Goal: Task Accomplishment & Management: Use online tool/utility

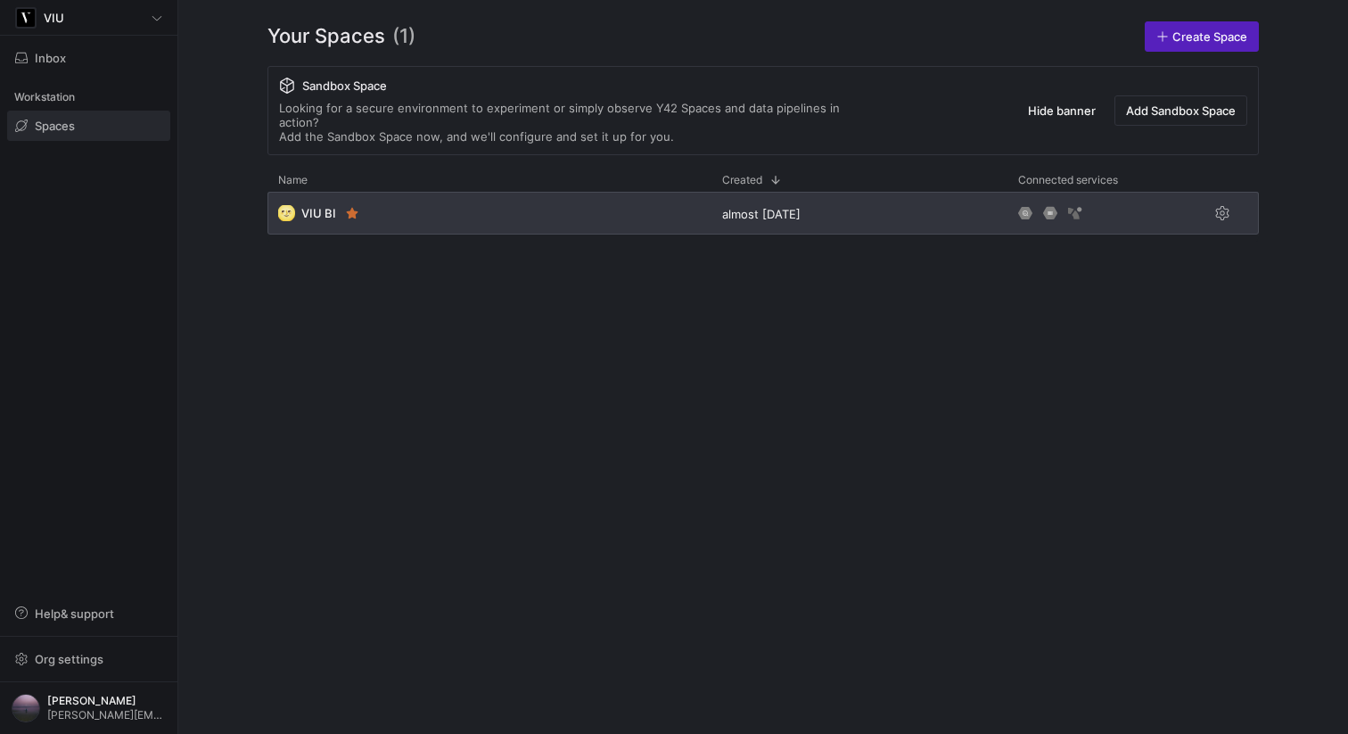
click at [499, 202] on div "🌝 VIU BI" at bounding box center [490, 213] width 444 height 43
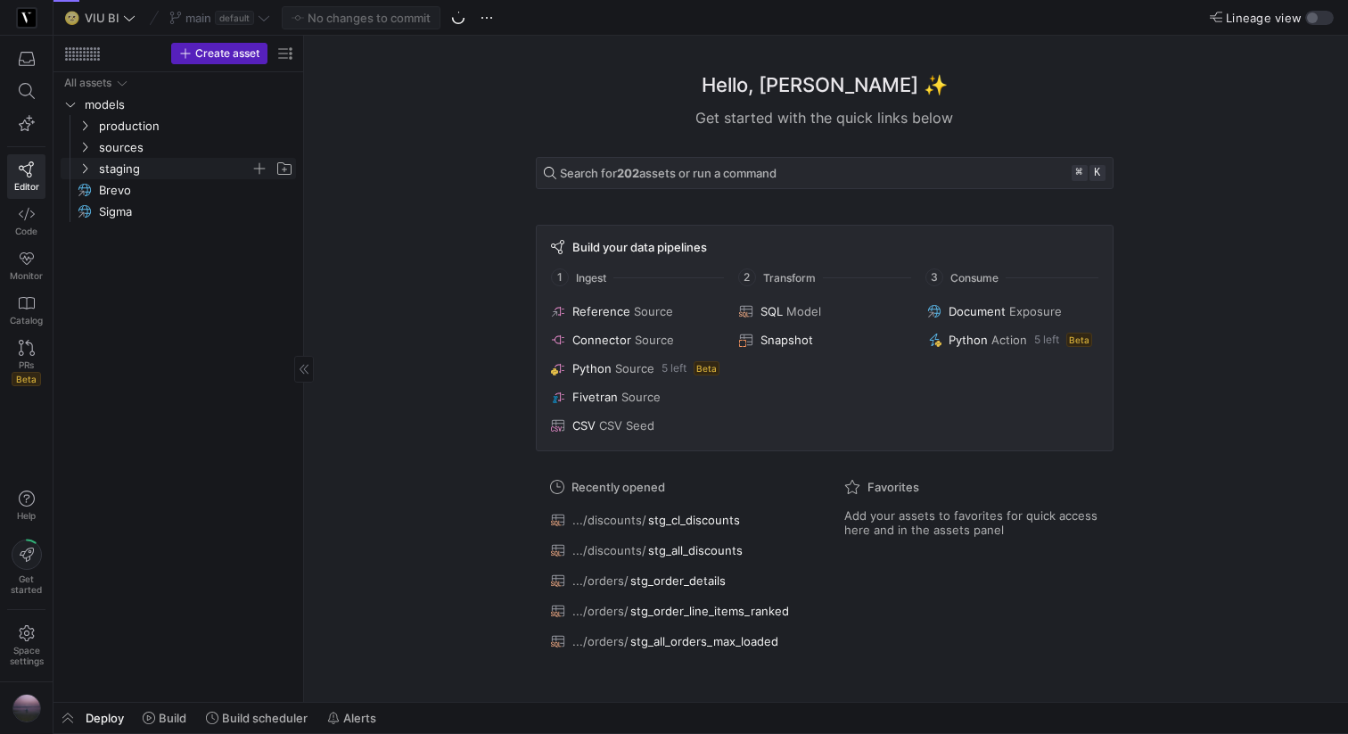
click at [78, 168] on icon "Press SPACE to select this row." at bounding box center [84, 168] width 12 height 11
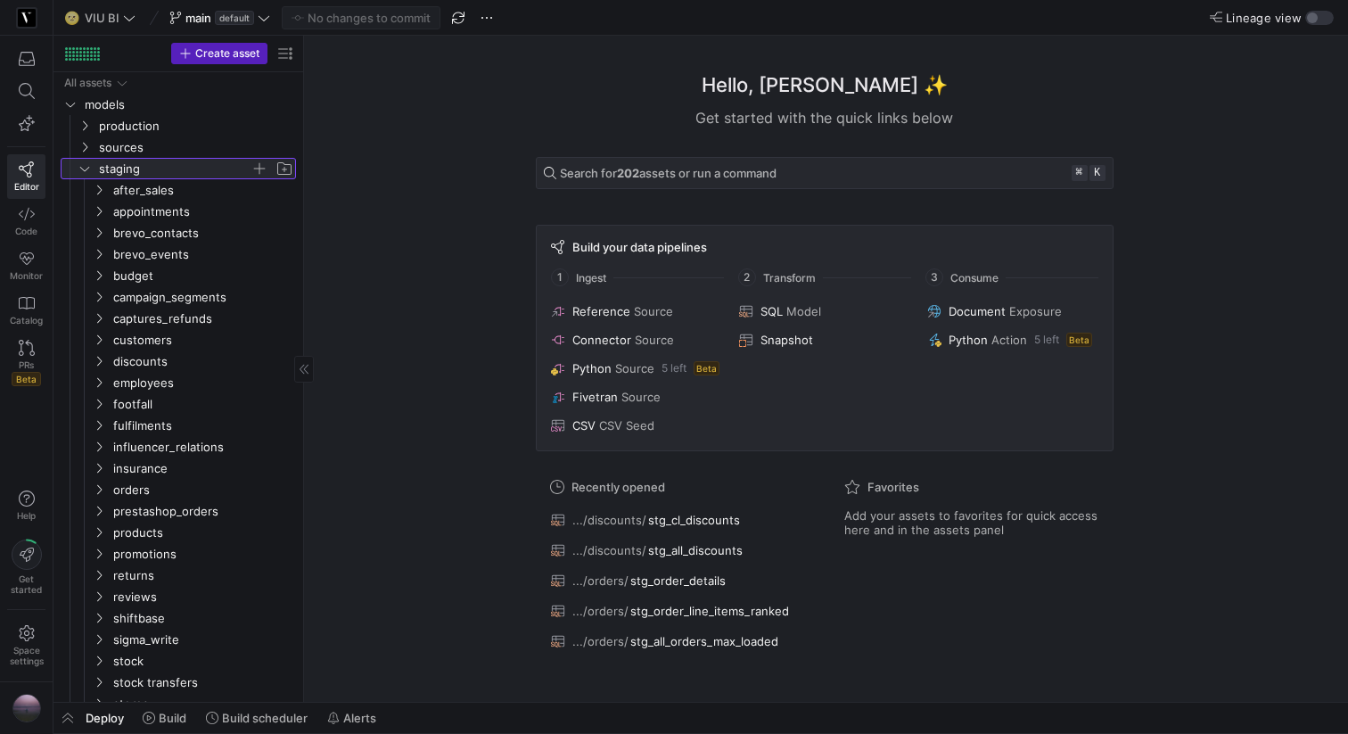
click at [78, 168] on icon at bounding box center [84, 168] width 12 height 11
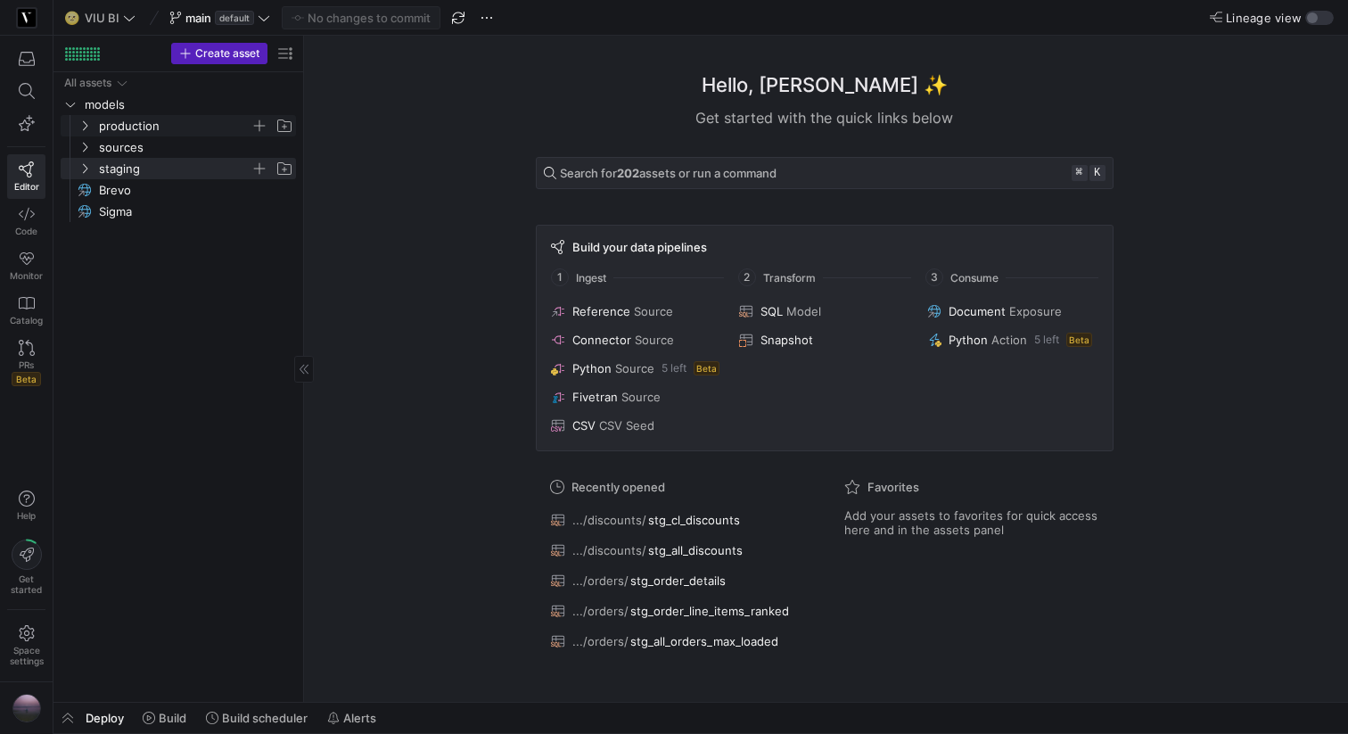
click at [88, 123] on icon "Press SPACE to select this row." at bounding box center [84, 125] width 12 height 11
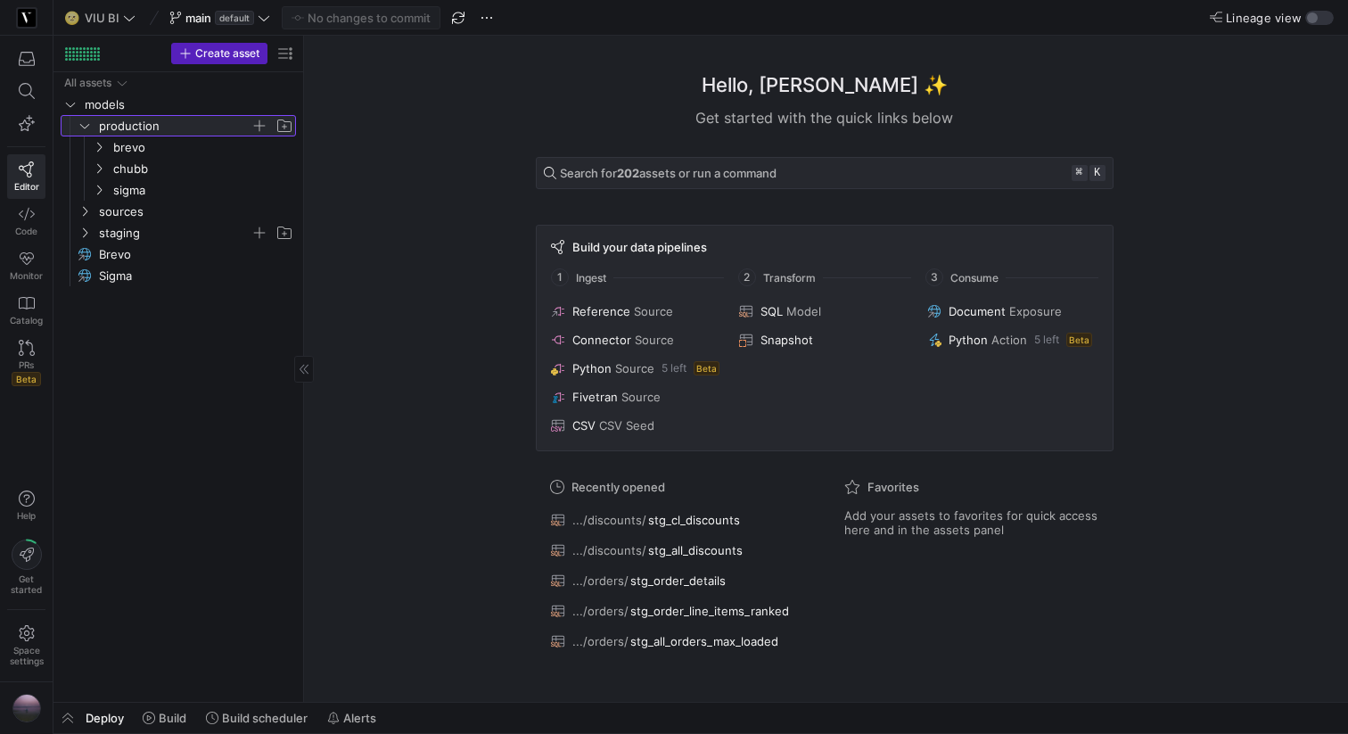
click at [88, 123] on icon at bounding box center [84, 125] width 12 height 11
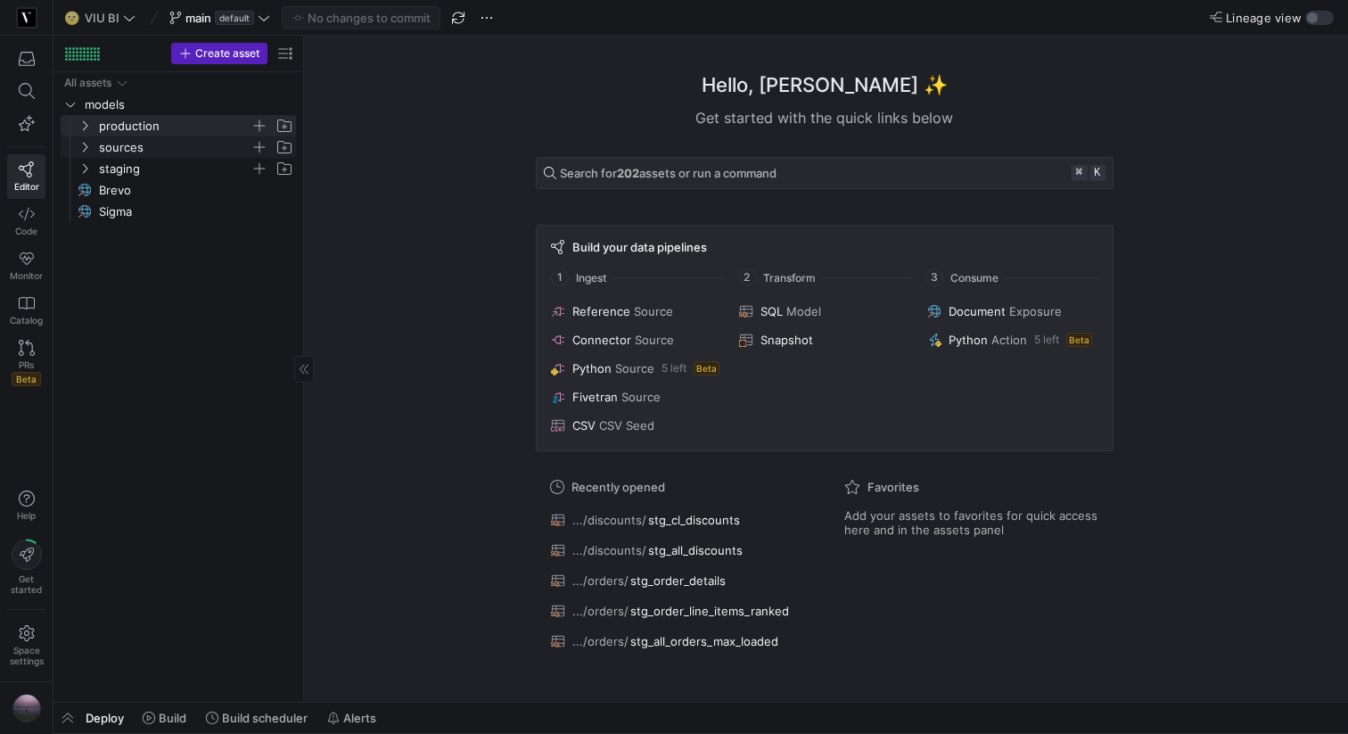
click at [85, 151] on icon "Press SPACE to select this row." at bounding box center [84, 147] width 12 height 11
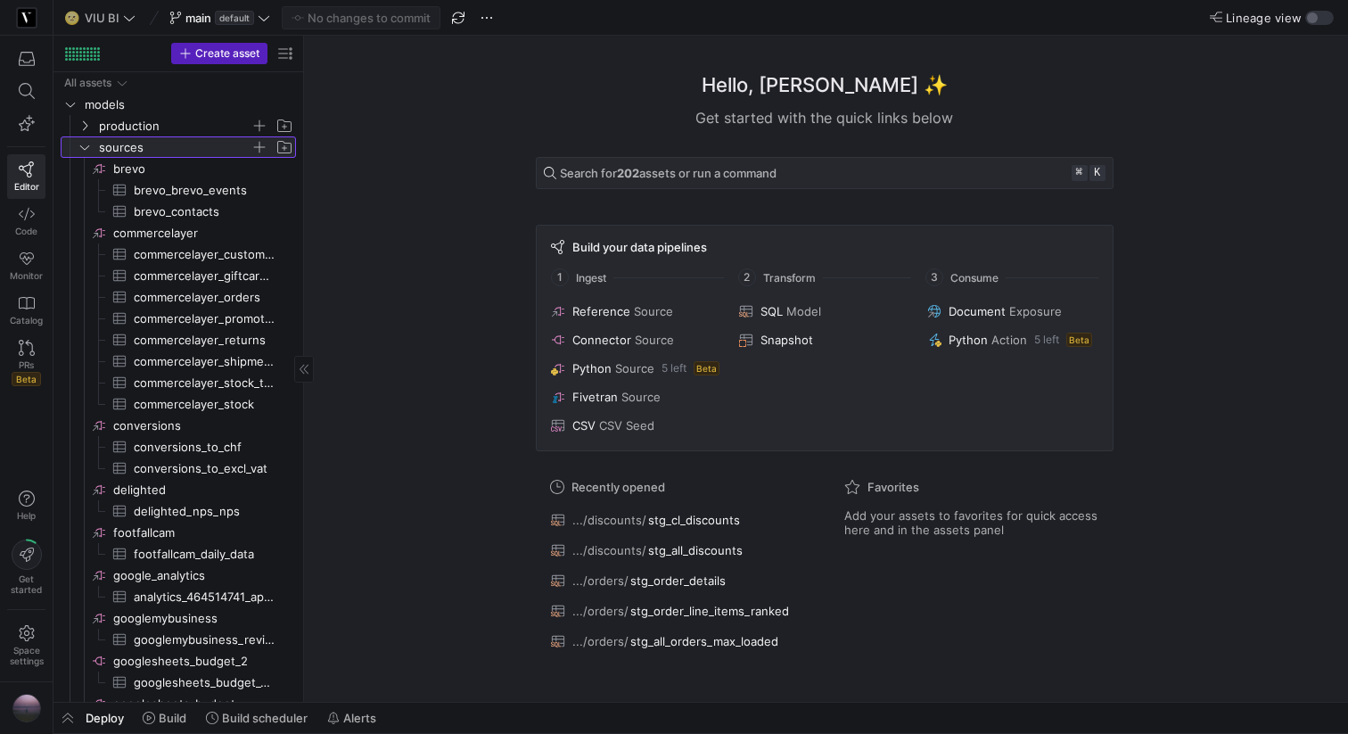
click at [85, 151] on icon at bounding box center [84, 147] width 12 height 11
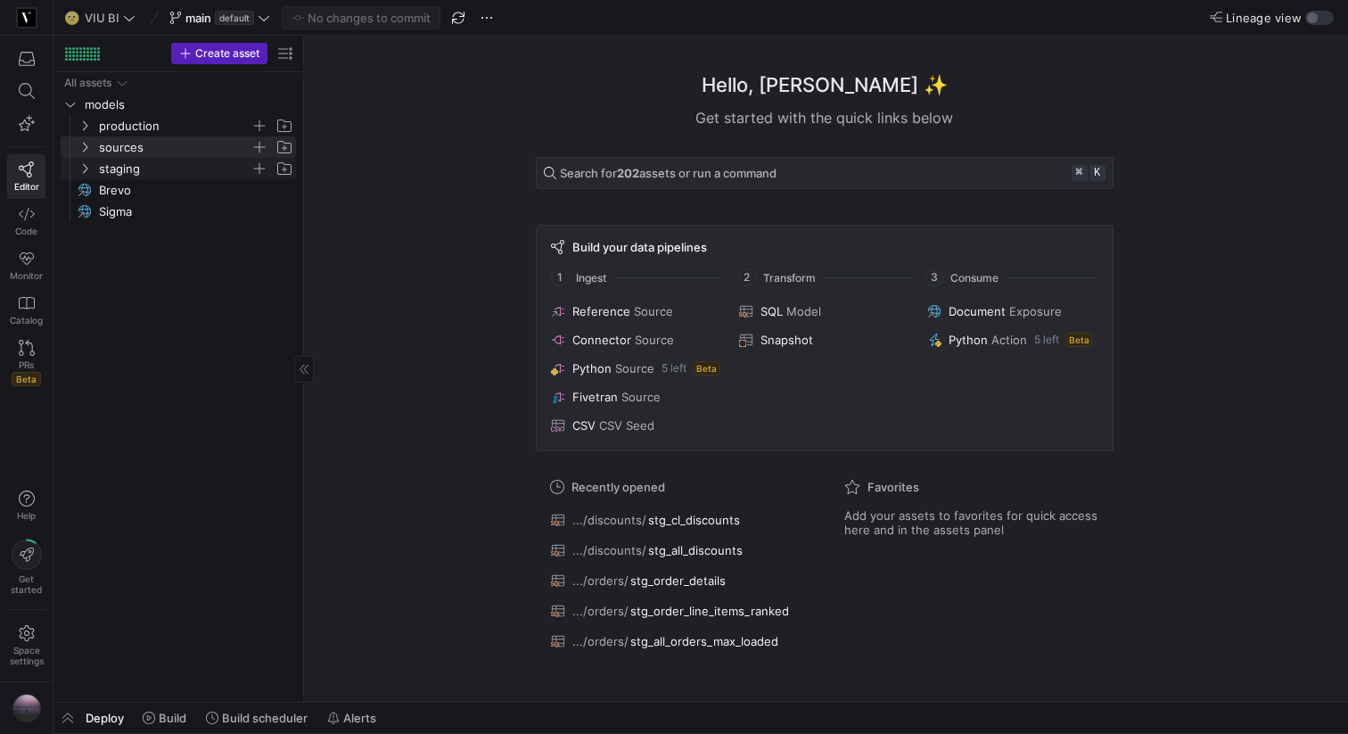
click at [88, 171] on icon "Press SPACE to select this row." at bounding box center [84, 168] width 12 height 11
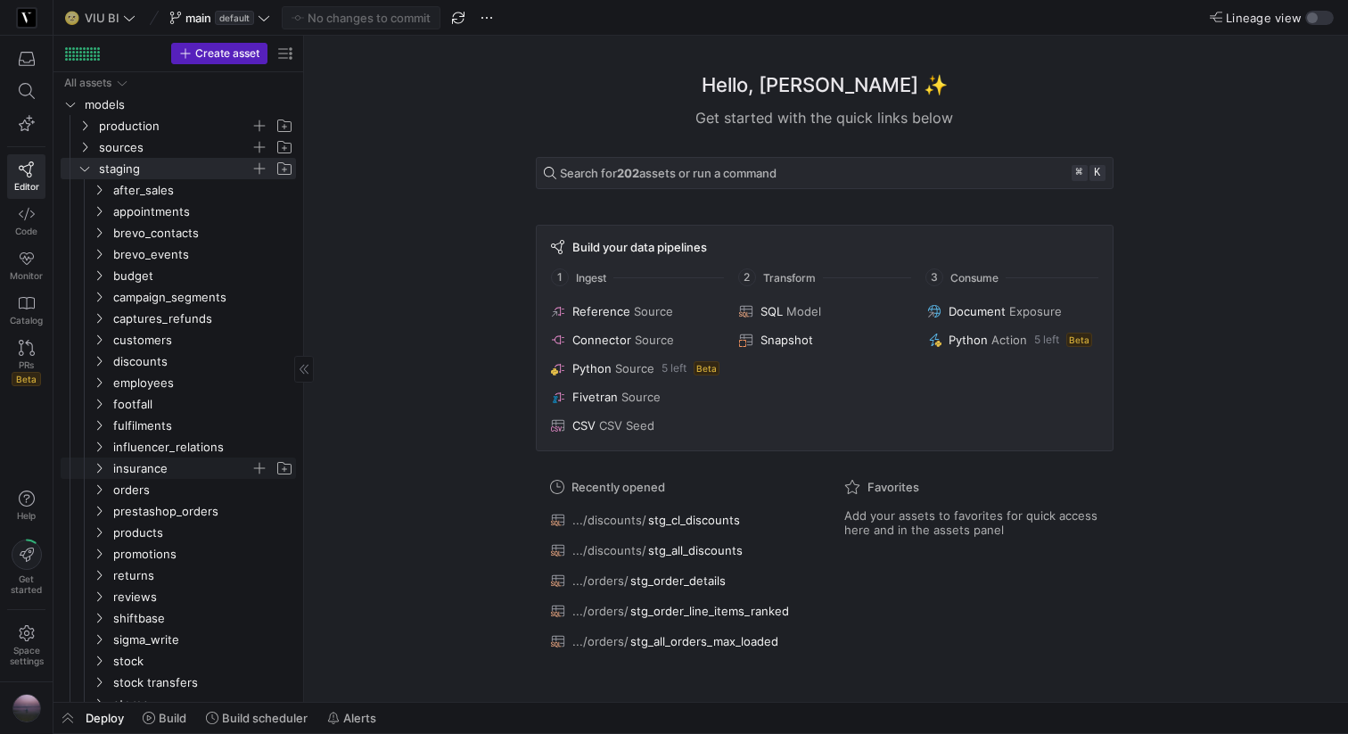
click at [100, 472] on icon "Press SPACE to select this row." at bounding box center [99, 468] width 12 height 11
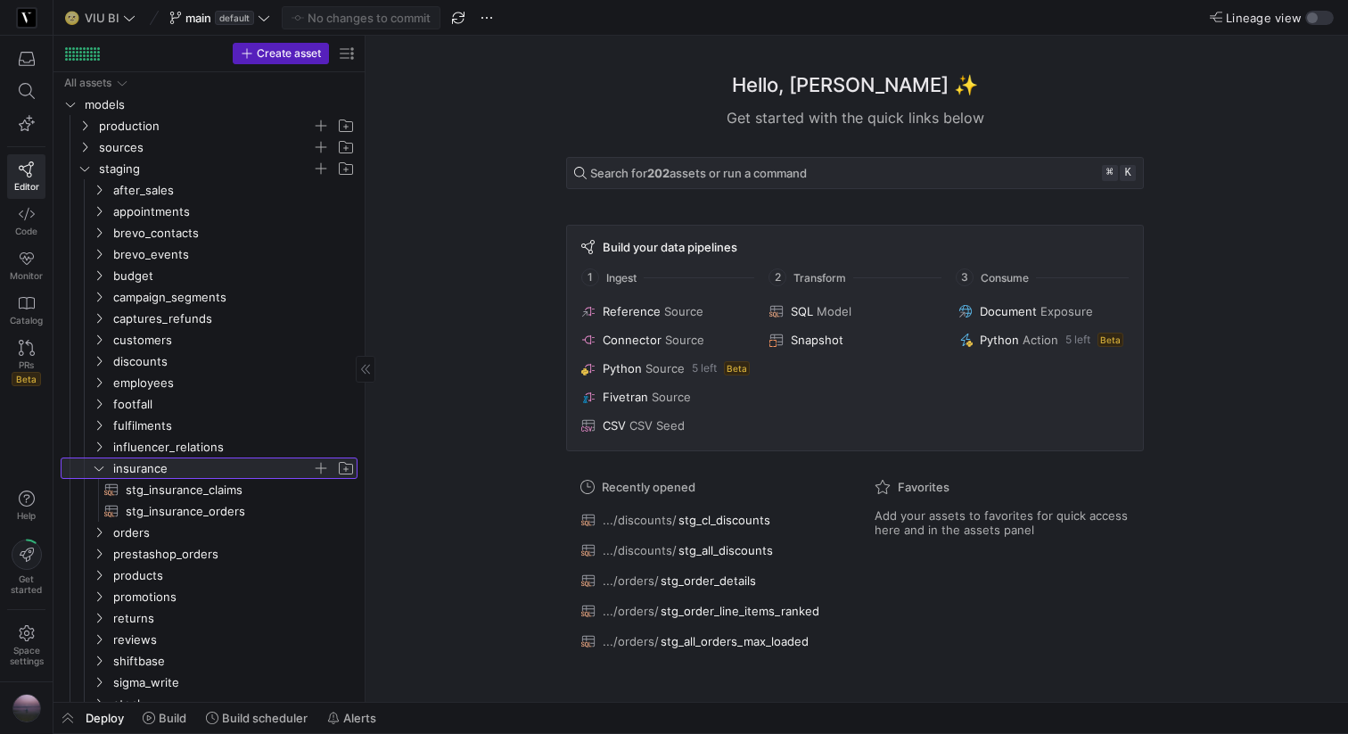
drag, startPoint x: 305, startPoint y: 511, endPoint x: 372, endPoint y: 511, distance: 66.9
click at [271, 484] on span "stg_insurance_claims​​​​​​​​​​" at bounding box center [234, 490] width 217 height 21
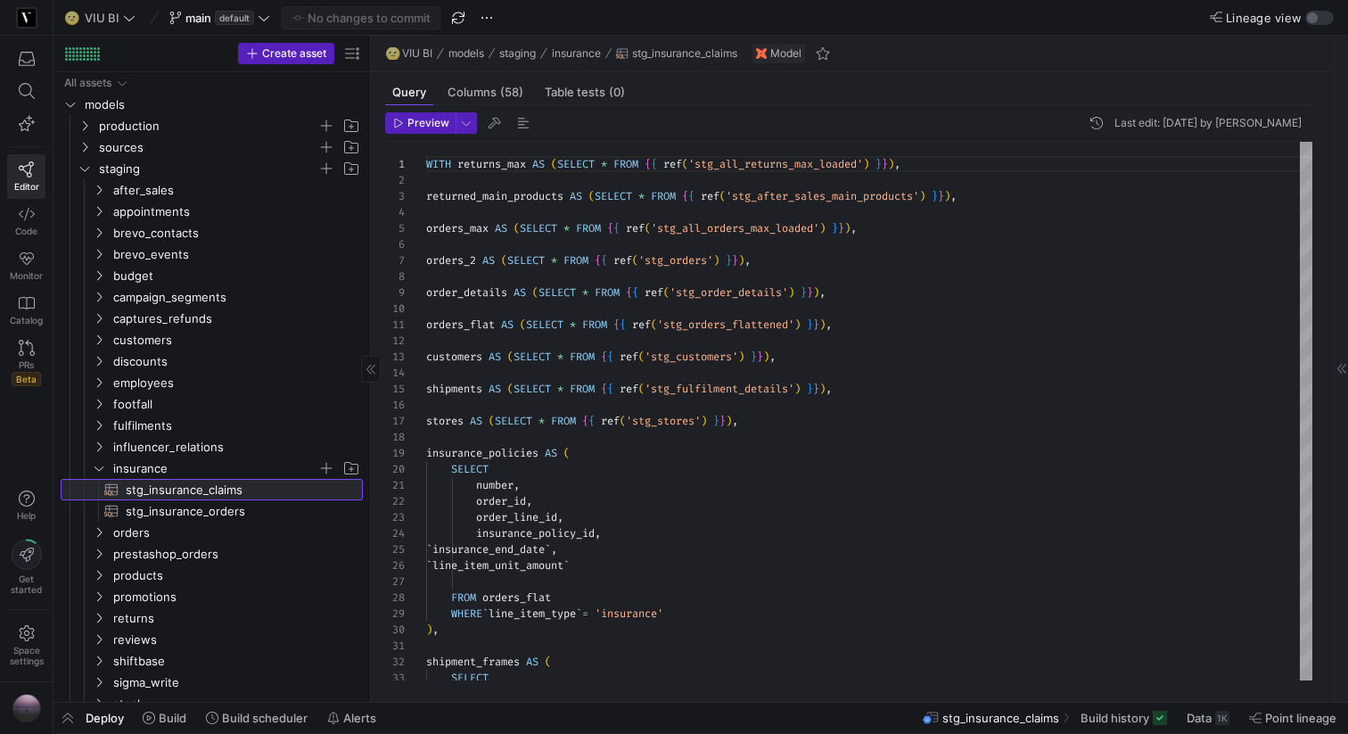
scroll to position [161, 0]
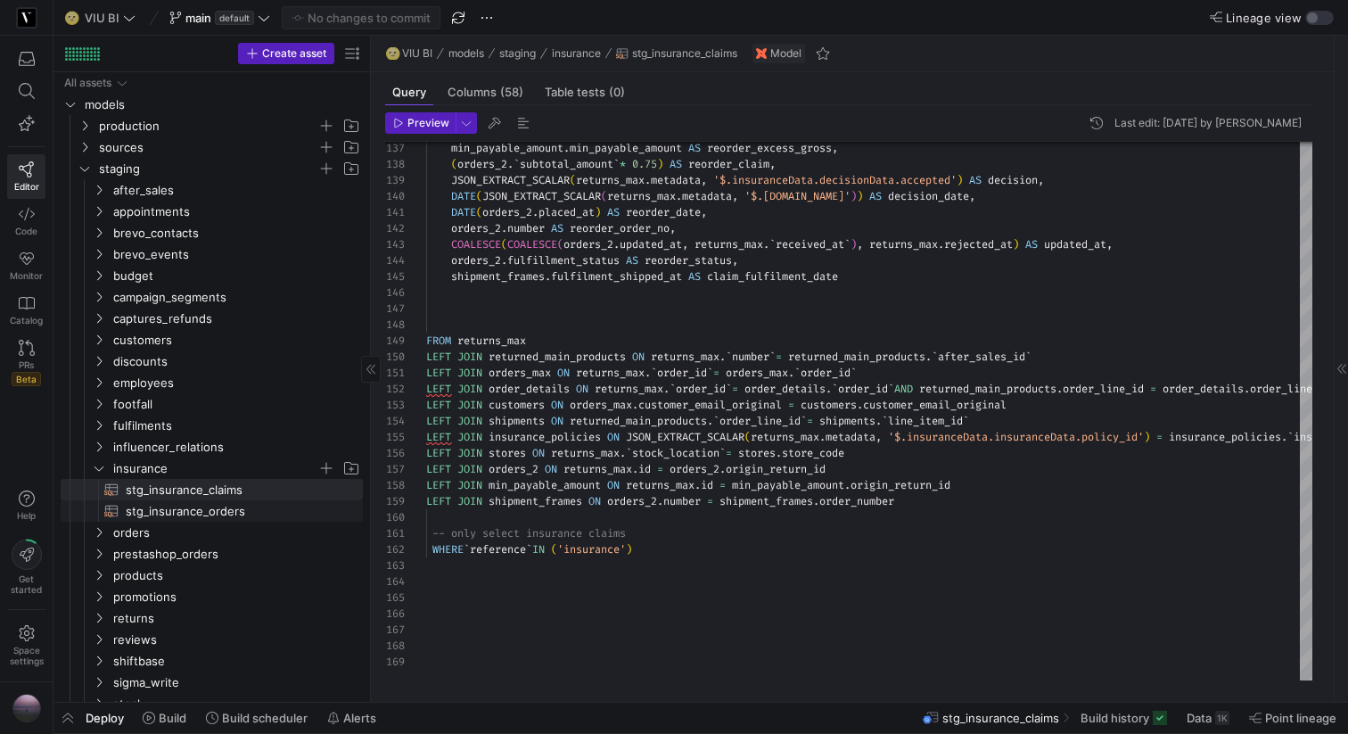
click at [226, 517] on span "stg_insurance_orders​​​​​​​​​​" at bounding box center [234, 511] width 217 height 21
type textarea "WITH orders AS (SELECT * FROM {{ ref('stg_all_orders_max_loaded') }}), order_de…"
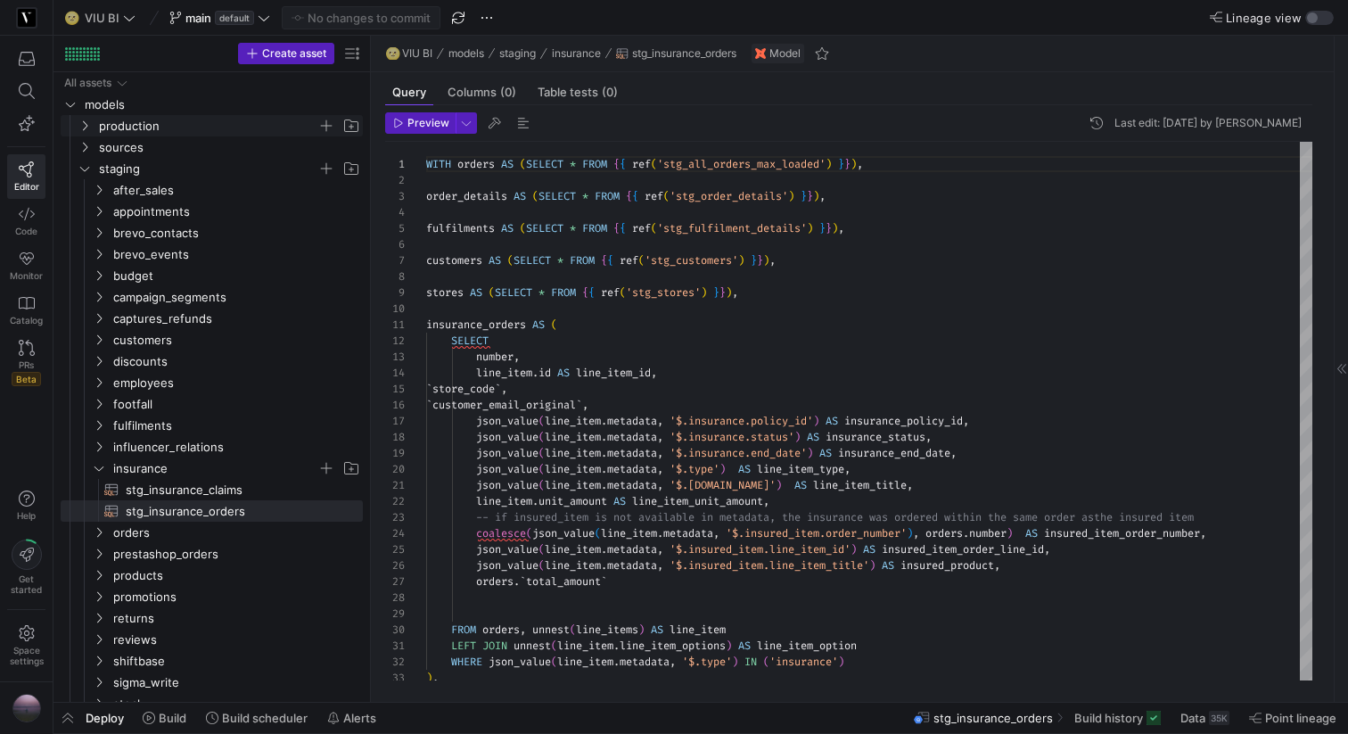
click at [87, 125] on icon "Press SPACE to select this row." at bounding box center [85, 126] width 4 height 10
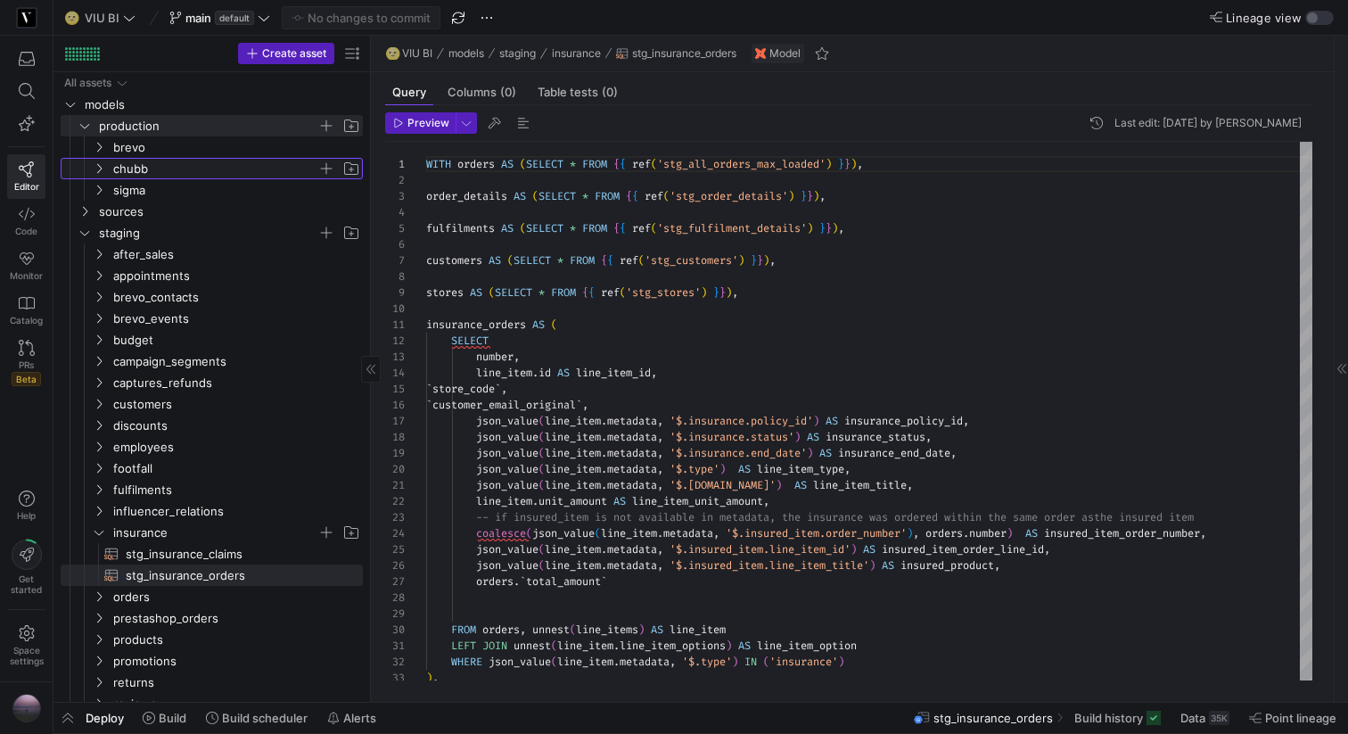
click at [96, 167] on icon "Press SPACE to select this row." at bounding box center [99, 168] width 12 height 11
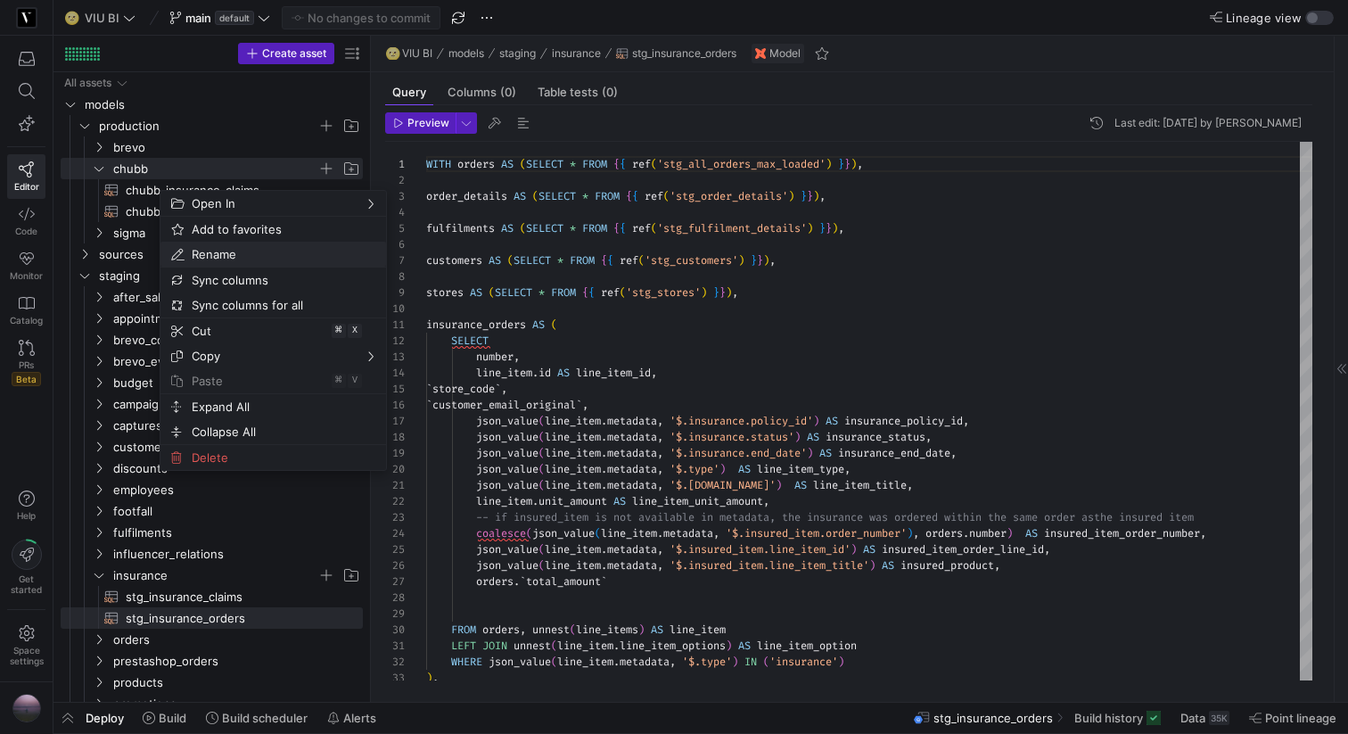
click at [210, 243] on span "Rename" at bounding box center [258, 254] width 147 height 25
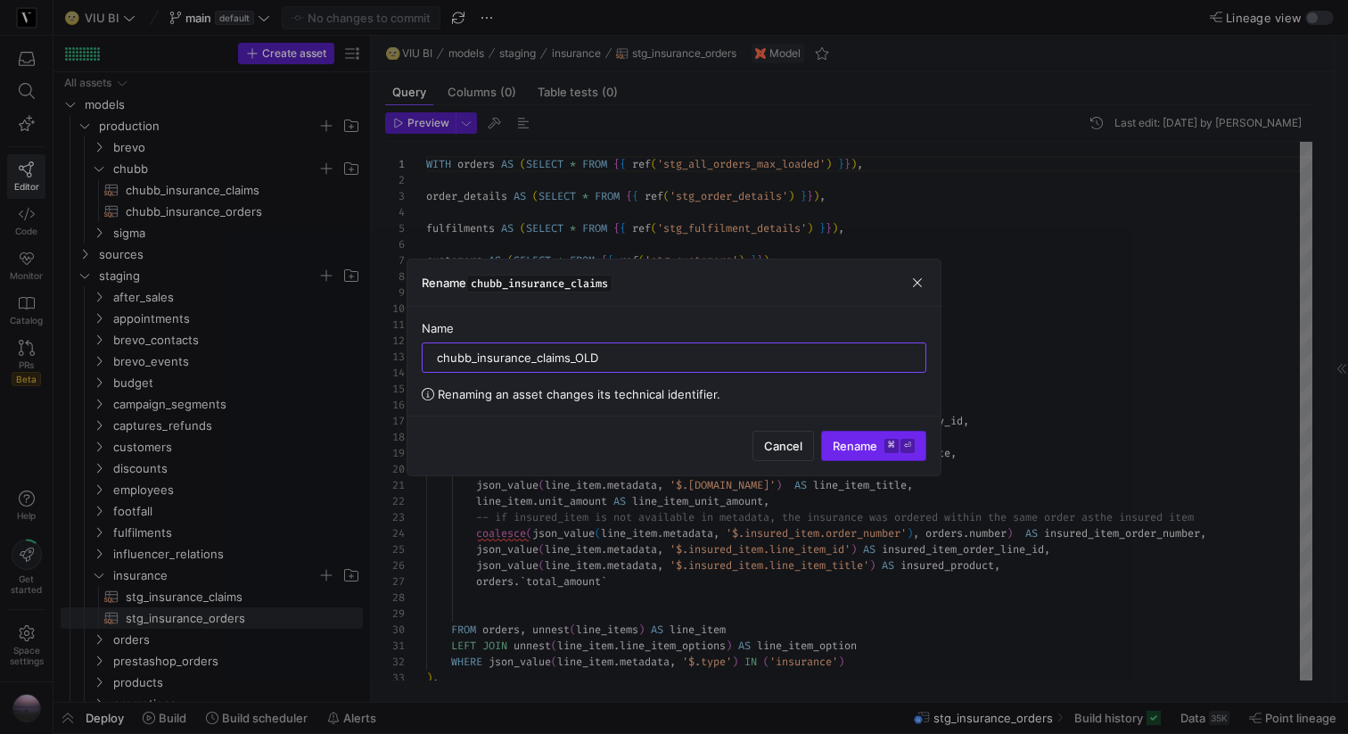
type input "chubb_insurance_claims_OLD"
click at [869, 444] on span "Rename ⌘ ⏎" at bounding box center [874, 446] width 82 height 14
type textarea "{{ config(materialized = 'table') }} WITH claims AS (SELECT * FROM {{ ref('stg_…"
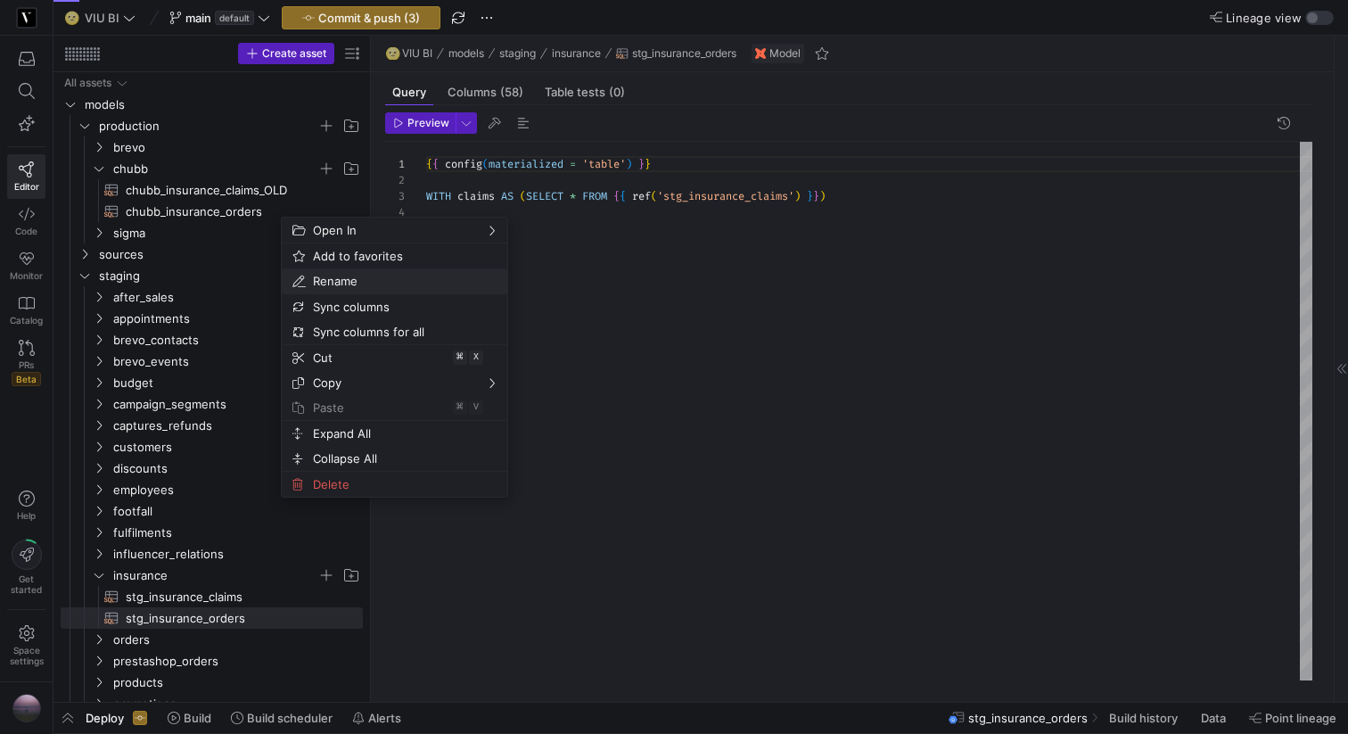
click at [334, 276] on span "Rename" at bounding box center [379, 280] width 147 height 25
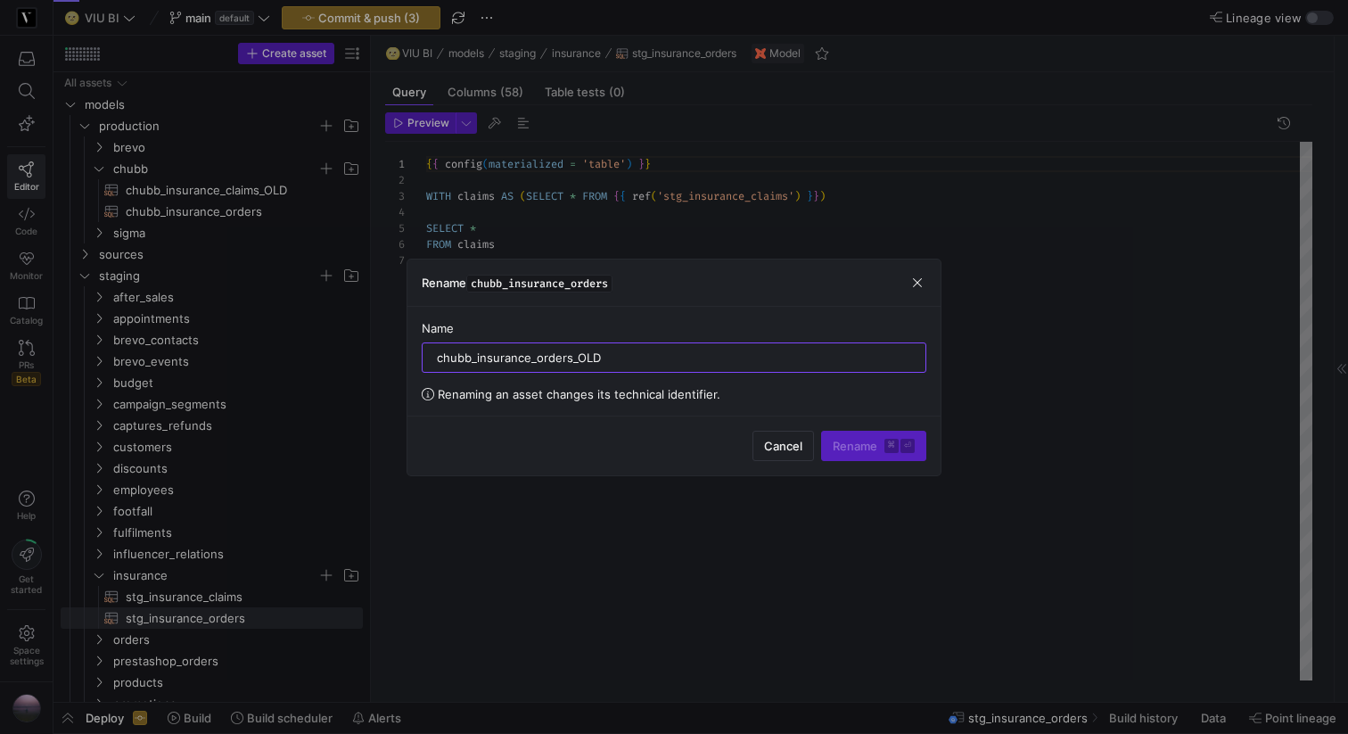
type input "chubb_insurance_orders_OLD"
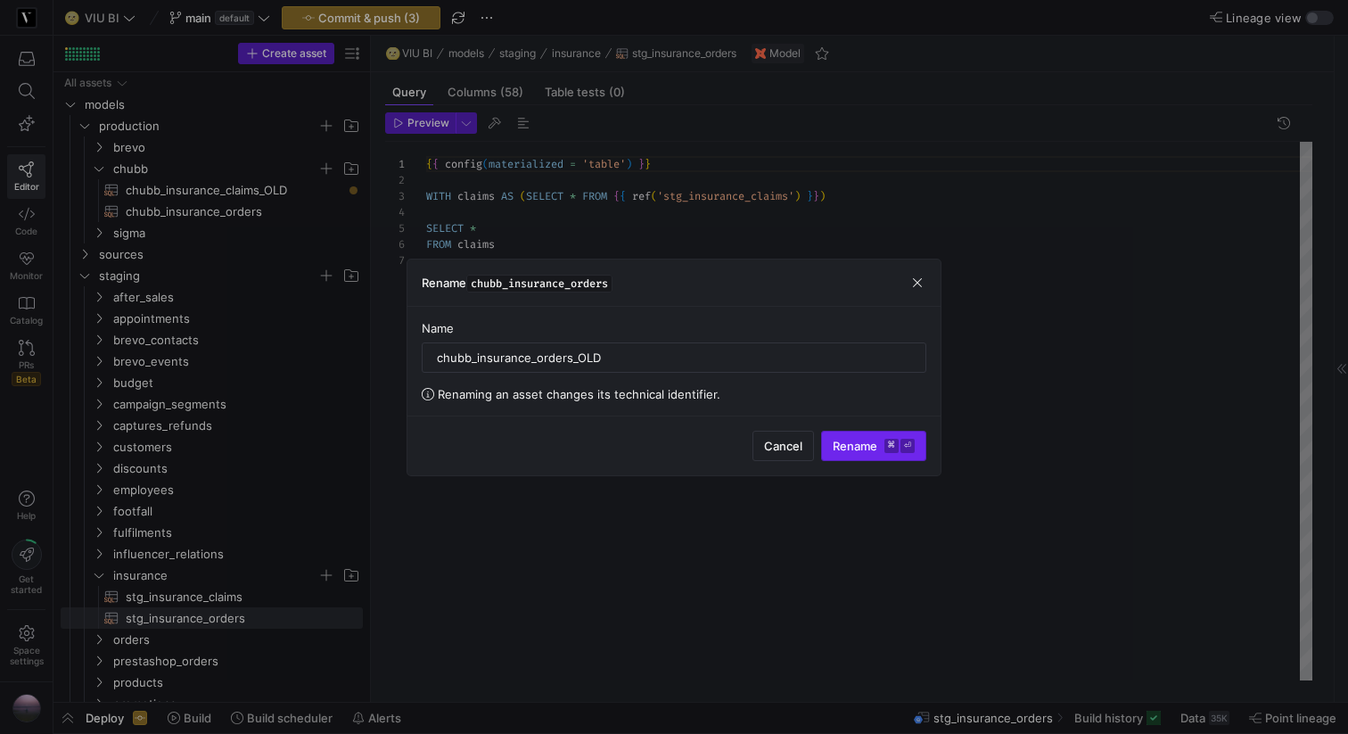
click at [846, 439] on span "Rename ⌘ ⏎" at bounding box center [874, 446] width 82 height 14
type textarea "{{ config(materialized = 'table') }} WITH orders AS (SELECT * FROM {{ ref('stg_…"
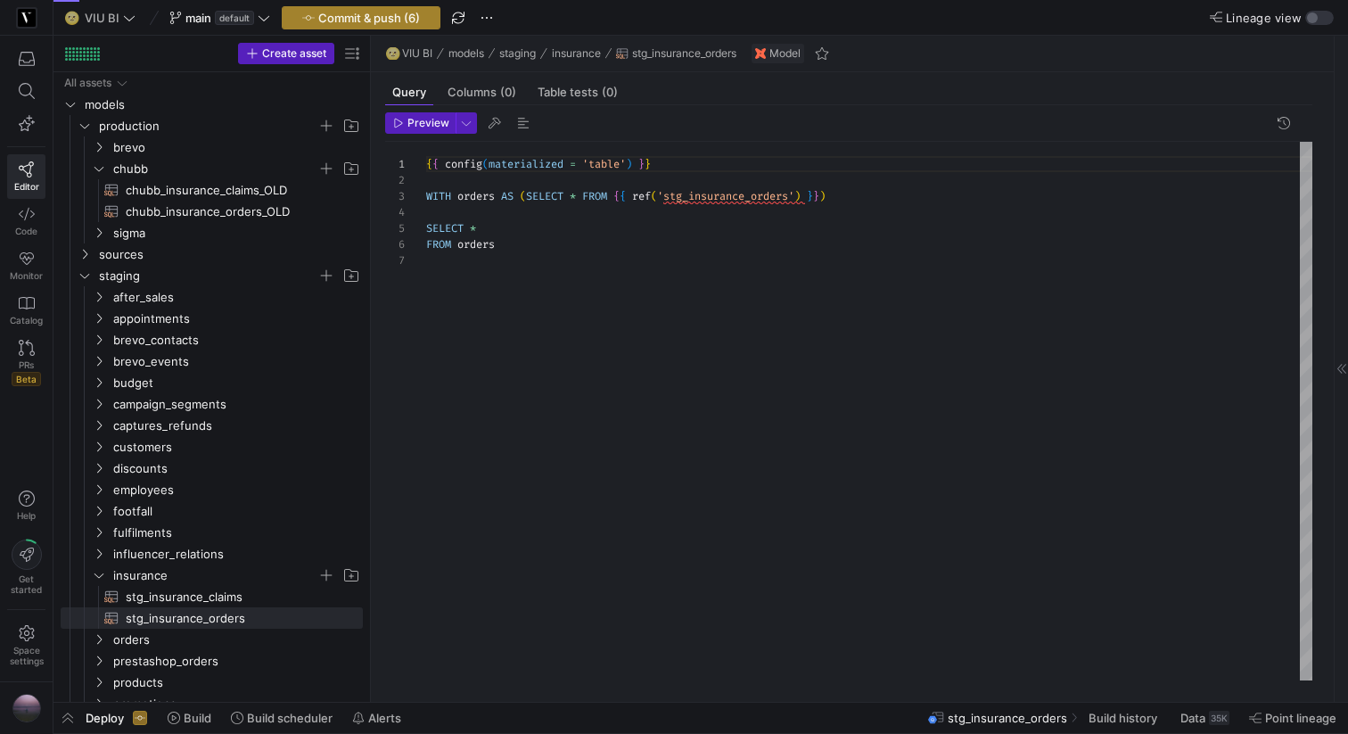
click at [367, 16] on span "Commit & push (6)" at bounding box center [369, 18] width 102 height 14
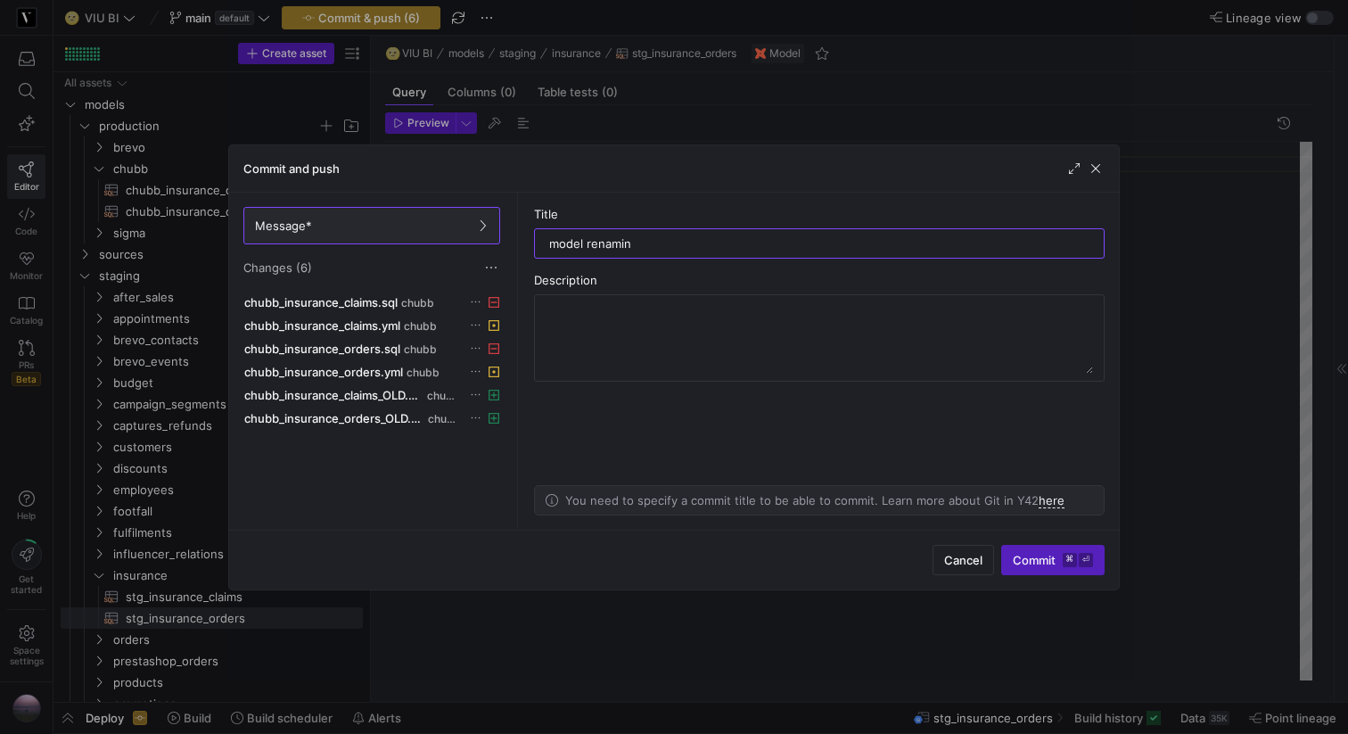
type input "model renaming"
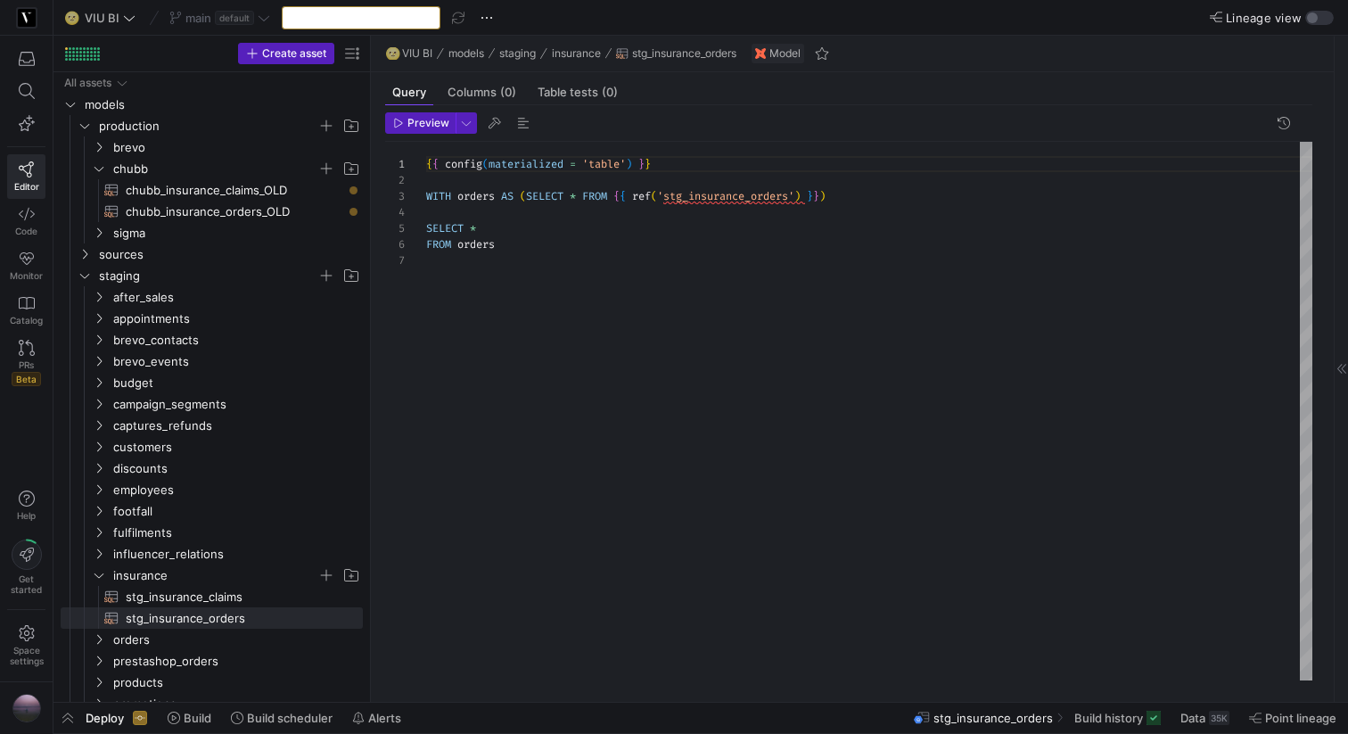
scroll to position [161, 0]
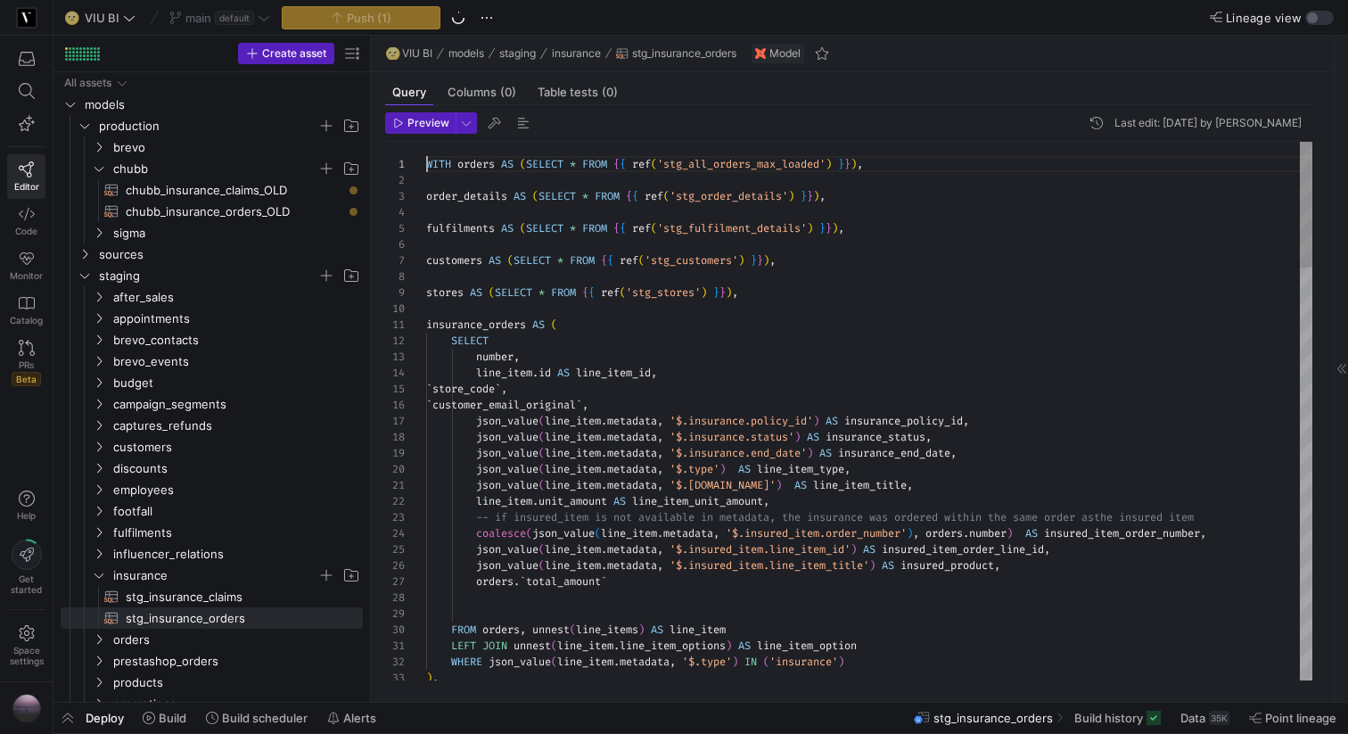
type textarea "WITH orders AS (SELECT * FROM {{ ref('stg_all_orders_max_loaded') }}), order_de…"
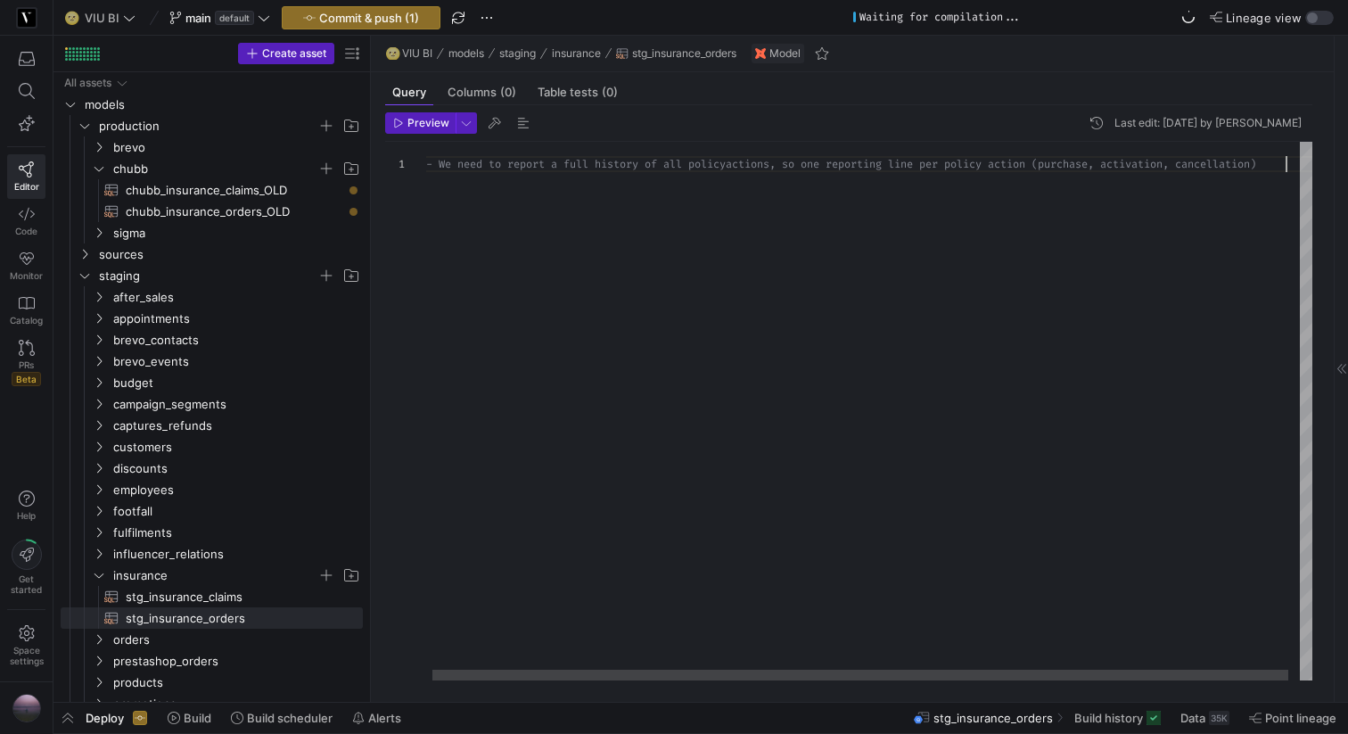
scroll to position [0, 866]
click at [820, 162] on div "-- We need to report a full history of all policy actions, so one reporting lin…" at bounding box center [872, 411] width 904 height 539
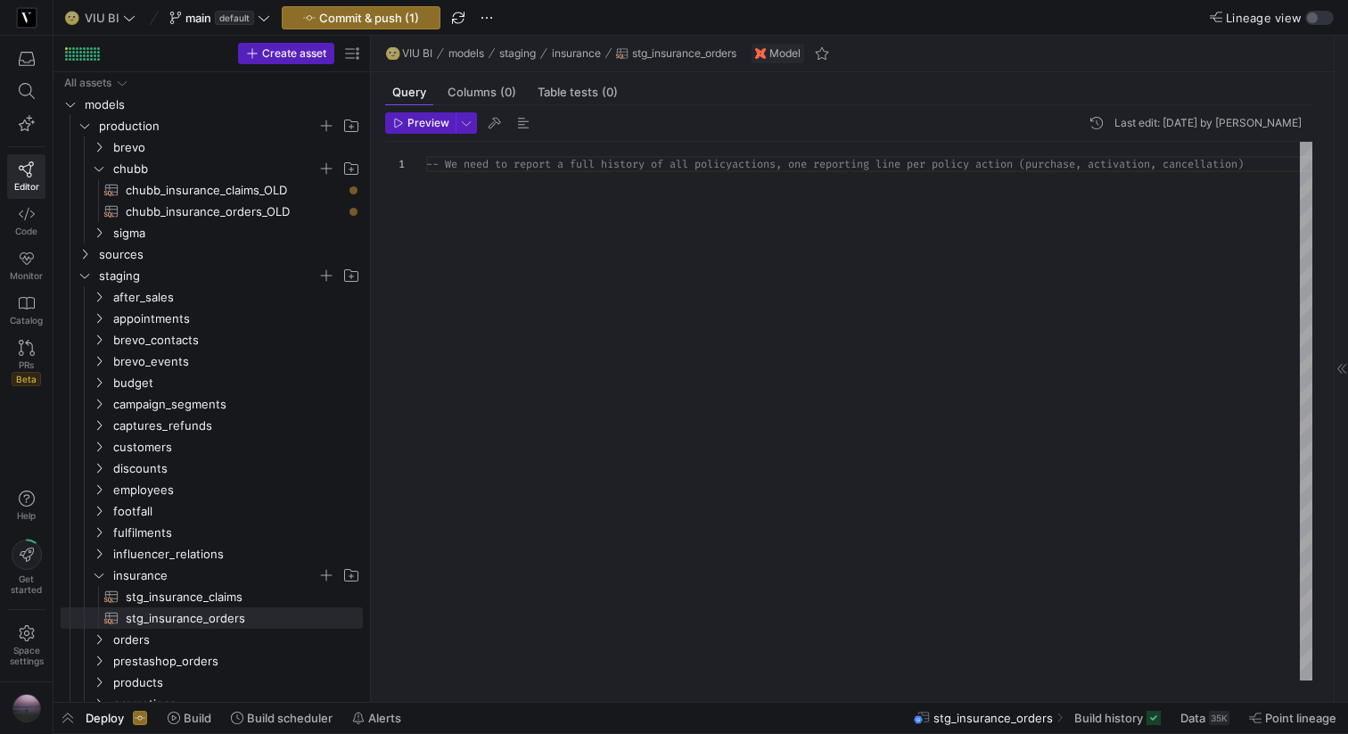
click at [857, 169] on div "-- We need to report a full history of all policy actions, one reporting line p…" at bounding box center [869, 411] width 886 height 539
click at [870, 164] on div "-- We need to report a full history of all policy actions, one row line per pol…" at bounding box center [869, 411] width 886 height 539
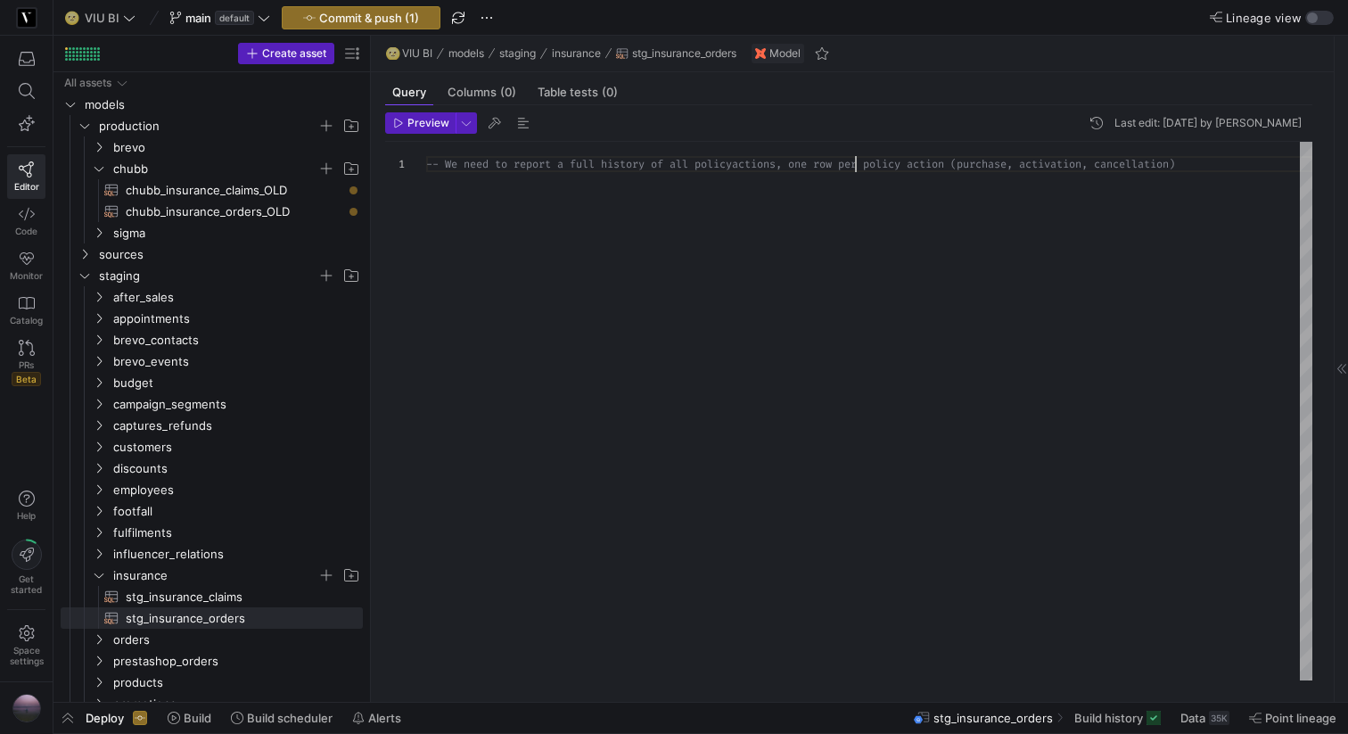
scroll to position [0, 540]
click at [964, 163] on div "-- We need to report a full history of all policy actions, one row per policy a…" at bounding box center [869, 411] width 886 height 539
drag, startPoint x: 689, startPoint y: 180, endPoint x: 452, endPoint y: 180, distance: 237.2
click at [452, 180] on div "-- We need to report a full history of all policy actions, one row per policy a…" at bounding box center [869, 411] width 886 height 539
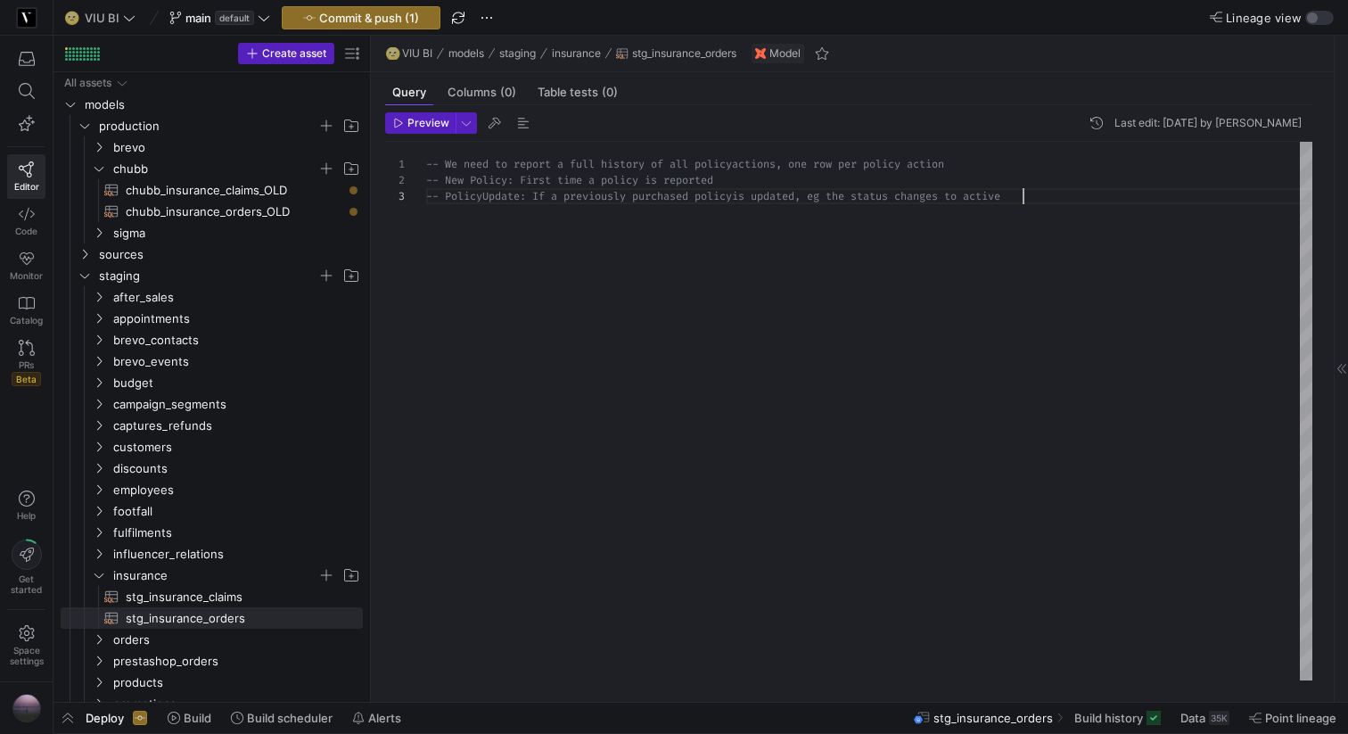
scroll to position [32, 596]
click at [483, 193] on div "-- We need to report a full history of all policy actions, one row per policy a…" at bounding box center [869, 411] width 886 height 539
click at [471, 174] on div "-- We need to report a full history of all policy actions, one row per policy a…" at bounding box center [869, 411] width 886 height 539
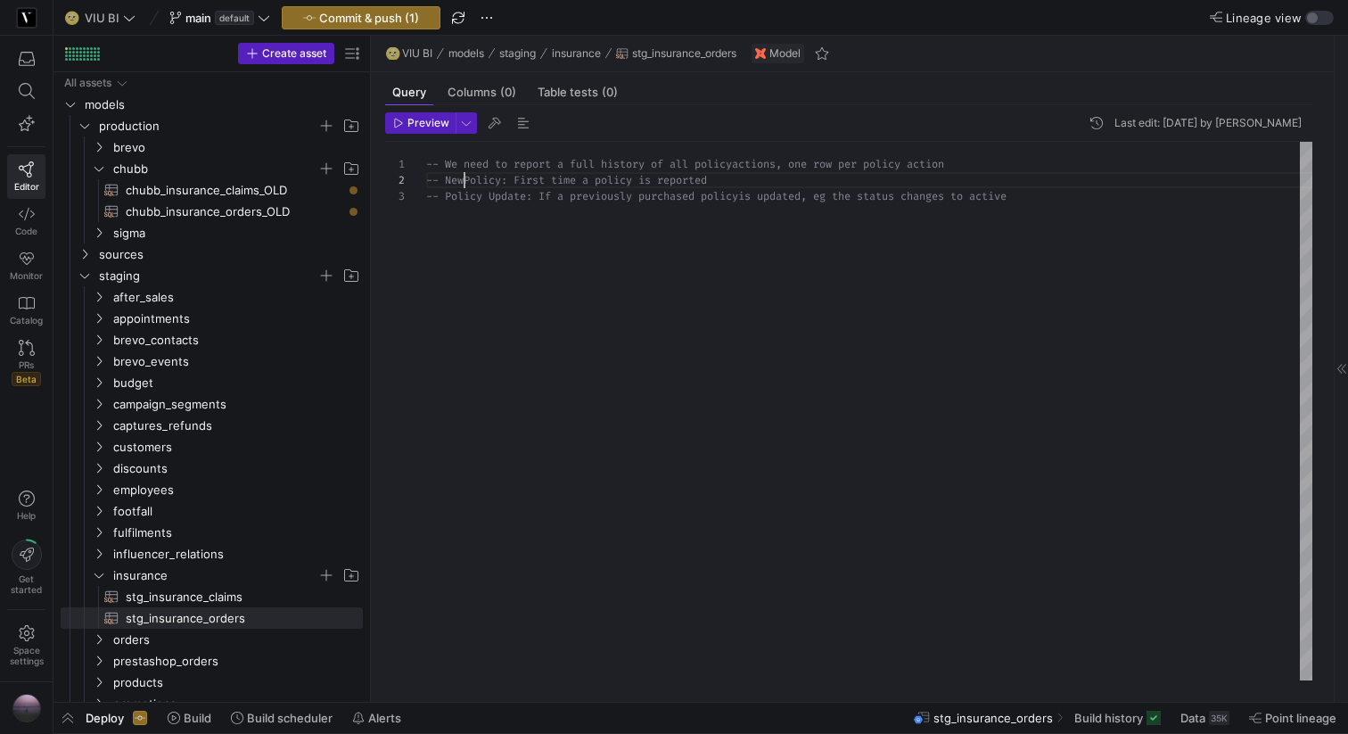
click at [447, 174] on div "-- We need to report a full history of all policy actions, one row per policy a…" at bounding box center [869, 411] width 886 height 539
click at [509, 174] on div "-- We need to report a full history of all policy actions, one row per policy a…" at bounding box center [869, 411] width 886 height 539
click at [448, 194] on div "-- We need to report a full history of all policy actions, one row per policy a…" at bounding box center [869, 411] width 886 height 539
click at [496, 194] on div "-- We need to report a full history of all policy actions, one row per policy a…" at bounding box center [869, 411] width 886 height 539
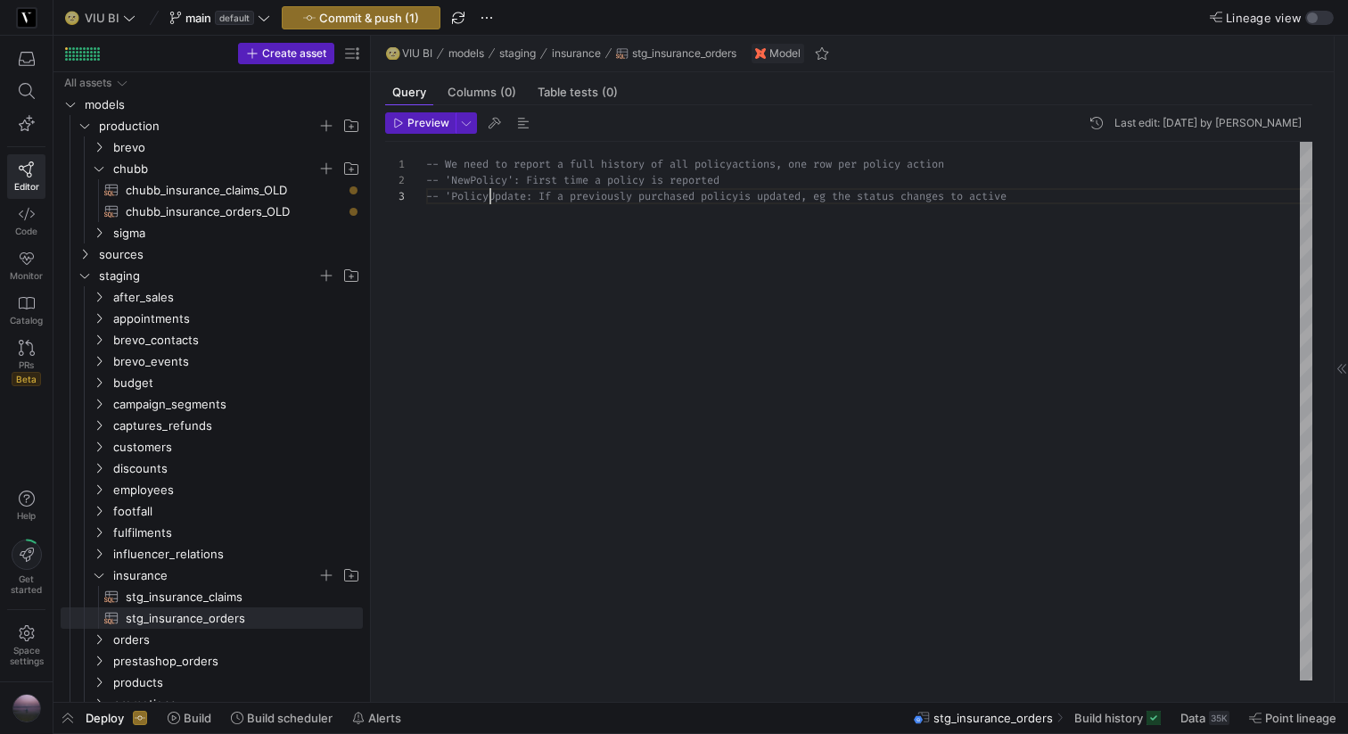
click at [527, 191] on div "-- We need to report a full history of all policy actions, one row per policy a…" at bounding box center [869, 411] width 886 height 539
click at [794, 181] on div "-- We need to report a full history of all policy actions, one row per policy a…" at bounding box center [869, 411] width 886 height 539
click at [1058, 194] on div "-- We need to report a full history of all policy actions, one row per policy a…" at bounding box center [869, 411] width 886 height 539
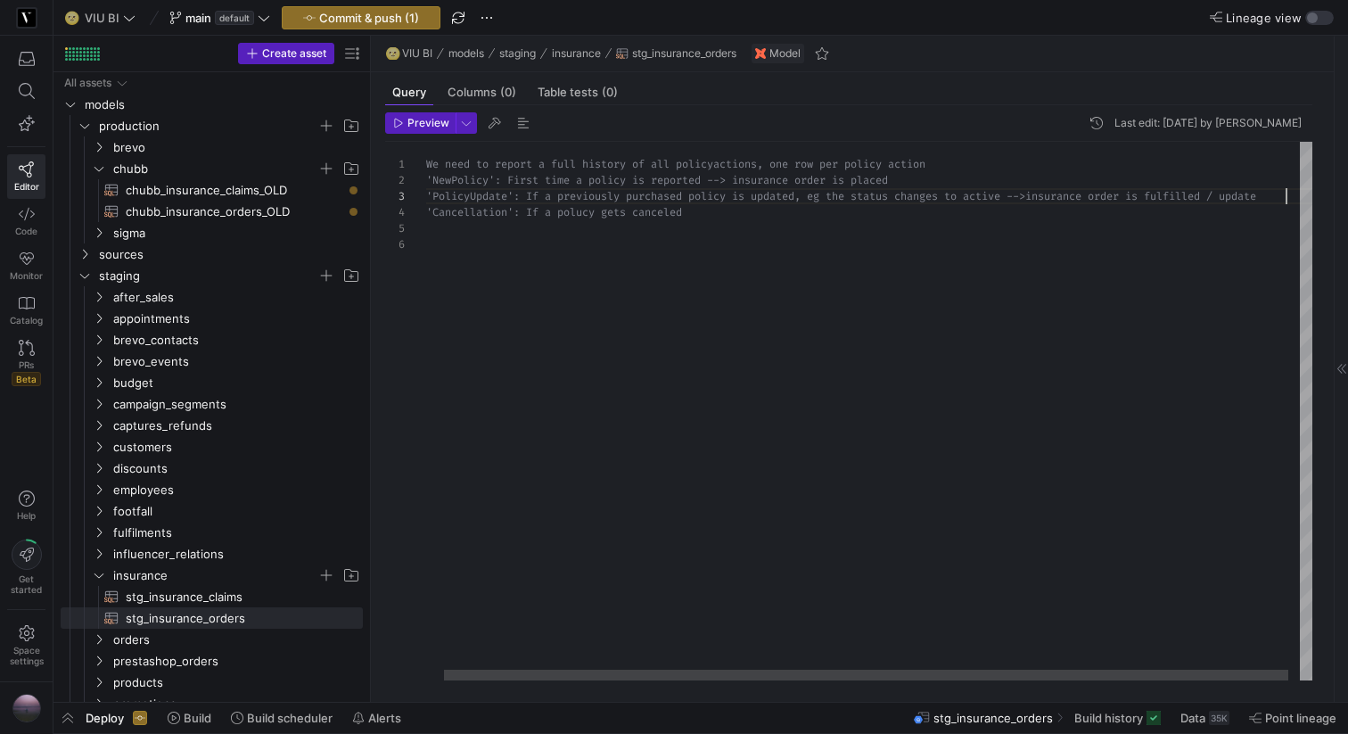
scroll to position [32, 885]
click at [674, 608] on div at bounding box center [845, 675] width 838 height 11
click at [752, 213] on div "-- We need to report a full history of all policy actions, one row per policy a…" at bounding box center [888, 411] width 924 height 539
click at [604, 210] on div "-- We need to report a full history of all policy actions, one row per policy a…" at bounding box center [888, 411] width 924 height 539
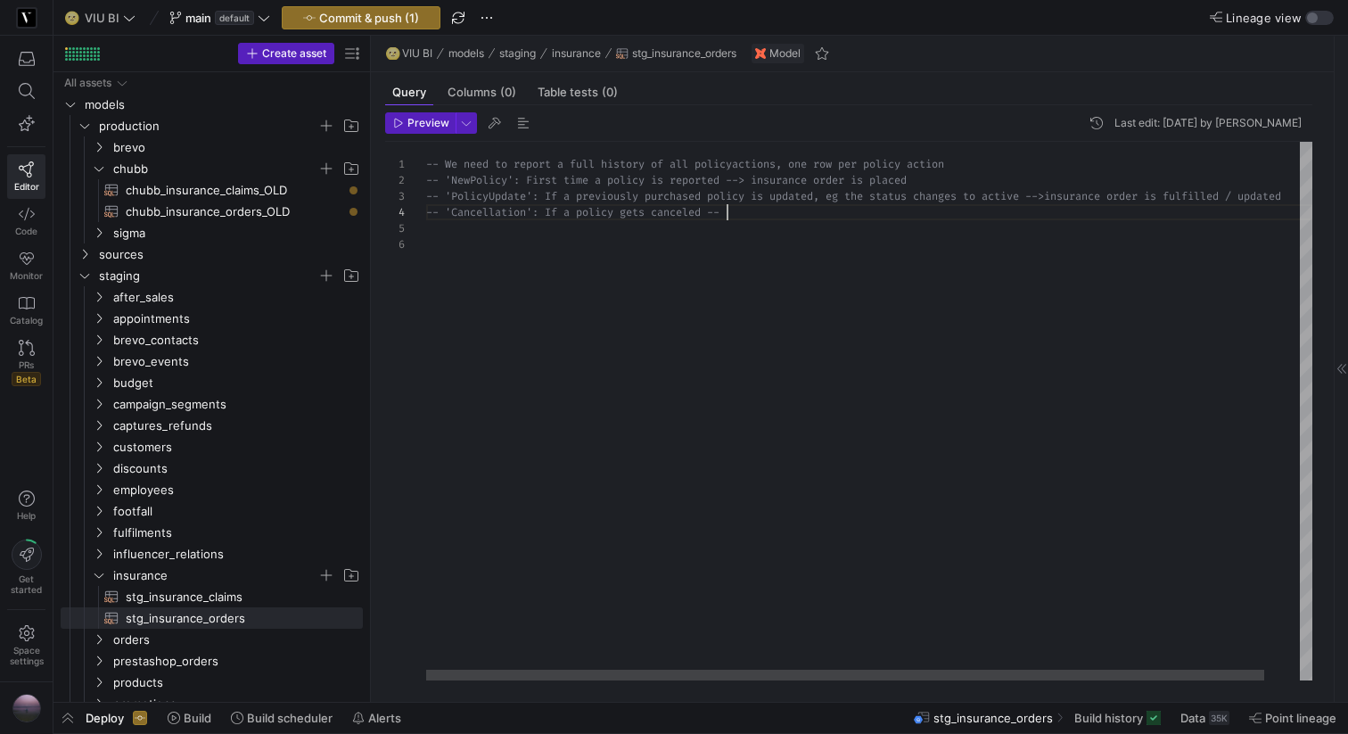
scroll to position [48, 289]
click at [461, 608] on div at bounding box center [845, 675] width 838 height 11
click at [473, 244] on div "-- We need to report a full history of all policy actions, one row per policy a…" at bounding box center [888, 411] width 924 height 539
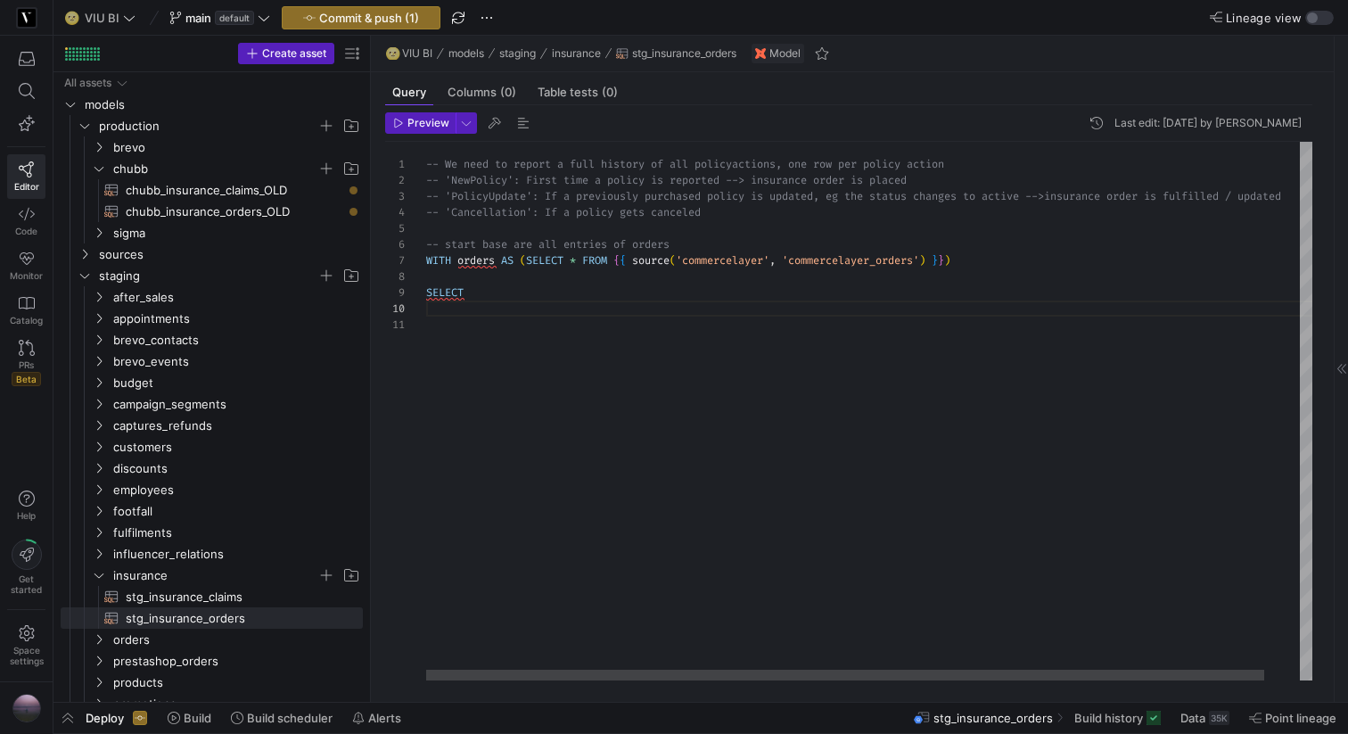
click at [743, 214] on div "-- We need to report a full history of all policy actions, one row per policy a…" at bounding box center [888, 411] width 924 height 539
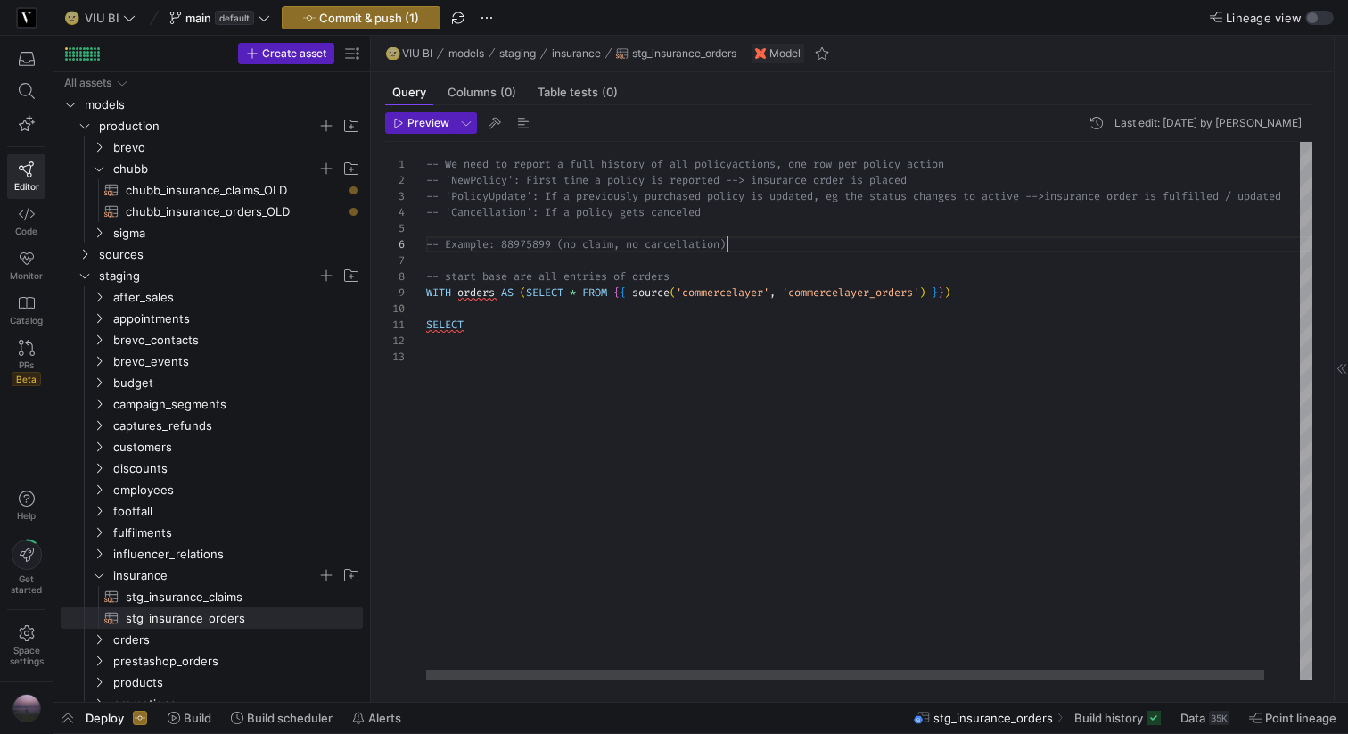
scroll to position [80, 301]
click at [517, 319] on div "-- We need to report a full history of all policy actions, one row per policy a…" at bounding box center [888, 411] width 924 height 539
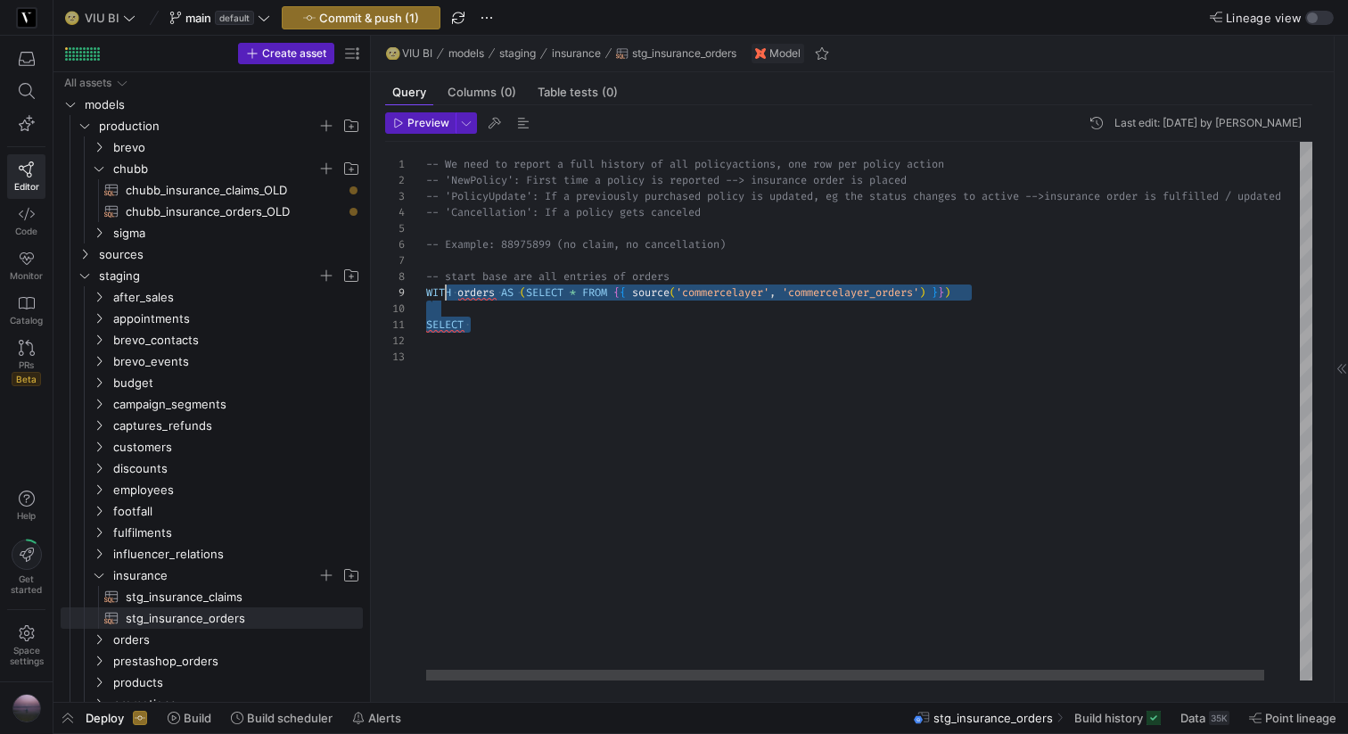
scroll to position [112, 0]
drag, startPoint x: 478, startPoint y: 329, endPoint x: 413, endPoint y: 268, distance: 89.0
click at [426, 268] on div "-- We need to report a full history of all policy actions, one row per policy a…" at bounding box center [888, 411] width 924 height 539
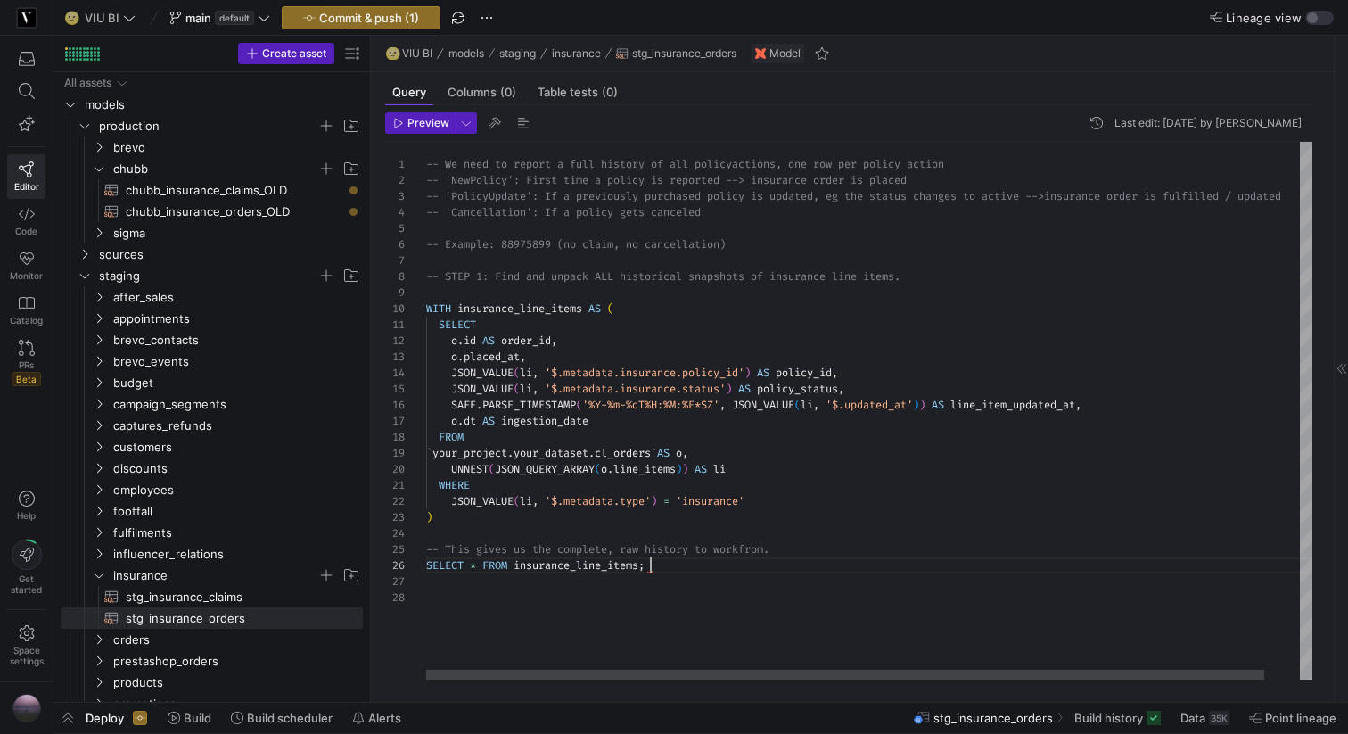
scroll to position [80, 225]
click at [484, 608] on div at bounding box center [845, 675] width 838 height 11
click at [524, 328] on div "-- We need to report a full history of all policy actions, one row per policy a…" at bounding box center [888, 411] width 924 height 539
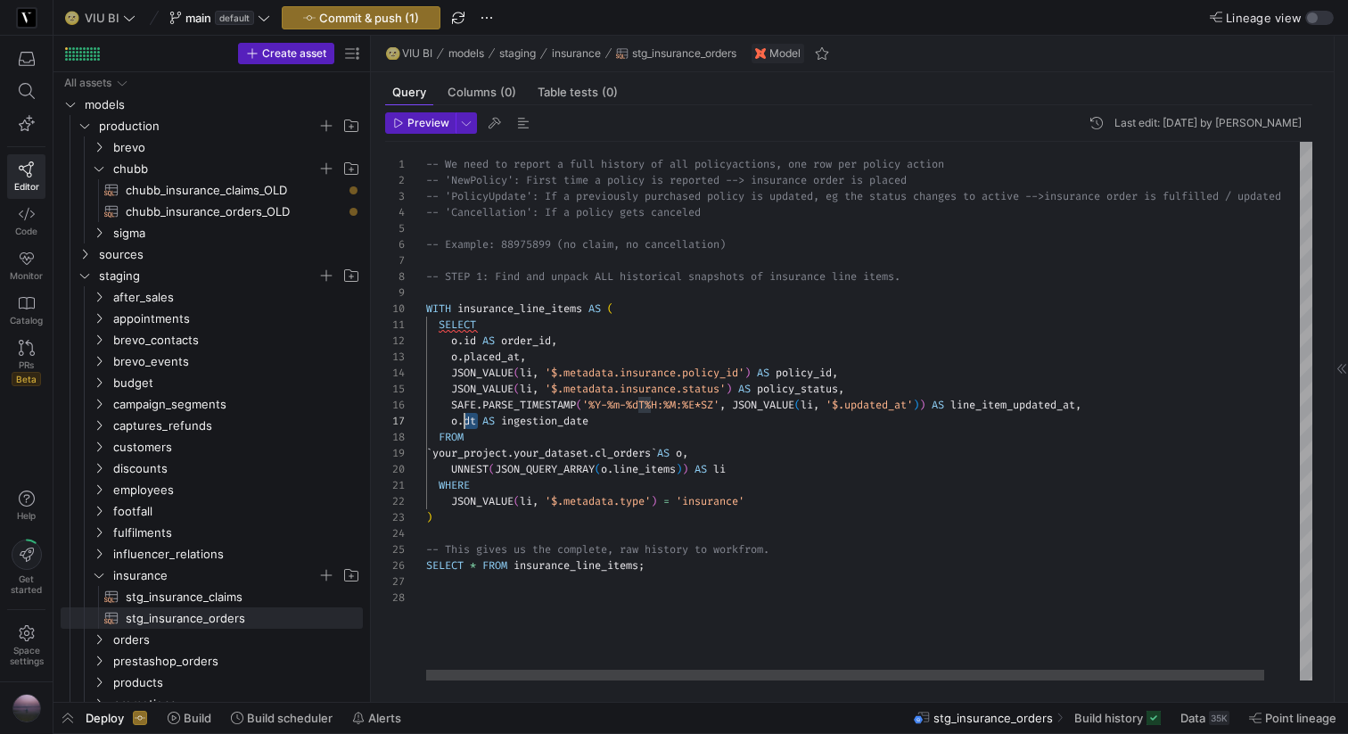
drag, startPoint x: 476, startPoint y: 415, endPoint x: 466, endPoint y: 415, distance: 10.7
click at [466, 415] on div "-- We need to report a full history of all policy actions, one row per policy a…" at bounding box center [888, 411] width 924 height 539
click at [482, 436] on div "-- We need to report a full history of all policy actions, one row per policy a…" at bounding box center [888, 411] width 924 height 539
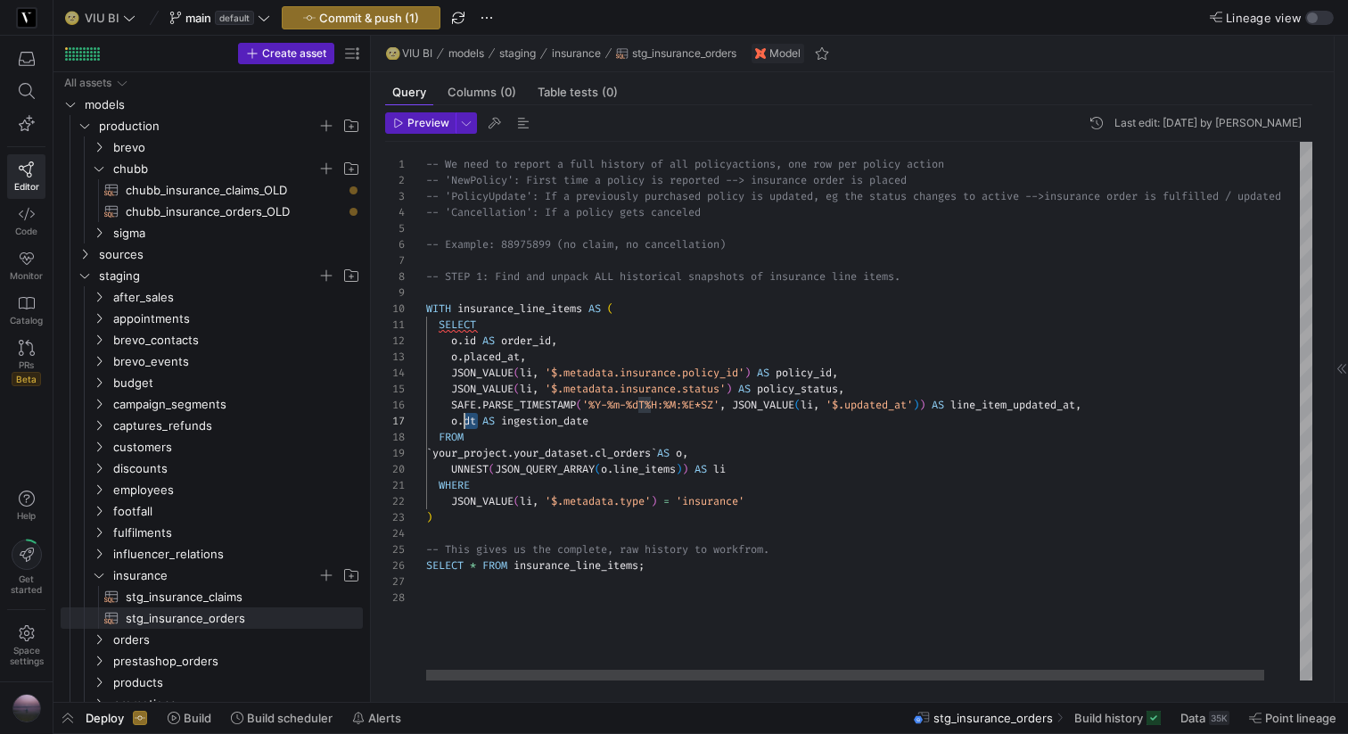
drag, startPoint x: 478, startPoint y: 420, endPoint x: 465, endPoint y: 420, distance: 13.4
click at [465, 420] on div "-- We need to report a full history of all policy actions, one row per policy a…" at bounding box center [888, 411] width 924 height 539
click at [940, 276] on div "-- We need to report a full history of all policy actions, one row per policy a…" at bounding box center [888, 411] width 924 height 539
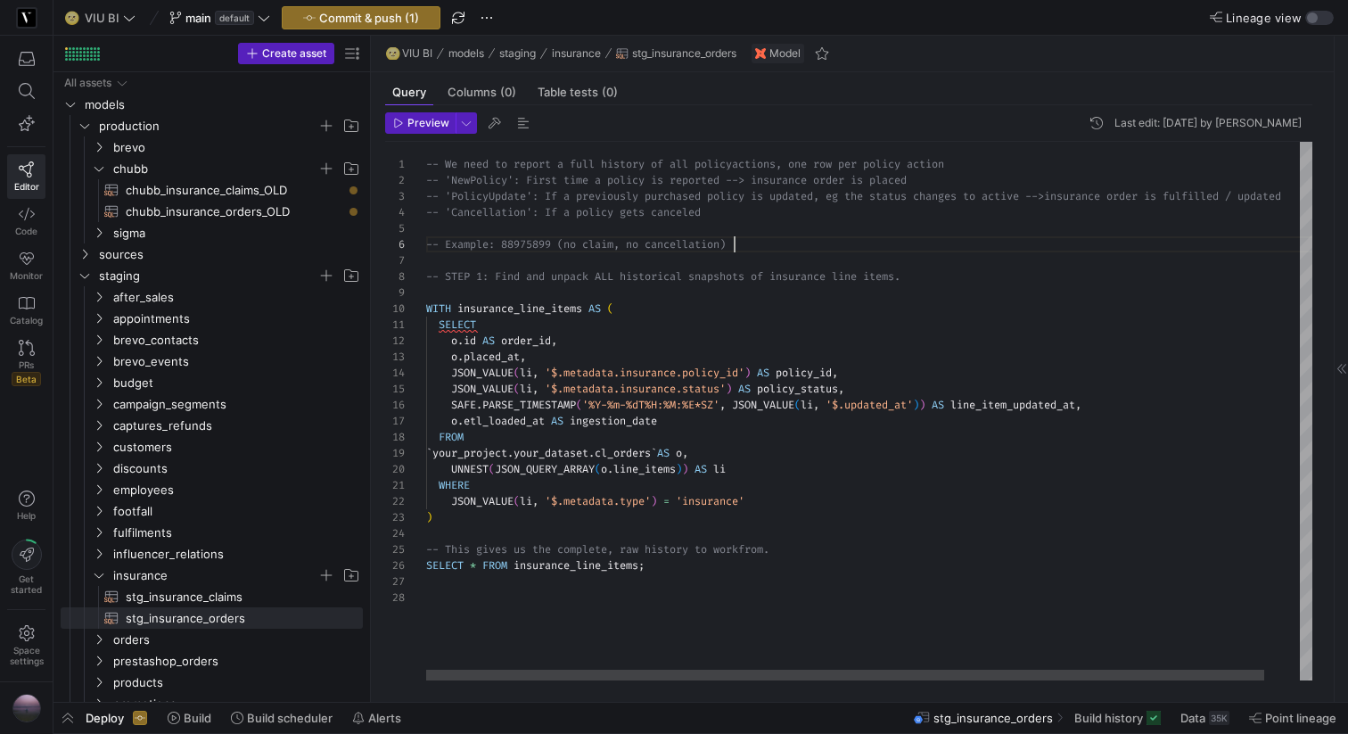
click at [848, 243] on div "-- We need to report a full history of all policy actions, one row per policy a…" at bounding box center [888, 411] width 924 height 539
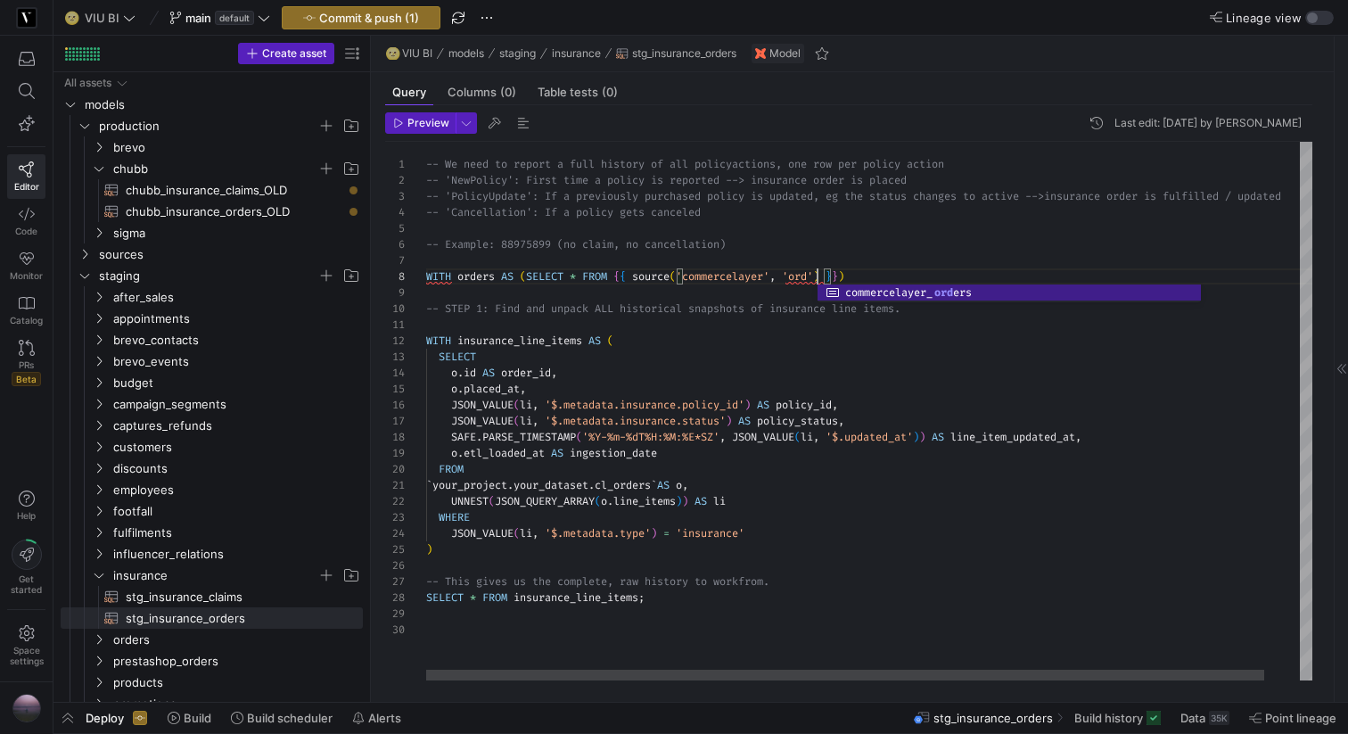
scroll to position [112, 501]
click at [459, 339] on div "-- We need to report a full history of all policy actions, one row per policy a…" at bounding box center [888, 411] width 924 height 539
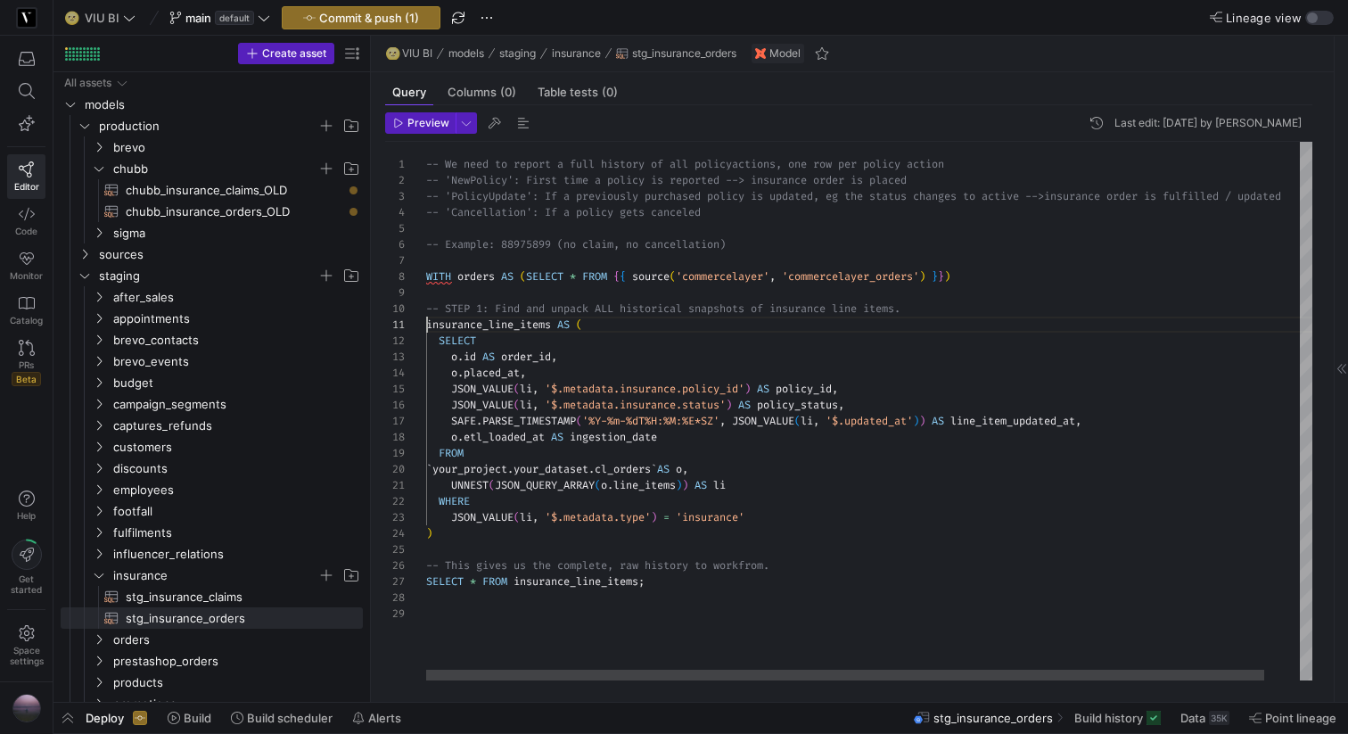
click at [474, 275] on div "-- We need to report a full history of all policy actions, one row per policy a…" at bounding box center [888, 411] width 924 height 539
click at [455, 355] on div "-- We need to report a full history of all policy actions, one row per policy a…" at bounding box center [888, 411] width 924 height 539
click at [483, 472] on div "-- We need to report a full history of all policy actions, one row per policy a…" at bounding box center [888, 411] width 924 height 539
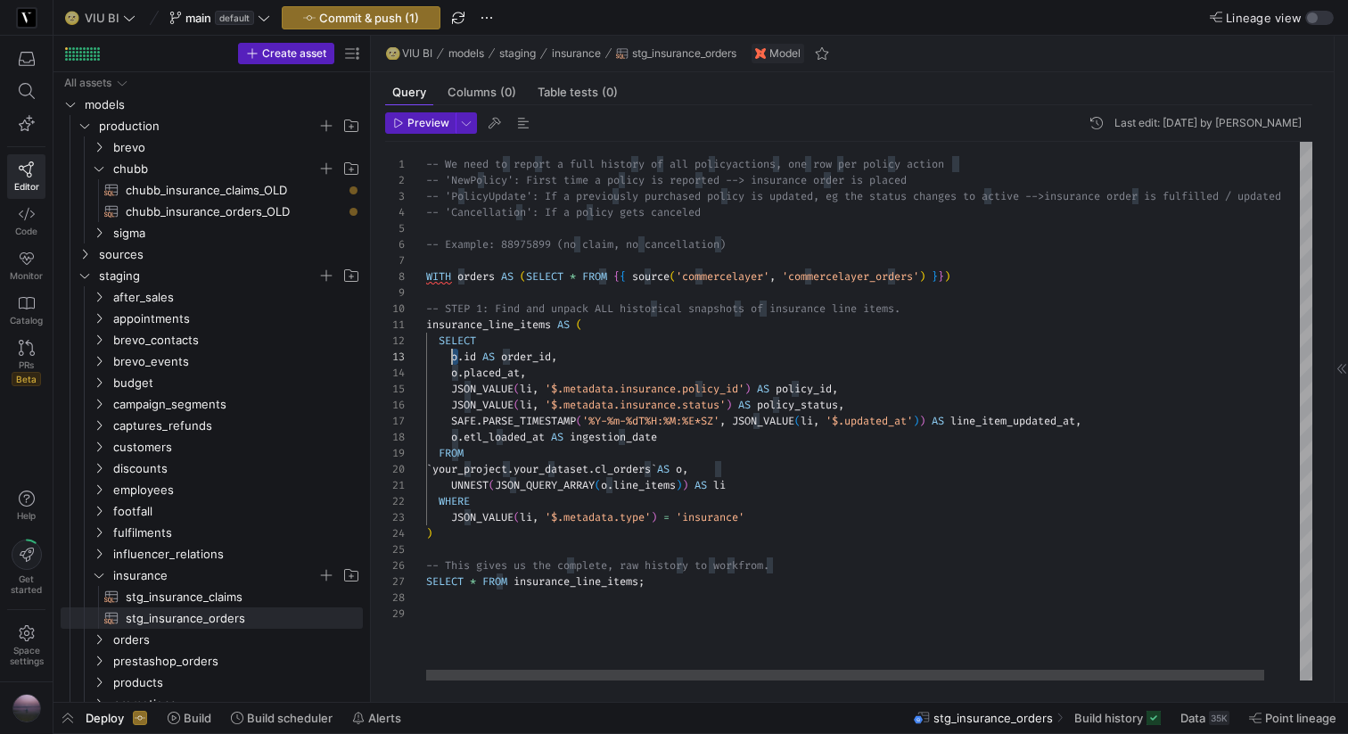
scroll to position [144, 109]
click at [483, 472] on div "-- We need to report a full history of all policy actions, one row per policy a…" at bounding box center [888, 411] width 924 height 539
drag, startPoint x: 689, startPoint y: 466, endPoint x: 455, endPoint y: 466, distance: 234.5
click at [455, 466] on div "-- We need to report a full history of all policy actions, one row per policy a…" at bounding box center [888, 411] width 924 height 539
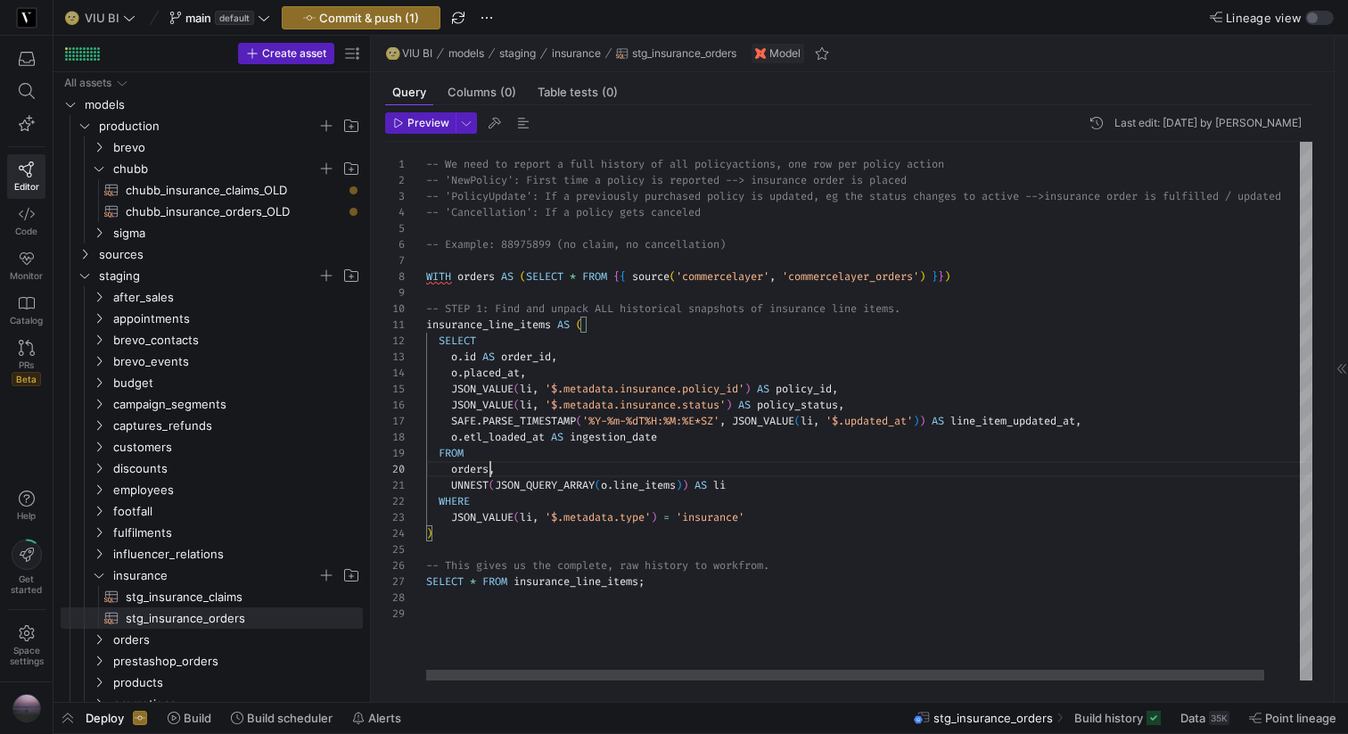
click at [466, 475] on div "-- We need to report a full history of all policy actions, one row per policy a…" at bounding box center [888, 411] width 924 height 539
click at [454, 354] on div "-- We need to report a full history of all policy actions, one row per policy a…" at bounding box center [888, 411] width 924 height 539
click at [454, 371] on div "-- We need to report a full history of all policy actions, one row per policy a…" at bounding box center [888, 411] width 924 height 539
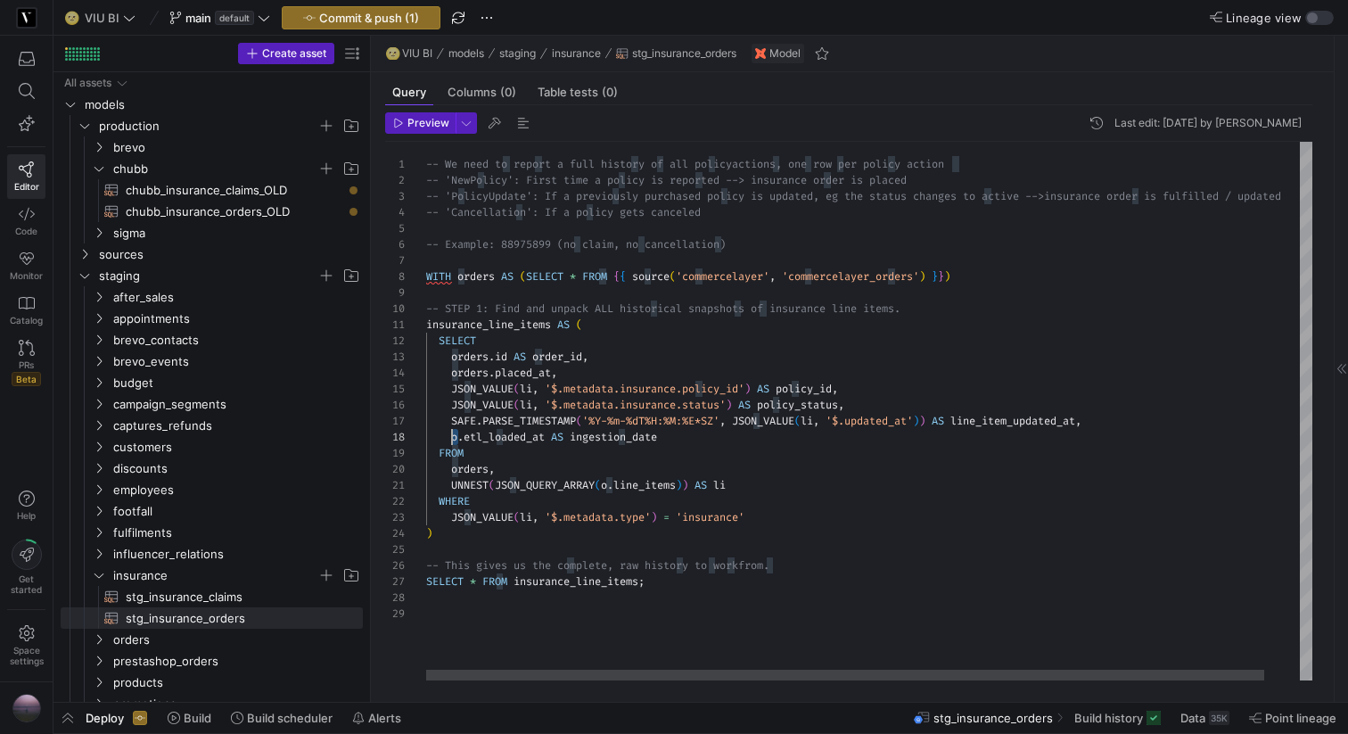
click at [455, 438] on div "-- We need to report a full history of all policy actions, one row per policy a…" at bounding box center [888, 411] width 924 height 539
click at [779, 441] on div "-- We need to report a full history of all policy actions, one row per policy a…" at bounding box center [888, 411] width 924 height 539
click at [778, 445] on div "-- We need to report a full history of all policy actions, one row per policy a…" at bounding box center [888, 411] width 924 height 539
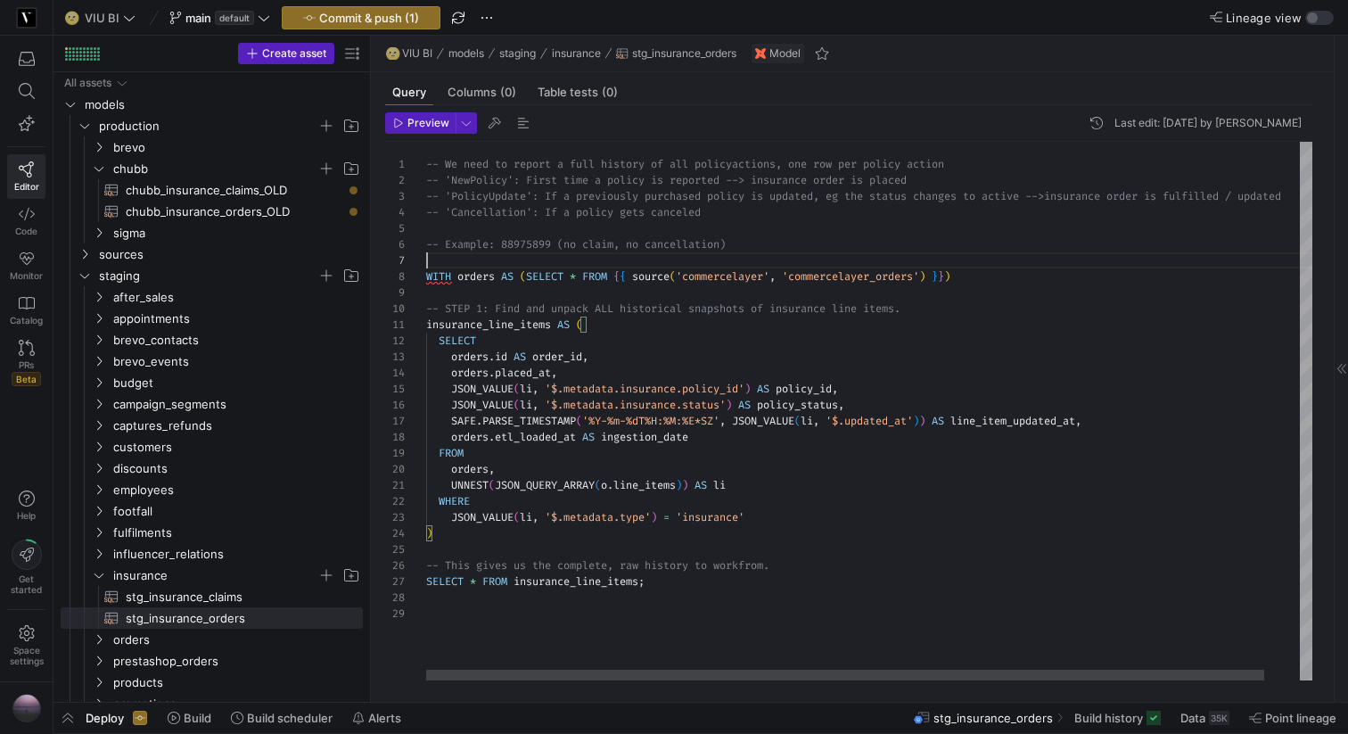
scroll to position [96, 0]
click at [972, 268] on div "-- We need to report a full history of all policy actions, one row per policy a…" at bounding box center [888, 411] width 924 height 539
click at [971, 271] on div "-- We need to report a full history of all policy actions, one row per policy a…" at bounding box center [888, 411] width 924 height 539
click at [669, 581] on div "-- We need to report a full history of all policy actions, one row per policy a…" at bounding box center [888, 411] width 924 height 539
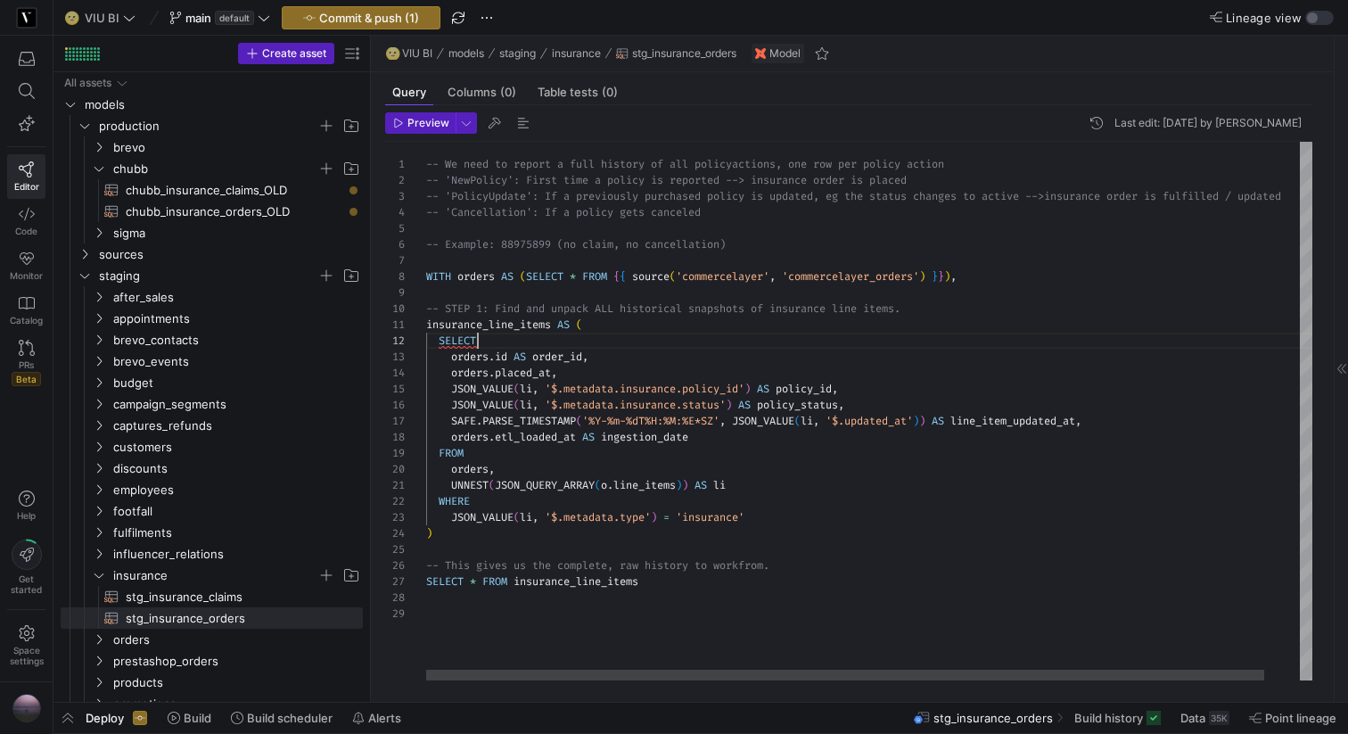
scroll to position [16, 52]
click at [532, 342] on div "-- We need to report a full history of all policy actions, one row per policy a…" at bounding box center [888, 411] width 924 height 539
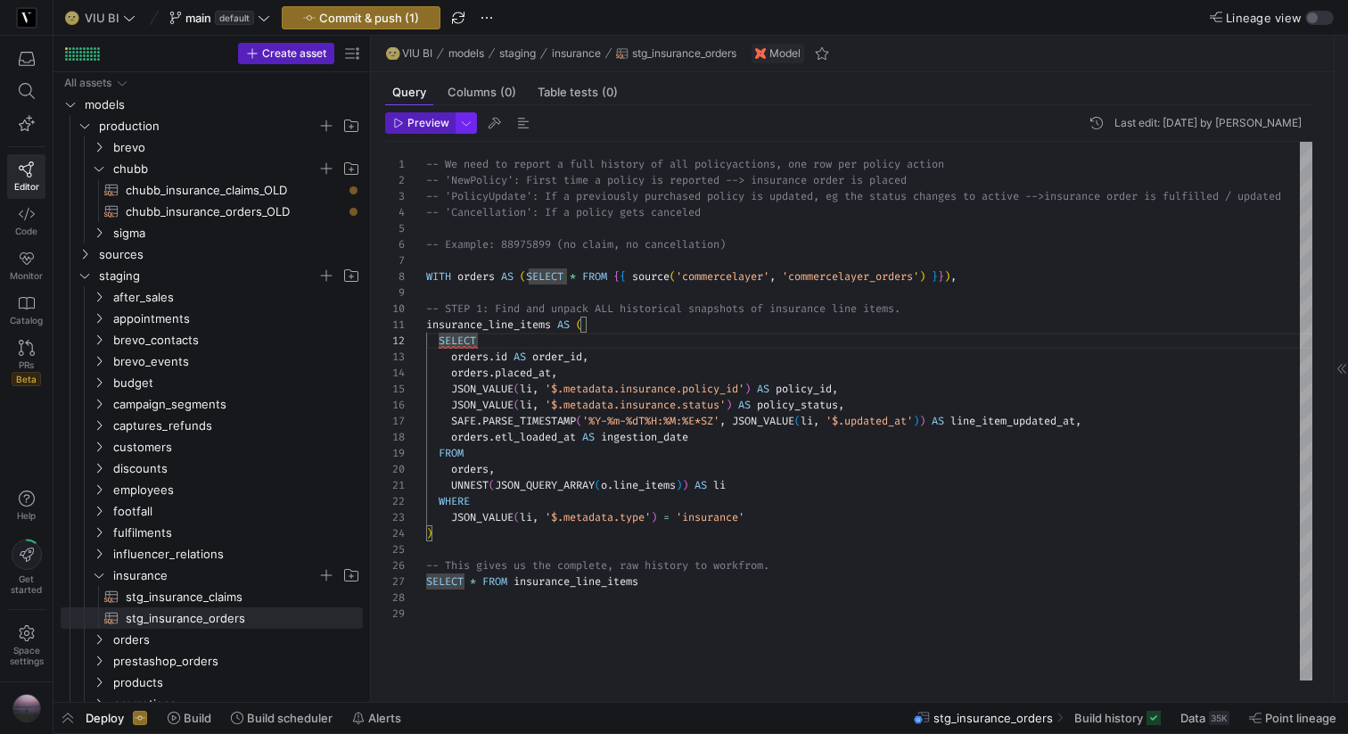
type textarea "insurance_line_items AS ( SELECT [DOMAIN_NAME] AS order_id, orders.placed_at, J…"
click at [468, 125] on span "button" at bounding box center [467, 123] width 20 height 20
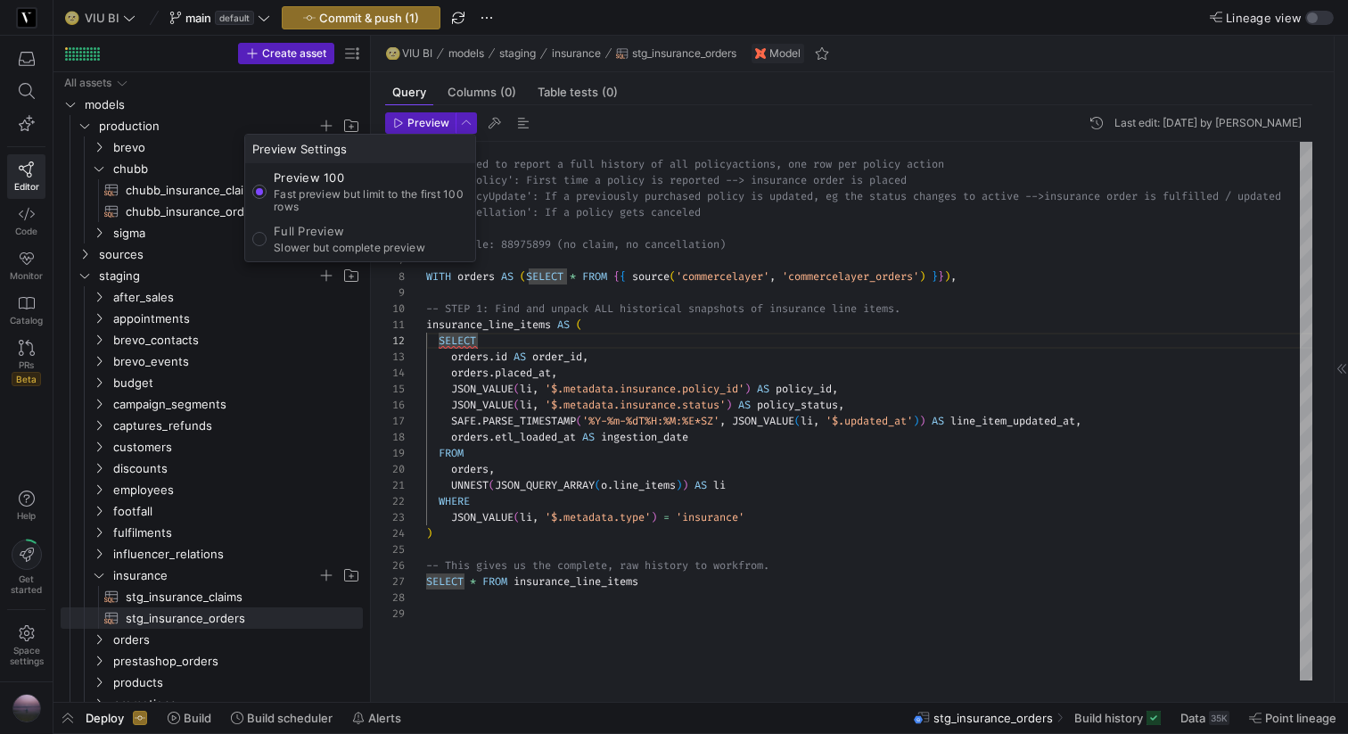
click at [301, 229] on p "Full Preview" at bounding box center [350, 231] width 152 height 14
click at [267, 232] on input "Full Preview Slower but complete preview" at bounding box center [259, 239] width 14 height 14
radio input "true"
click at [425, 122] on div at bounding box center [674, 367] width 1348 height 734
click at [425, 122] on span "Preview" at bounding box center [429, 123] width 42 height 12
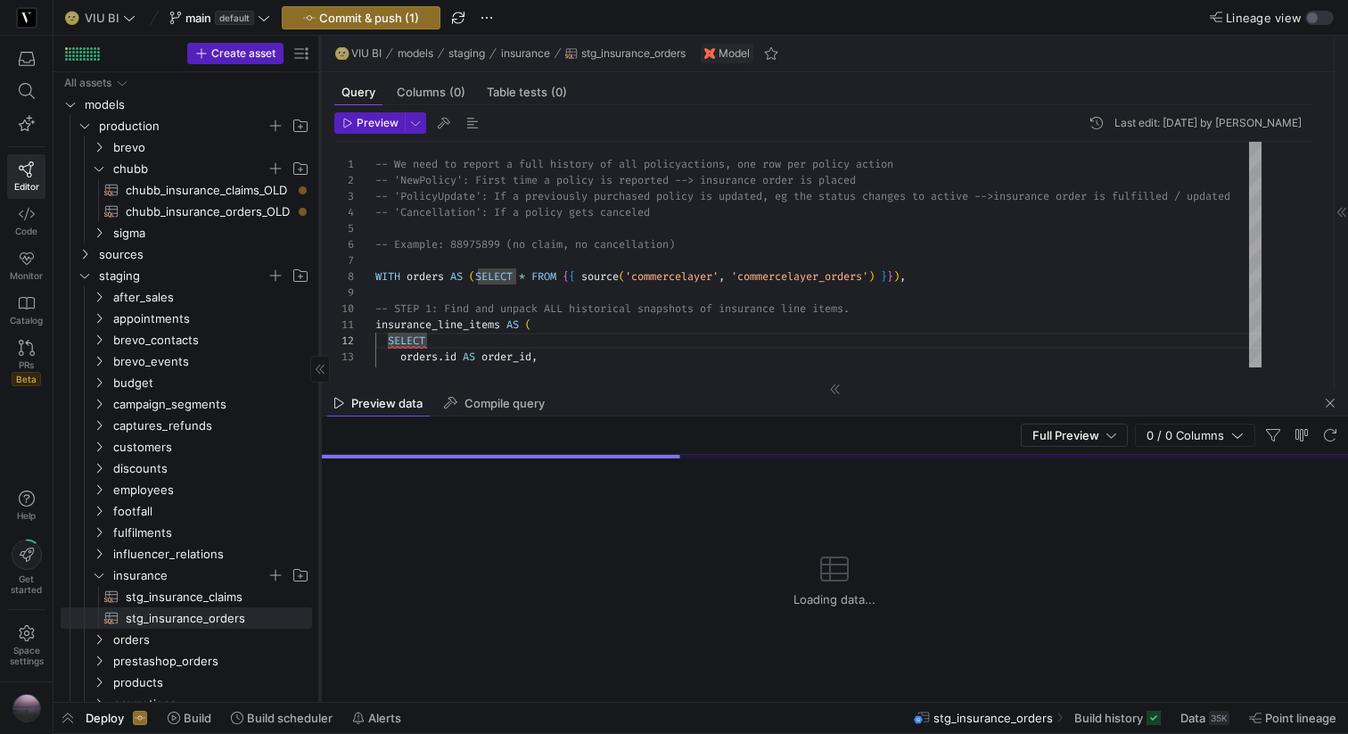
drag, startPoint x: 370, startPoint y: 236, endPoint x: 319, endPoint y: 233, distance: 51.0
click at [319, 233] on div at bounding box center [319, 369] width 1 height 666
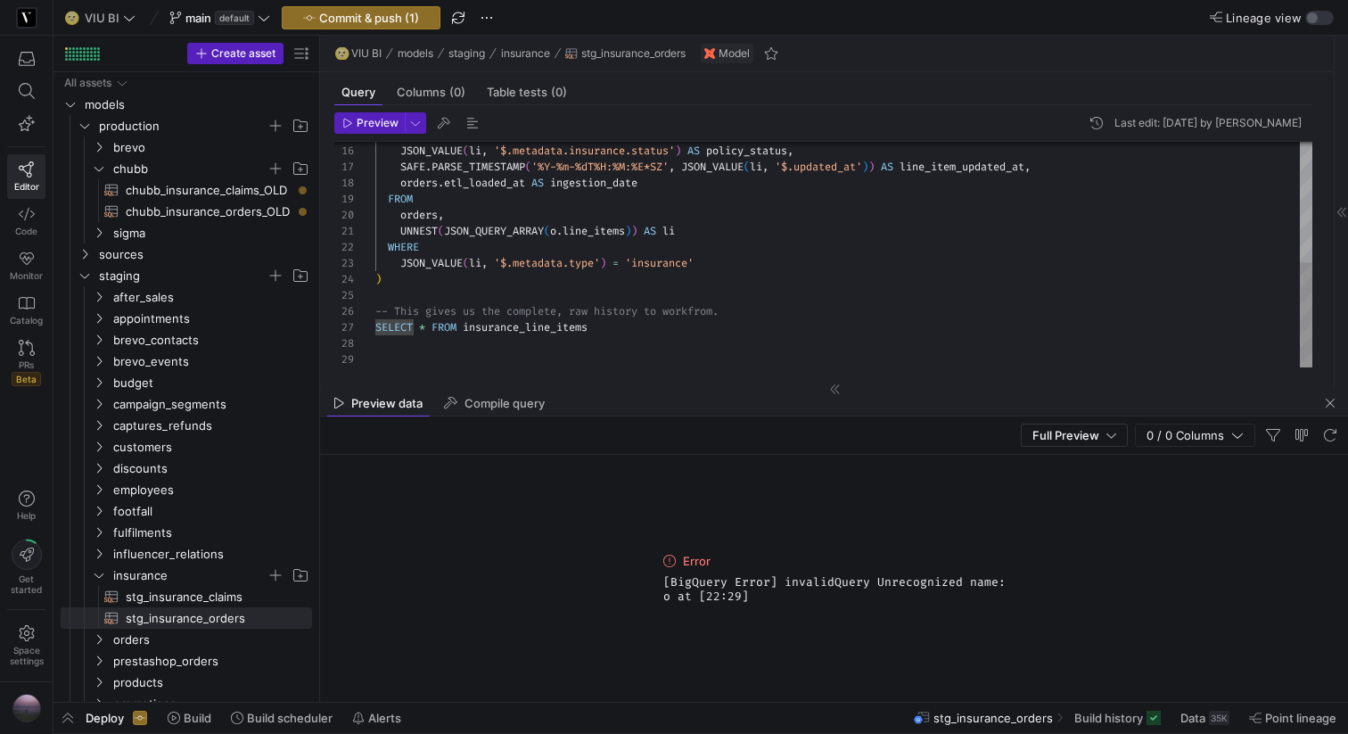
click at [425, 210] on div "JSON_VALUE ( li , '$.metadata.insurance.policy_id' ) AS policy_id , JSON_VALUE …" at bounding box center [843, 128] width 937 height 480
click at [562, 230] on div "JSON_VALUE ( li , '$.metadata.insurance.policy_id' ) AS policy_id , JSON_VALUE …" at bounding box center [843, 128] width 937 height 480
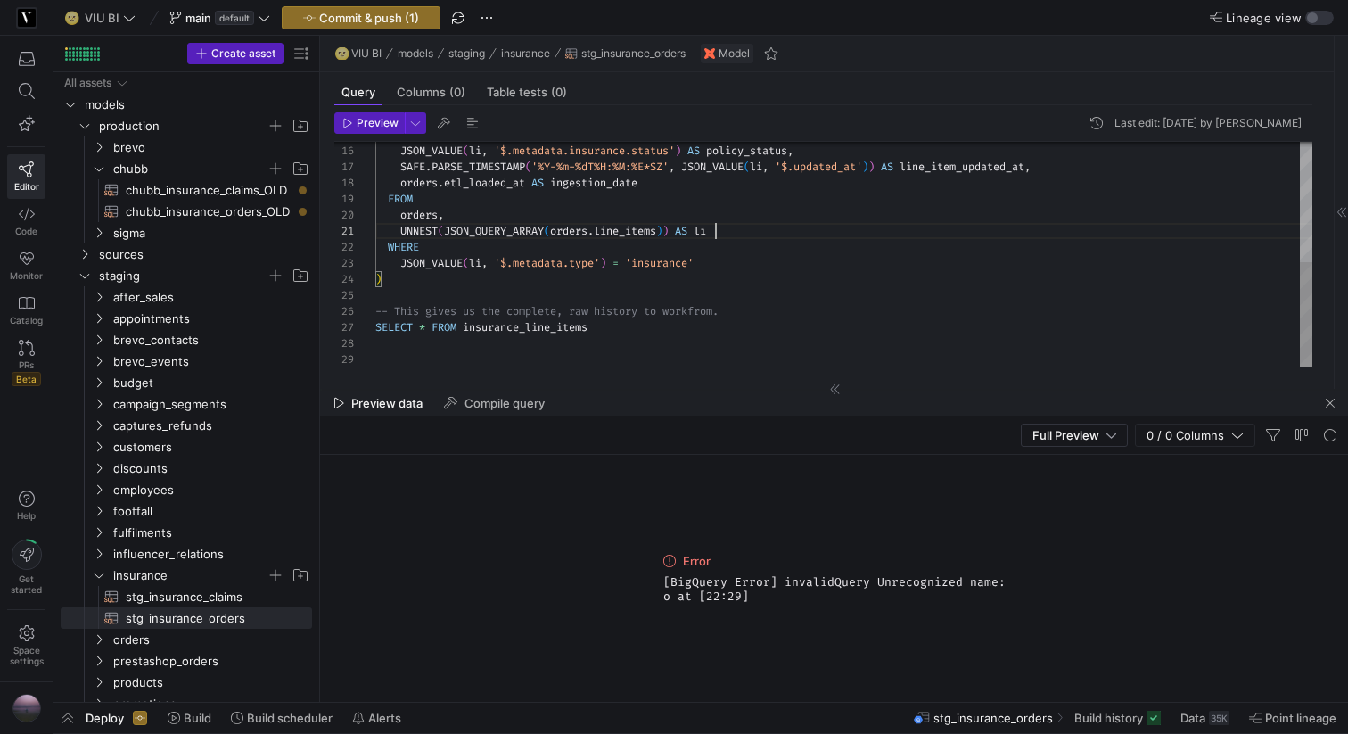
click at [900, 232] on div "JSON_VALUE ( li , '$.metadata.insurance.policy_id' ) AS policy_id , JSON_VALUE …" at bounding box center [843, 128] width 937 height 480
click at [381, 114] on span "button" at bounding box center [369, 123] width 69 height 20
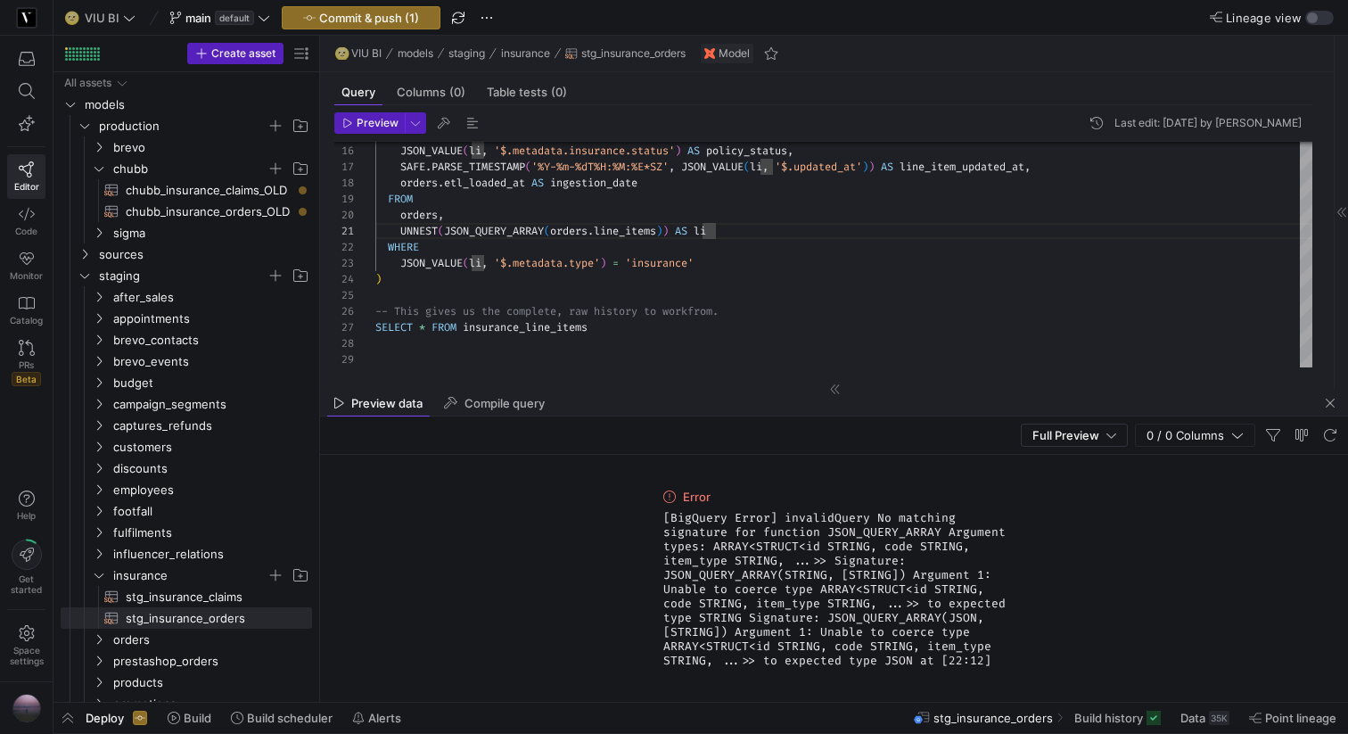
drag, startPoint x: 977, startPoint y: 658, endPoint x: 661, endPoint y: 519, distance: 345.8
click at [661, 519] on div "Error [BigQuery Error] invalidQuery No matching signature for function JSON_QUE…" at bounding box center [834, 578] width 357 height 247
copy span "[BigQuery Error] invalidQuery No matching signature for function JSON_QUERY_ARR…"
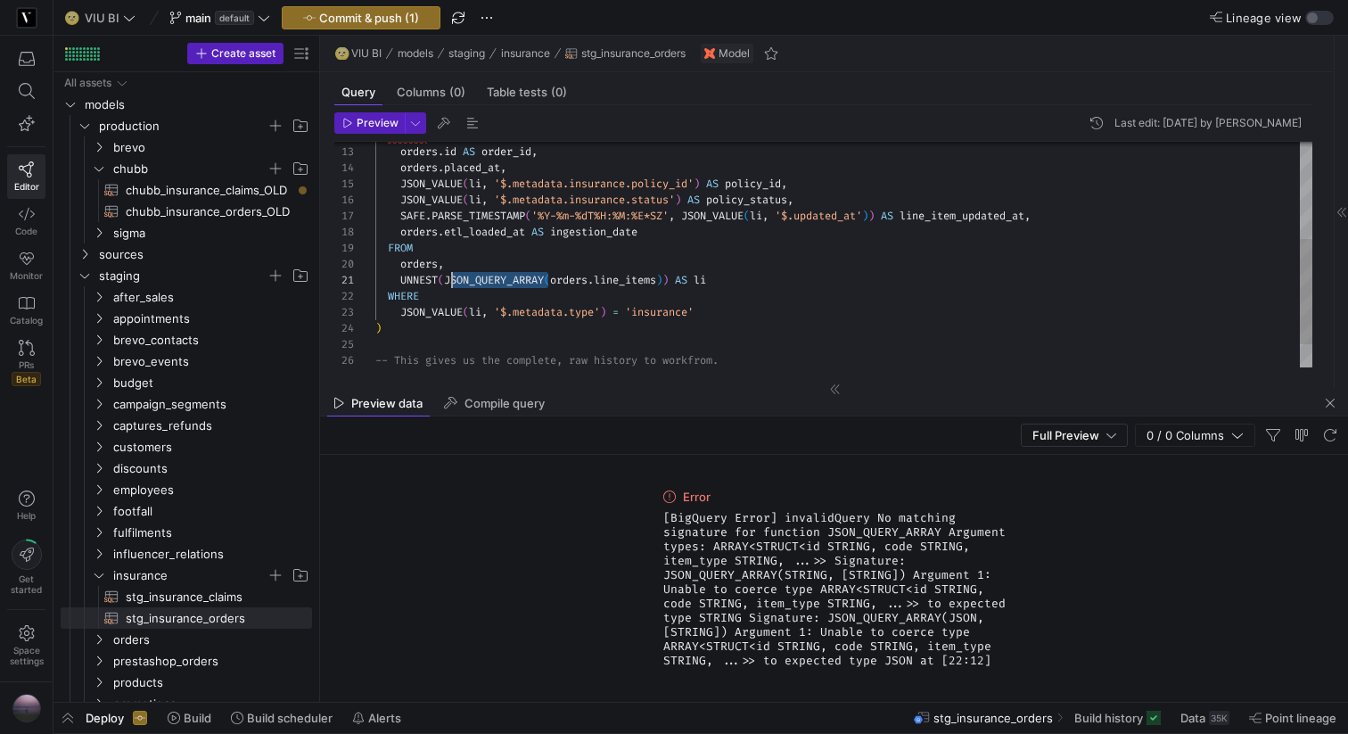
scroll to position [0, 70]
drag, startPoint x: 548, startPoint y: 278, endPoint x: 449, endPoint y: 278, distance: 99.9
click at [449, 278] on div "JSON_VALUE ( li , '$.metadata.insurance.policy_id' ) AS policy_id , JSON_VALUE …" at bounding box center [843, 177] width 937 height 480
click at [367, 128] on span "Preview" at bounding box center [378, 123] width 42 height 12
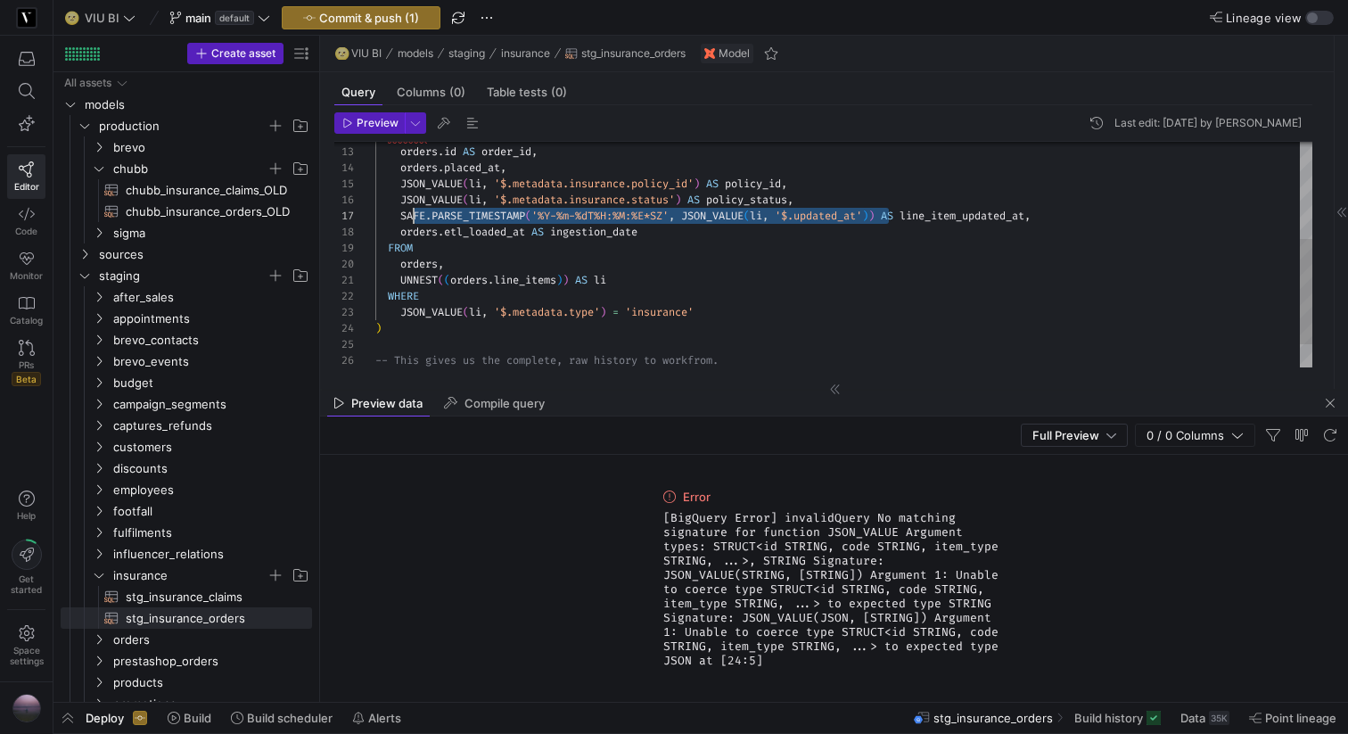
scroll to position [96, 26]
drag, startPoint x: 891, startPoint y: 215, endPoint x: 403, endPoint y: 215, distance: 487.8
click at [403, 215] on div "JSON_VALUE ( li , '$.metadata.insurance.policy_id' ) AS policy_id , JSON_VALUE …" at bounding box center [843, 177] width 937 height 480
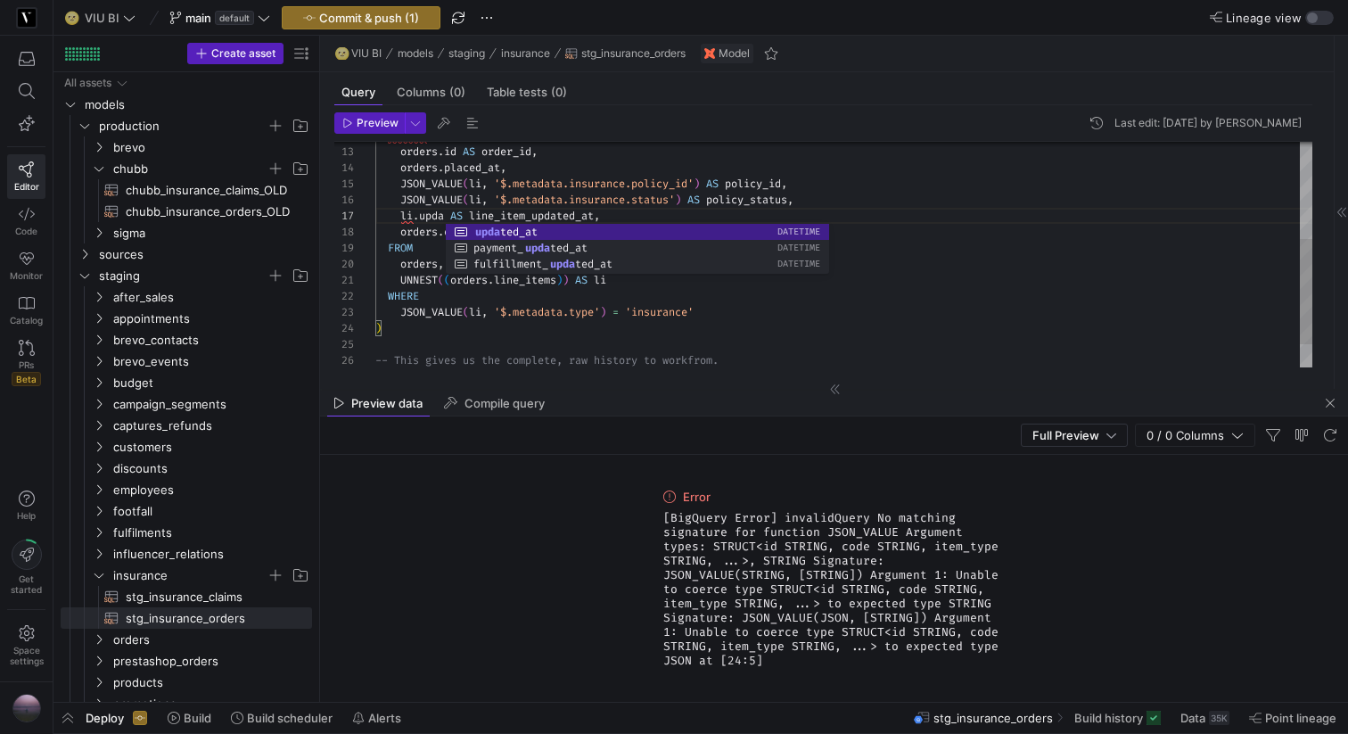
scroll to position [96, 122]
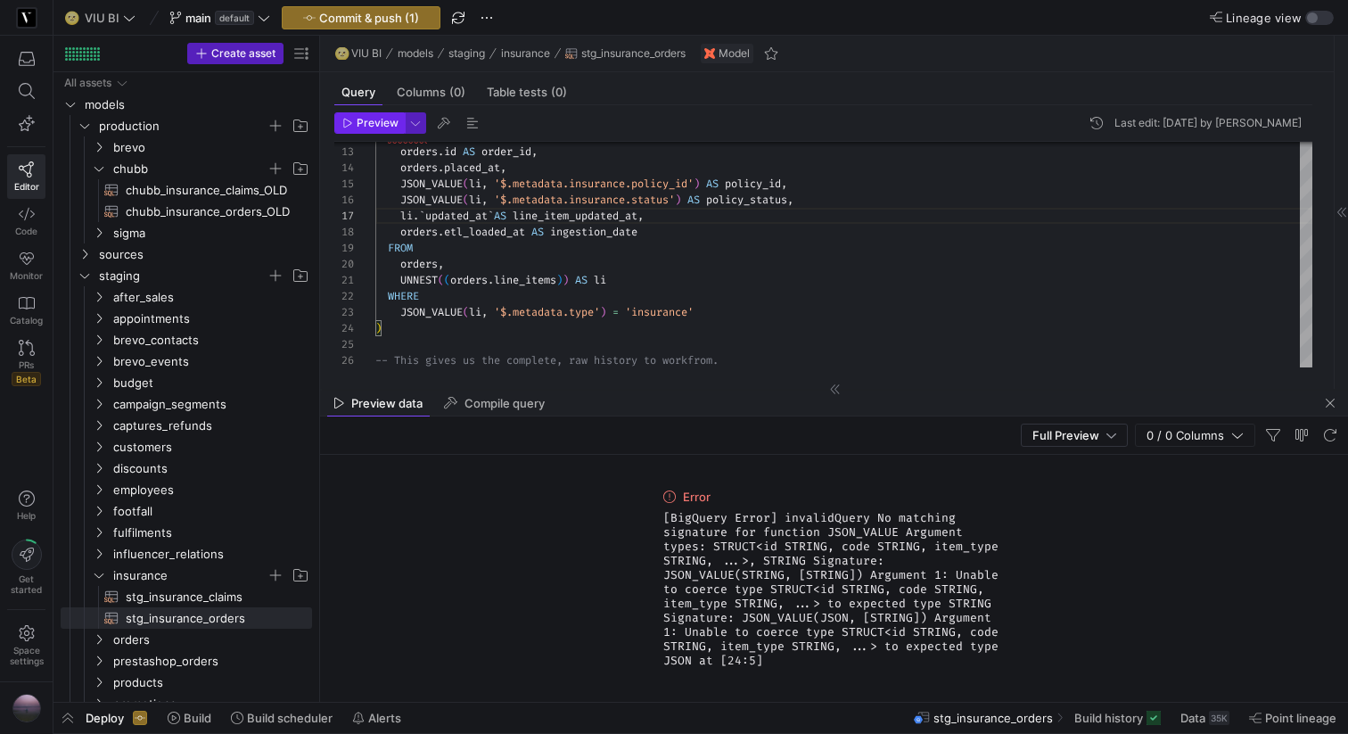
click at [361, 119] on span "Preview" at bounding box center [378, 123] width 42 height 12
click at [762, 565] on span "[BigQuery Error] invalidQuery No matching signature for function JSON_VALUE Arg…" at bounding box center [834, 589] width 342 height 157
copy span "[BigQuery Error] invalidQuery No matching signature for function JSON_VALUE Arg…"
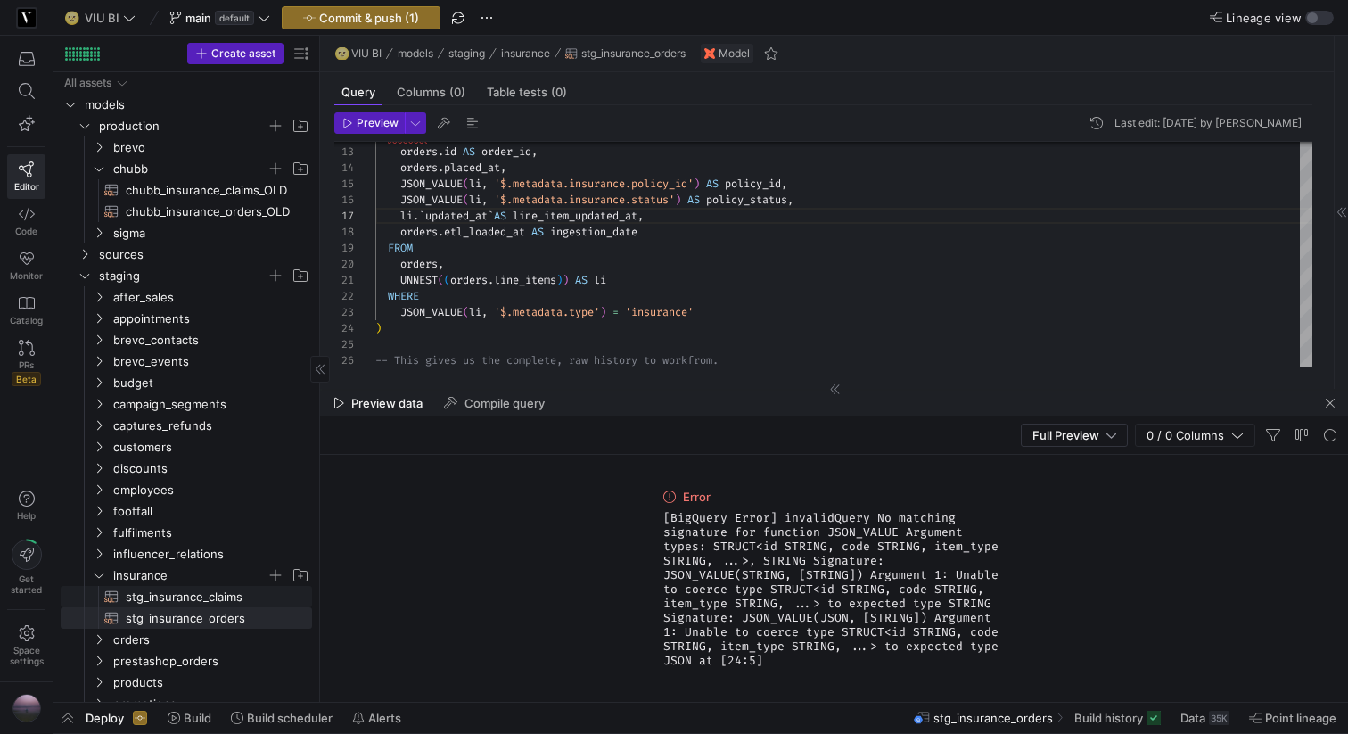
click at [174, 595] on span "stg_insurance_claims​​​​​​​​​​" at bounding box center [209, 597] width 166 height 21
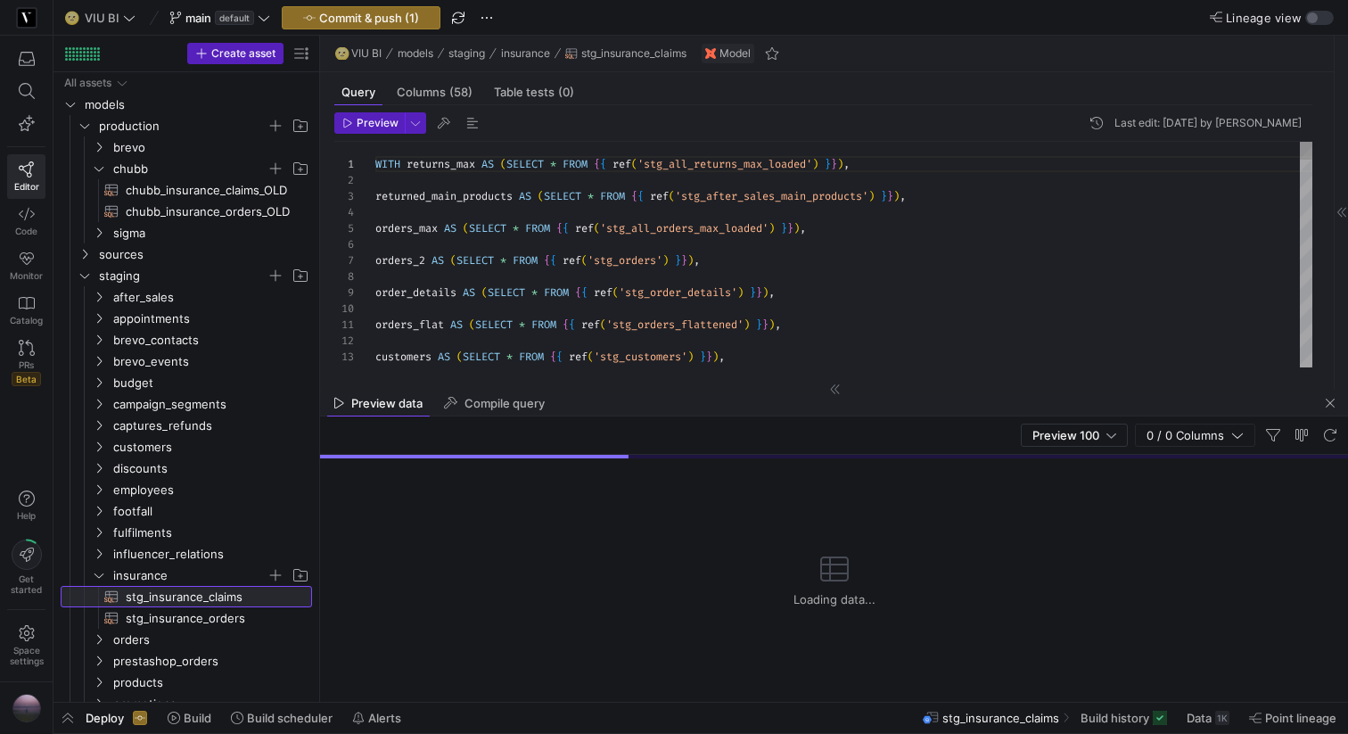
scroll to position [161, 0]
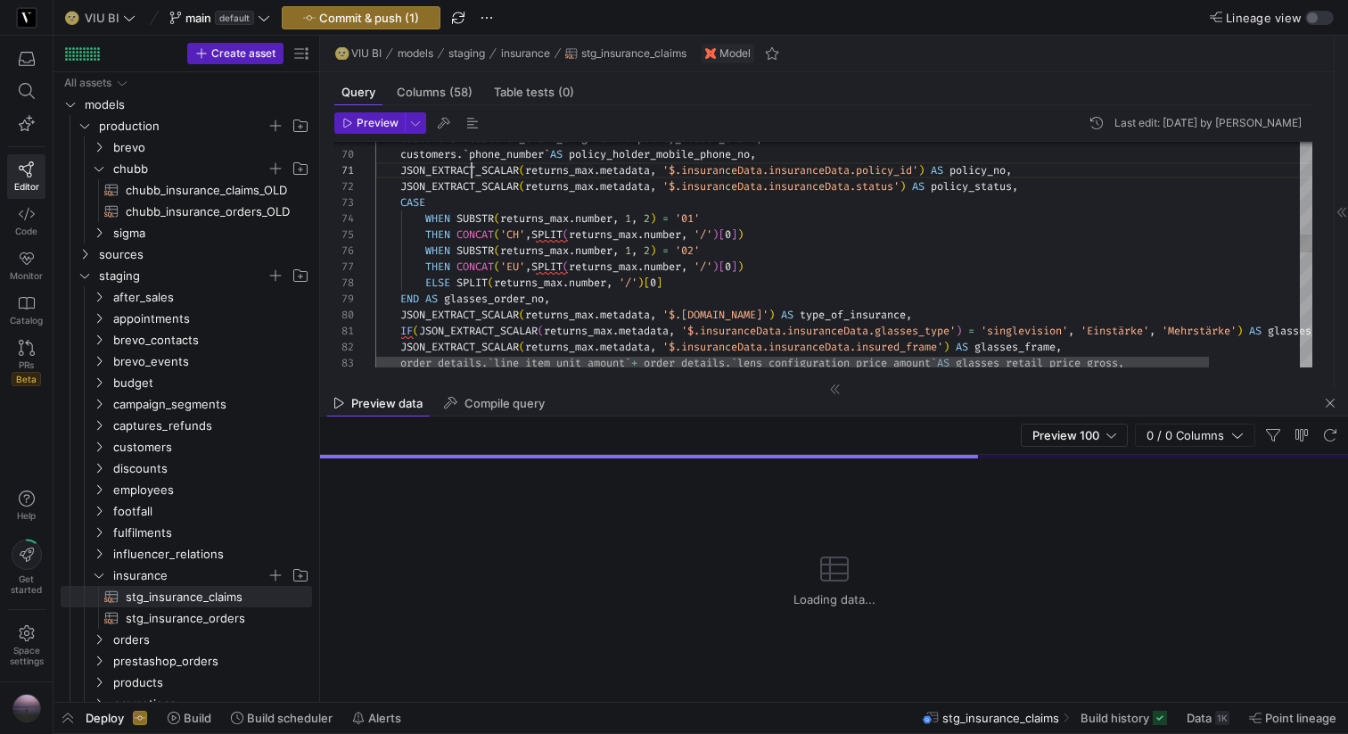
click at [469, 174] on div "customers . ` customer_email_original ` AS policy_holder_email , customers . ` …" at bounding box center [894, 393] width 1039 height 2738
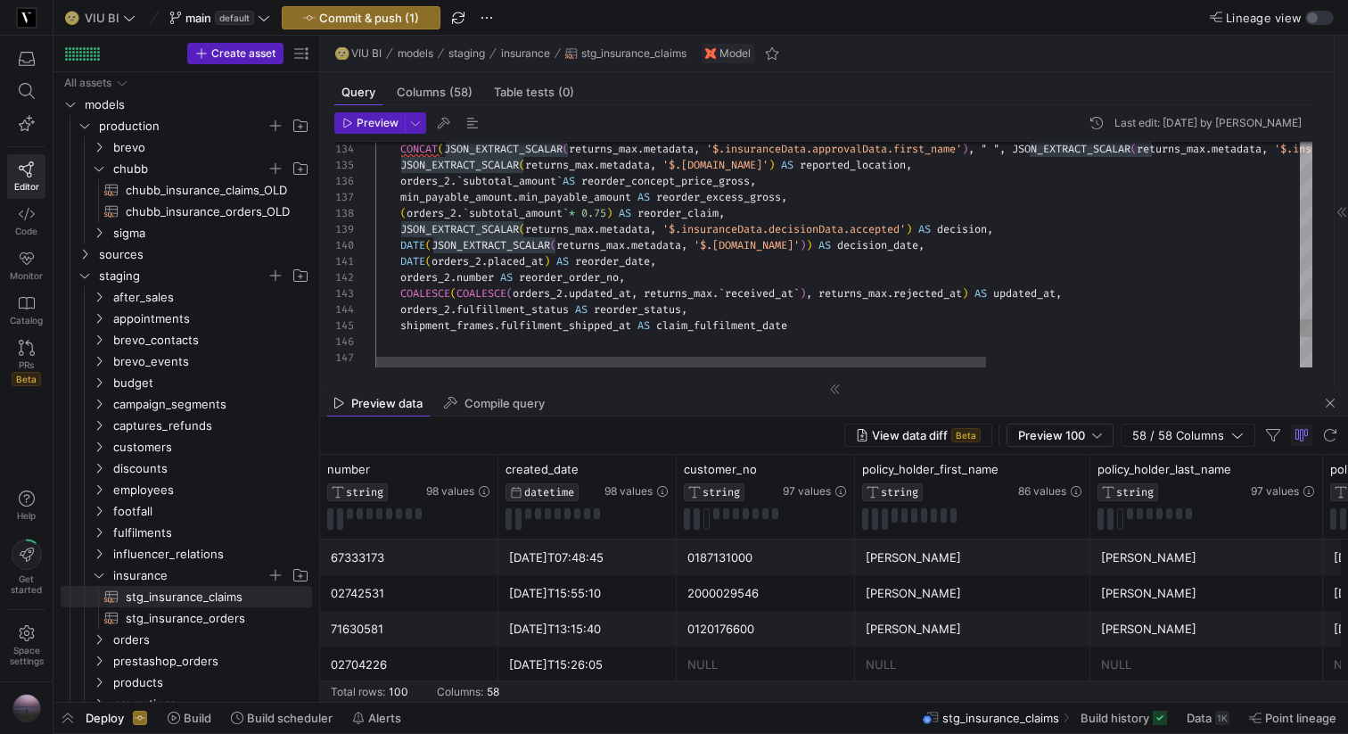
scroll to position [16, 154]
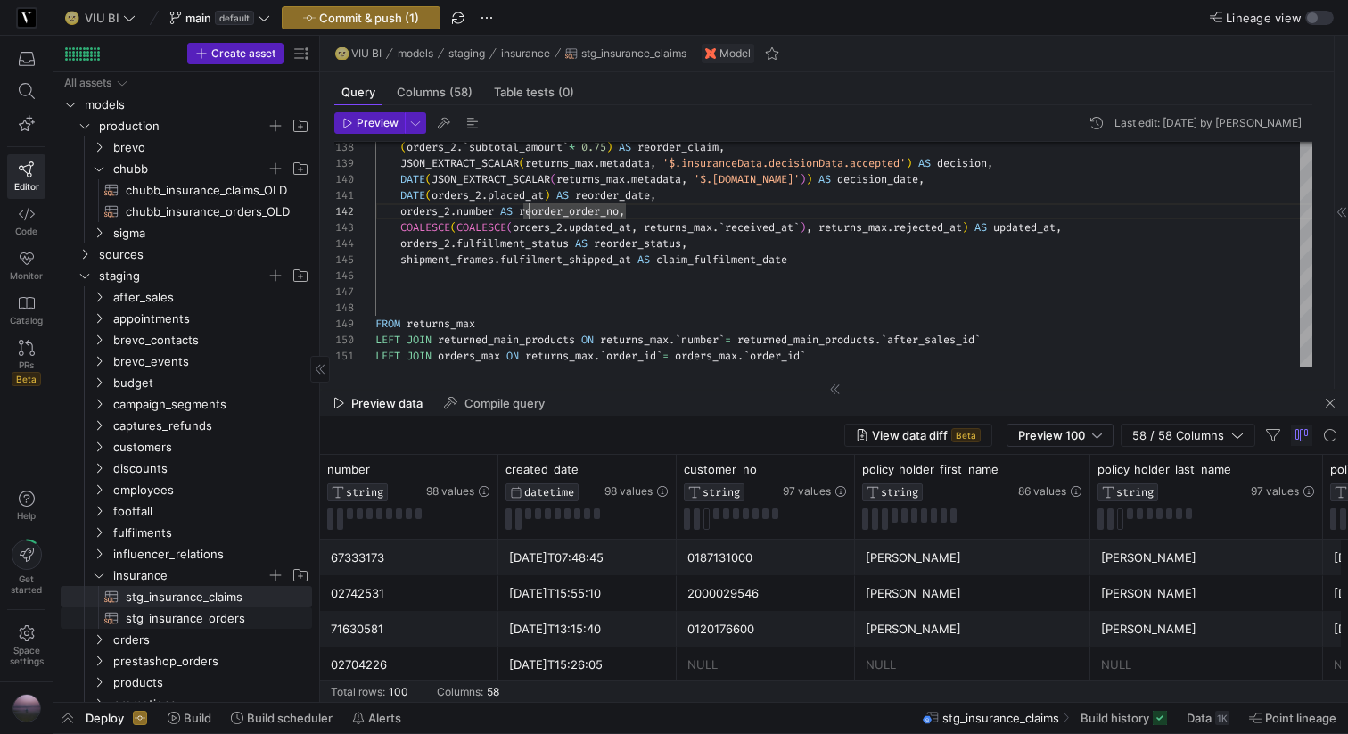
click at [186, 608] on span "stg_insurance_orders​​​​​​​​​​" at bounding box center [209, 618] width 166 height 21
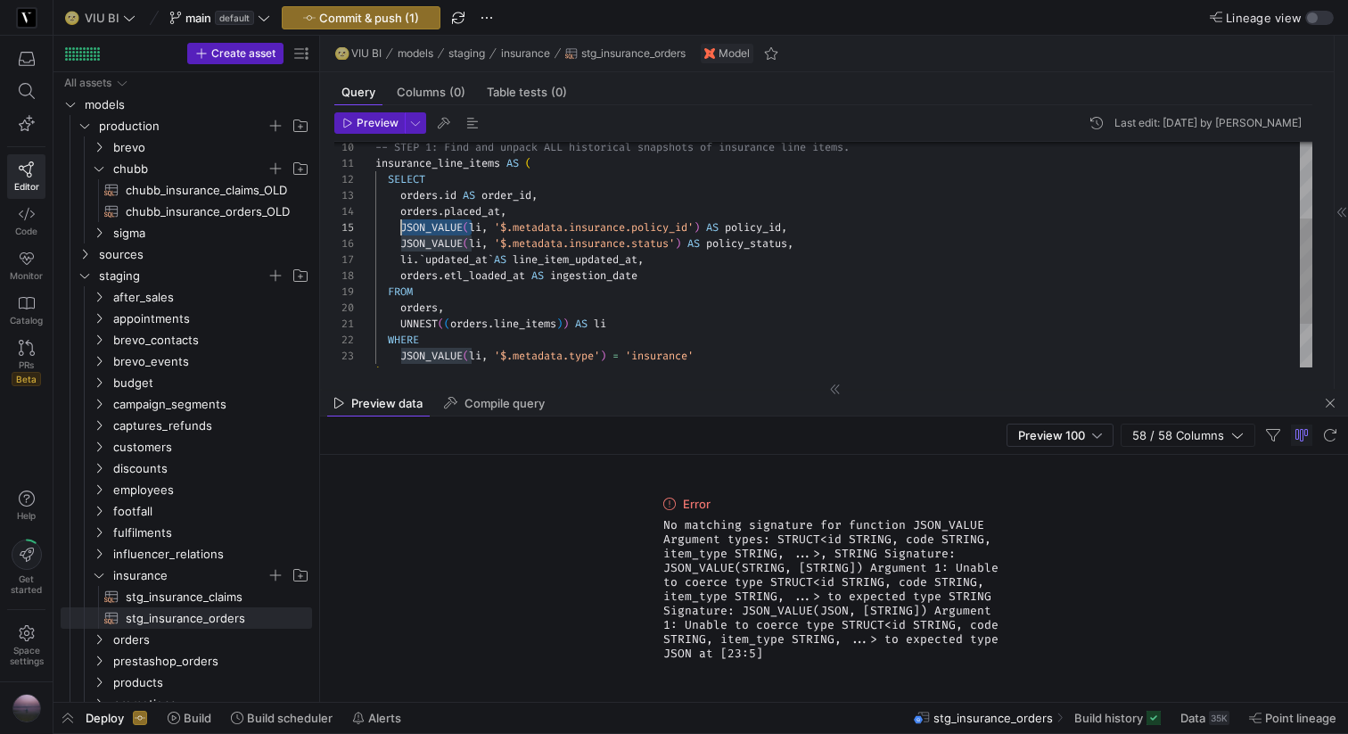
scroll to position [64, 26]
drag, startPoint x: 472, startPoint y: 223, endPoint x: 401, endPoint y: 223, distance: 70.5
click at [401, 223] on div "orders . placed_at , orders . id AS order_id , insurance_line_items AS ( SELECT…" at bounding box center [843, 220] width 937 height 480
drag, startPoint x: 441, startPoint y: 223, endPoint x: 416, endPoint y: 222, distance: 24.1
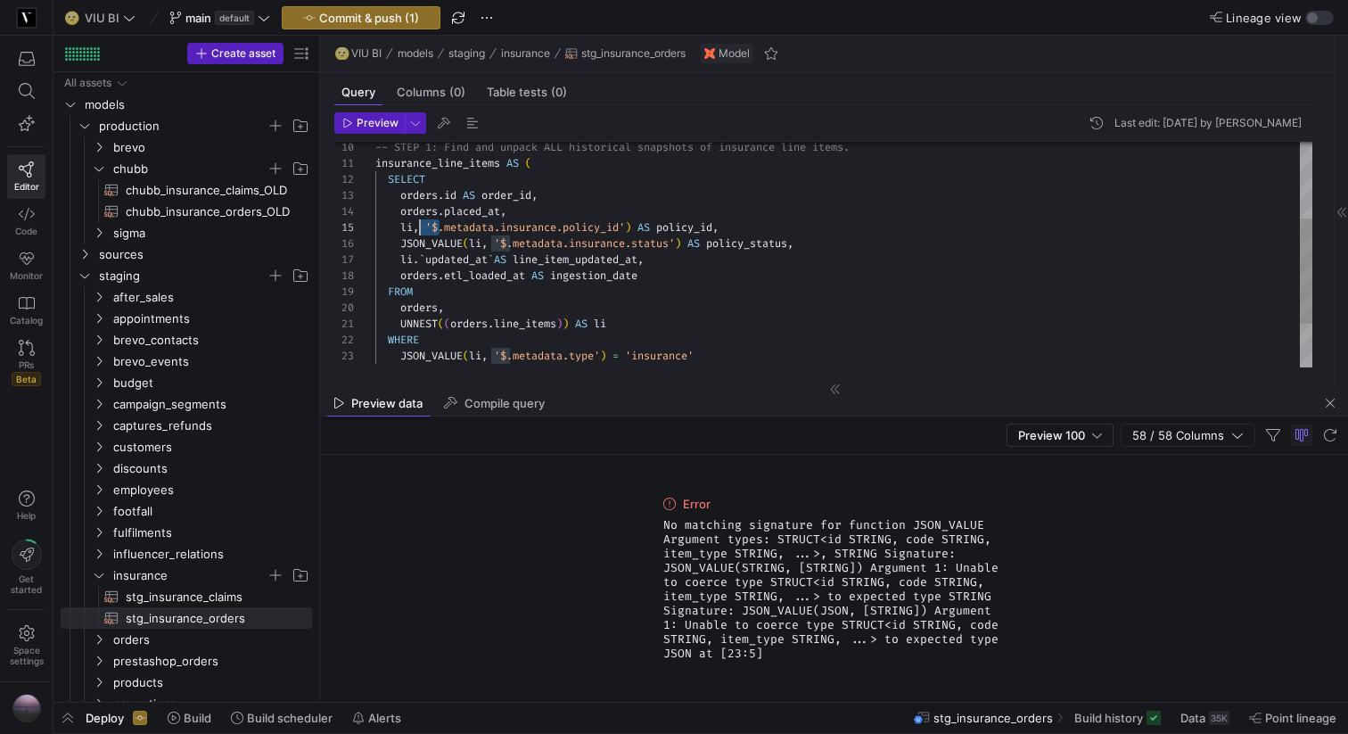
click at [416, 222] on div "orders . placed_at , orders . id AS order_id , insurance_line_items AS ( SELECT…" at bounding box center [843, 220] width 937 height 480
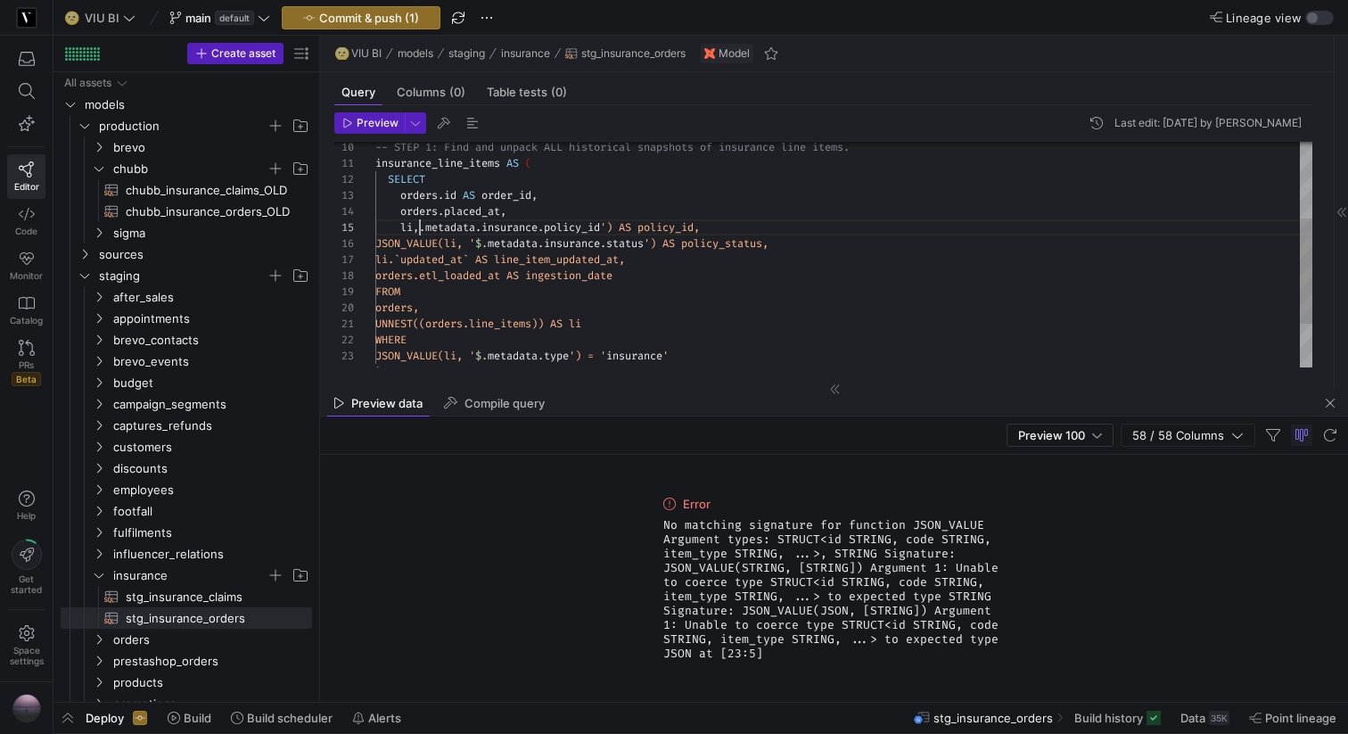
scroll to position [64, 38]
click at [614, 224] on div "orders . placed_at , orders . id AS order_id , insurance_line_items AS ( SELECT…" at bounding box center [843, 220] width 937 height 480
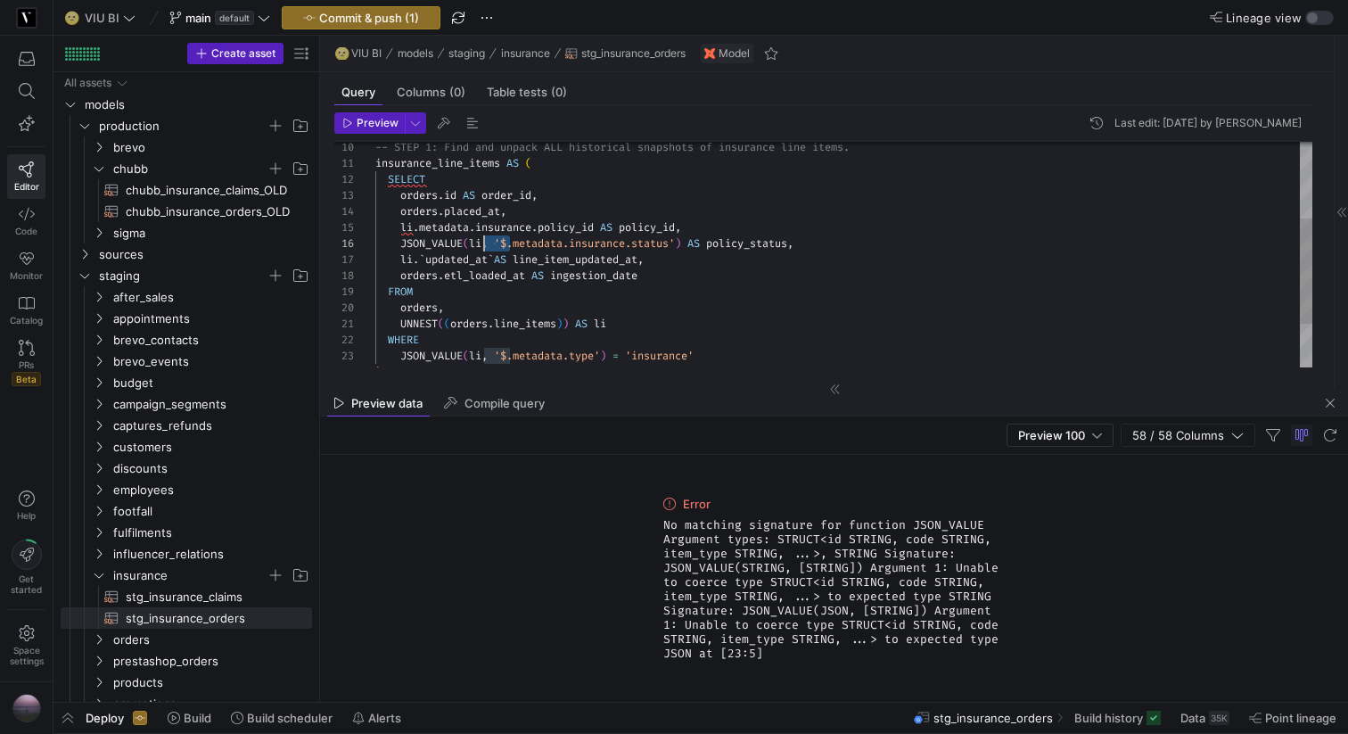
drag, startPoint x: 510, startPoint y: 239, endPoint x: 487, endPoint y: 239, distance: 23.2
click at [487, 239] on div "orders . placed_at , orders . id AS order_id , insurance_line_items AS ( SELECT…" at bounding box center [843, 220] width 937 height 480
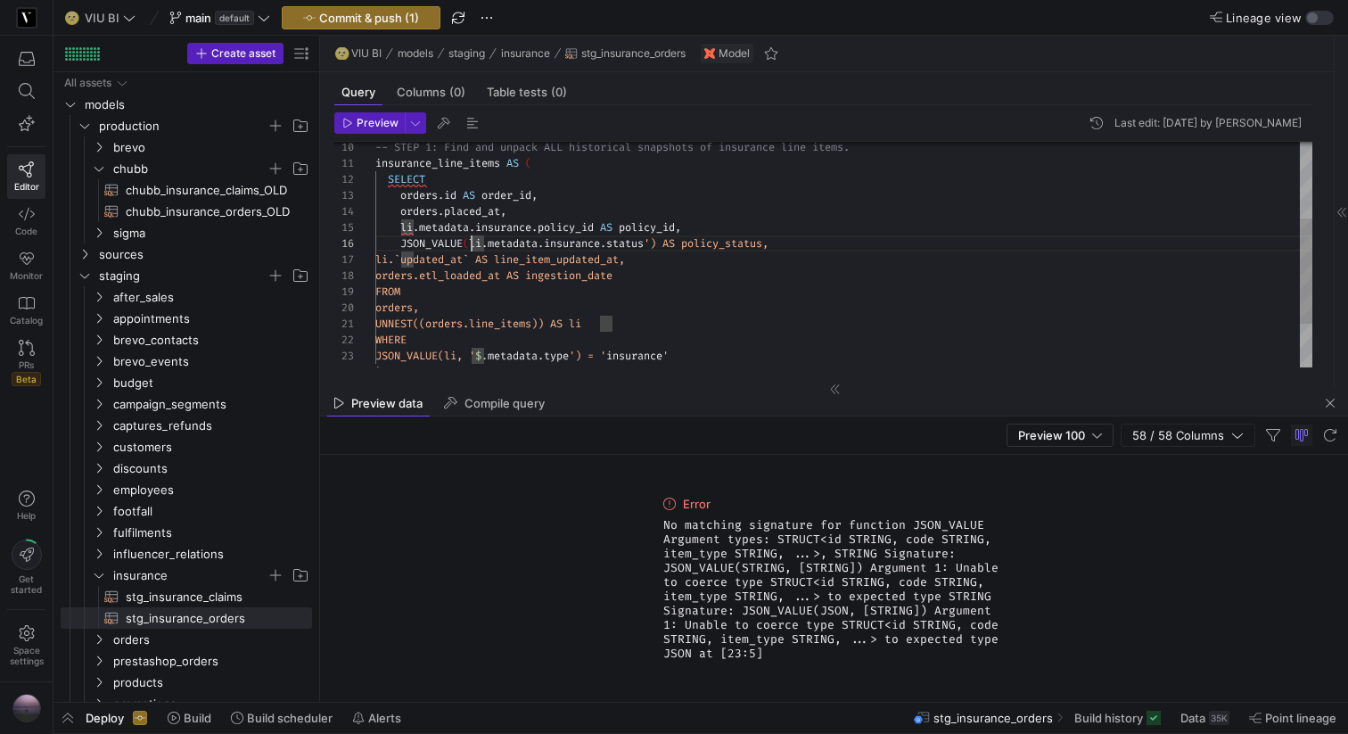
scroll to position [80, 26]
click at [595, 244] on div "orders . placed_at , orders . id AS order_id , insurance_line_items AS ( SELECT…" at bounding box center [843, 220] width 937 height 480
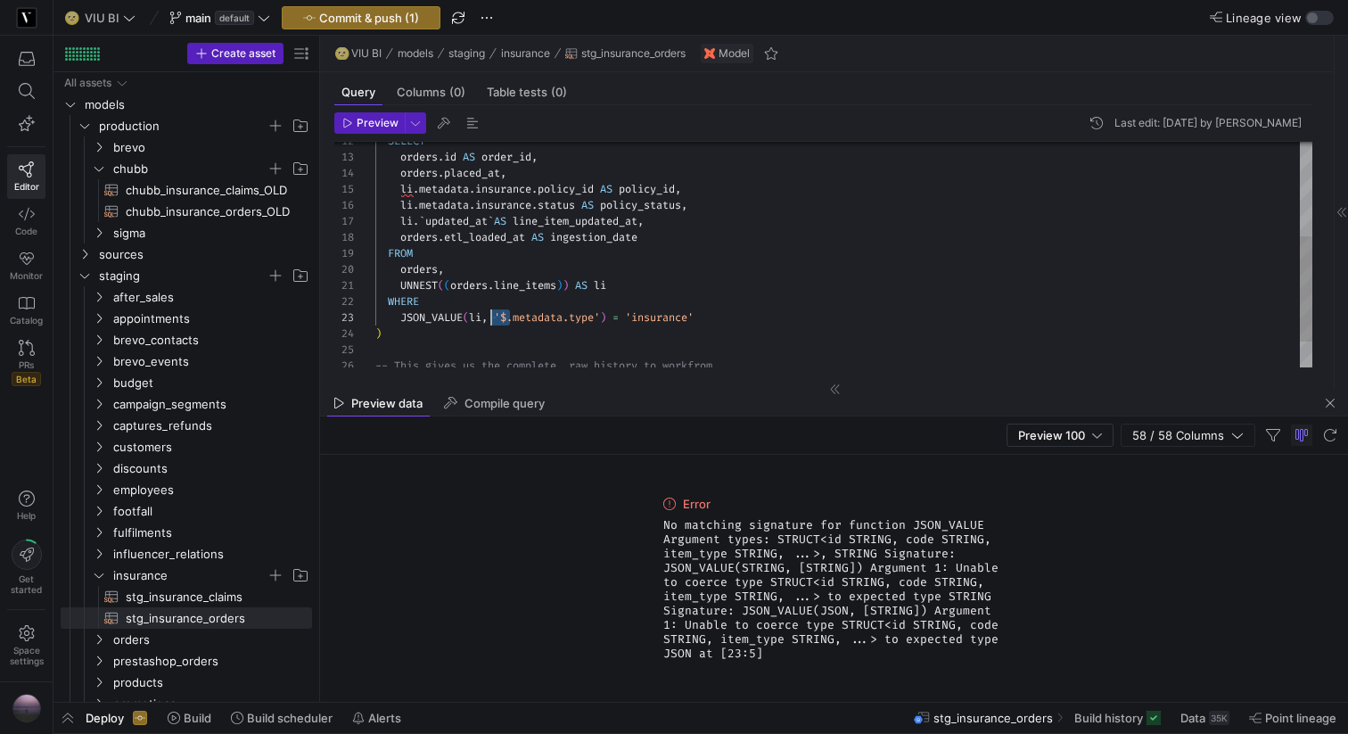
drag, startPoint x: 509, startPoint y: 314, endPoint x: 486, endPoint y: 314, distance: 23.2
click at [486, 314] on div "orders . placed_at , orders . id AS order_id , SELECT li . metadata . insurance…" at bounding box center [843, 182] width 937 height 480
click at [514, 315] on div "orders . placed_at , orders . id AS order_id , SELECT li . metadata . insurance…" at bounding box center [843, 182] width 937 height 480
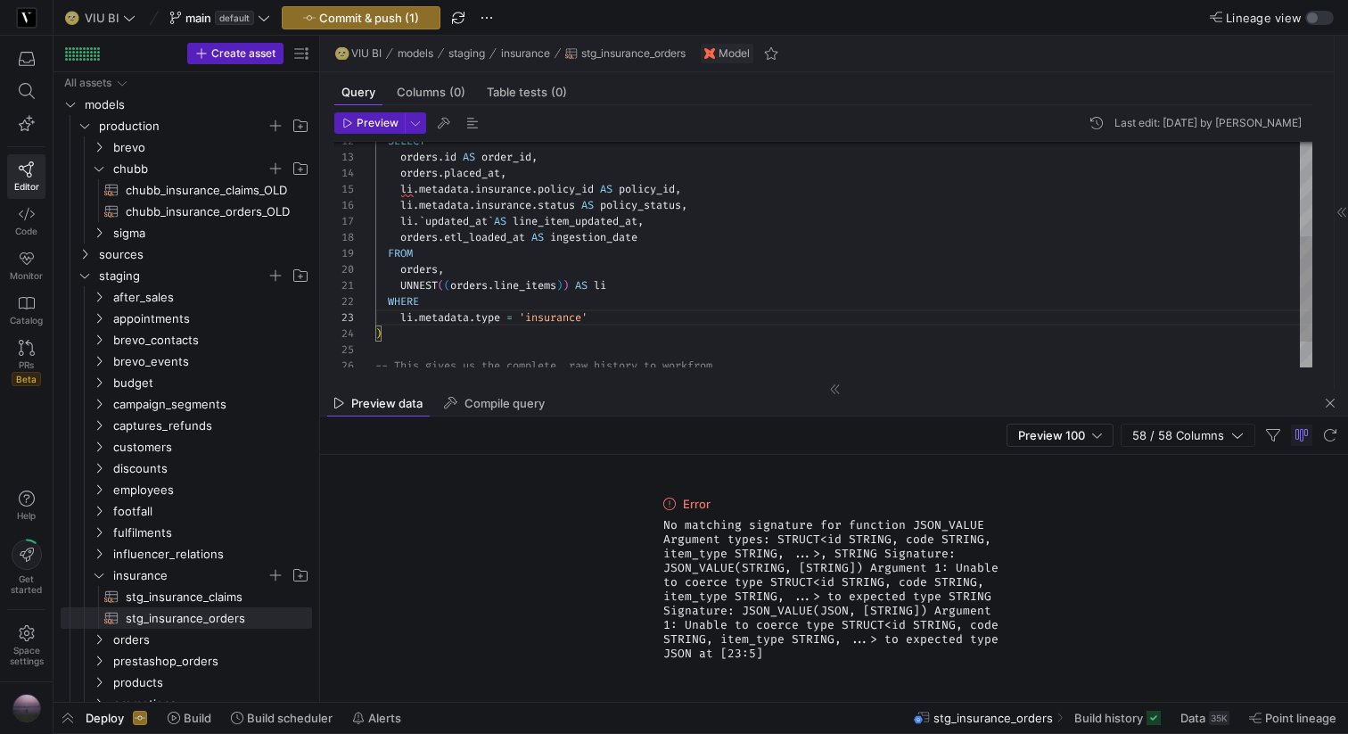
click at [449, 213] on div "orders . placed_at , orders . id AS order_id , SELECT li . metadata . insurance…" at bounding box center [843, 182] width 937 height 480
click at [556, 174] on div "orders . placed_at , orders . id AS order_id , SELECT li . metadata . insurance…" at bounding box center [843, 182] width 937 height 480
click at [637, 289] on div "orders . placed_at , orders . id AS order_id , SELECT li . metadata . insurance…" at bounding box center [843, 182] width 937 height 480
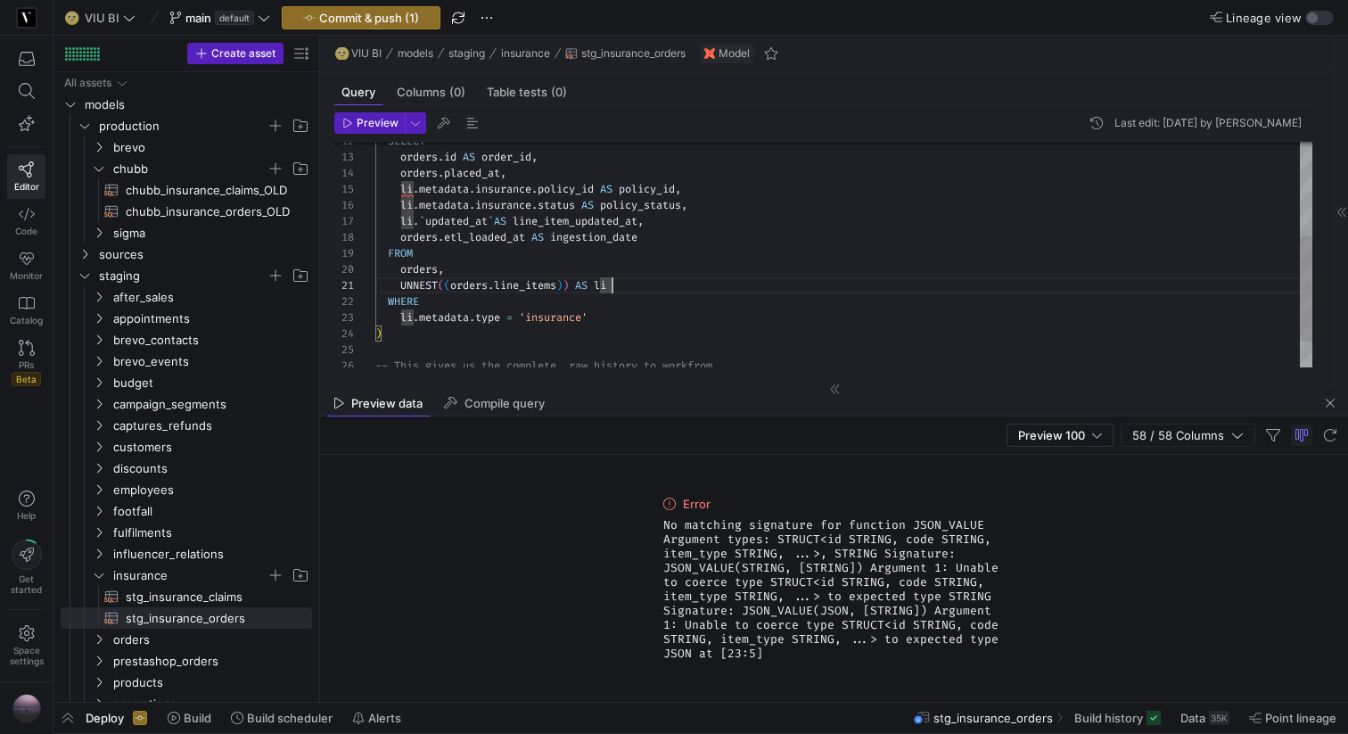
click at [502, 341] on div "orders . placed_at , orders . id AS order_id , SELECT li . metadata . insurance…" at bounding box center [843, 182] width 937 height 480
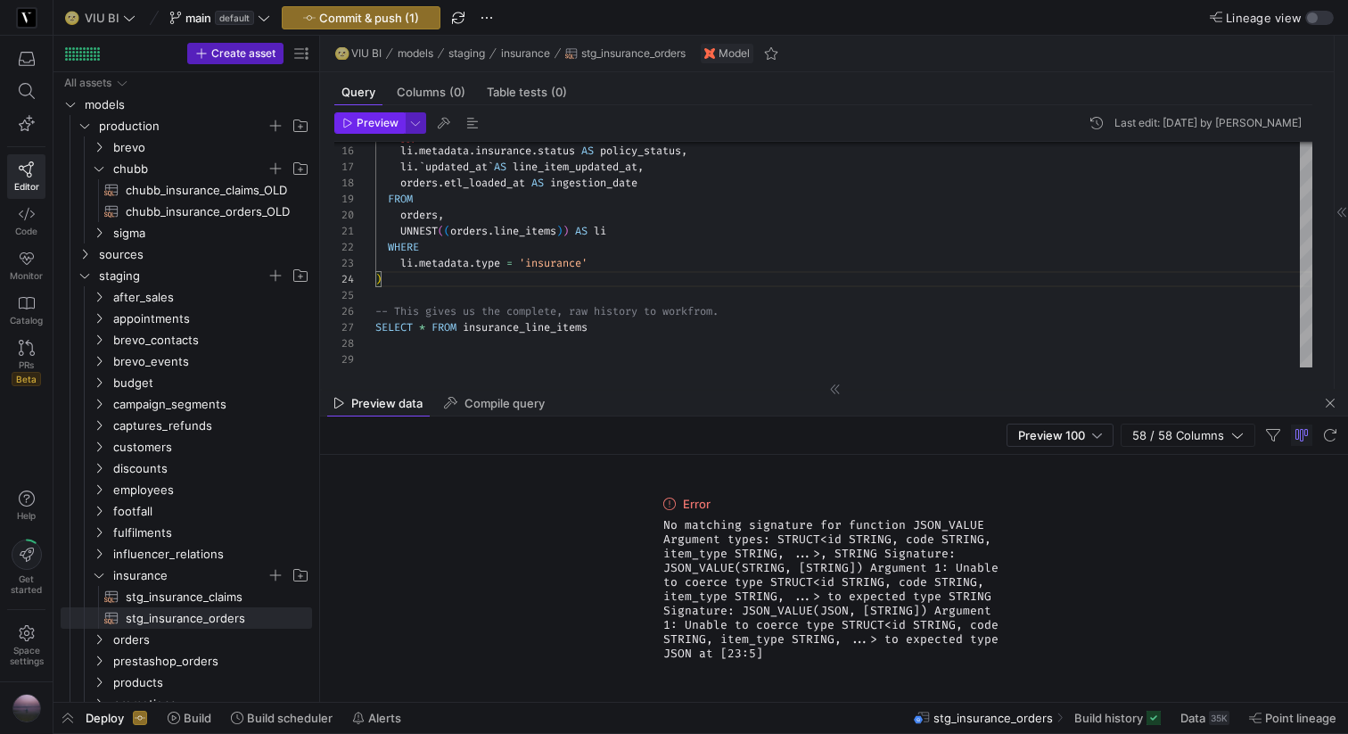
click at [370, 120] on span "Preview" at bounding box center [378, 123] width 42 height 12
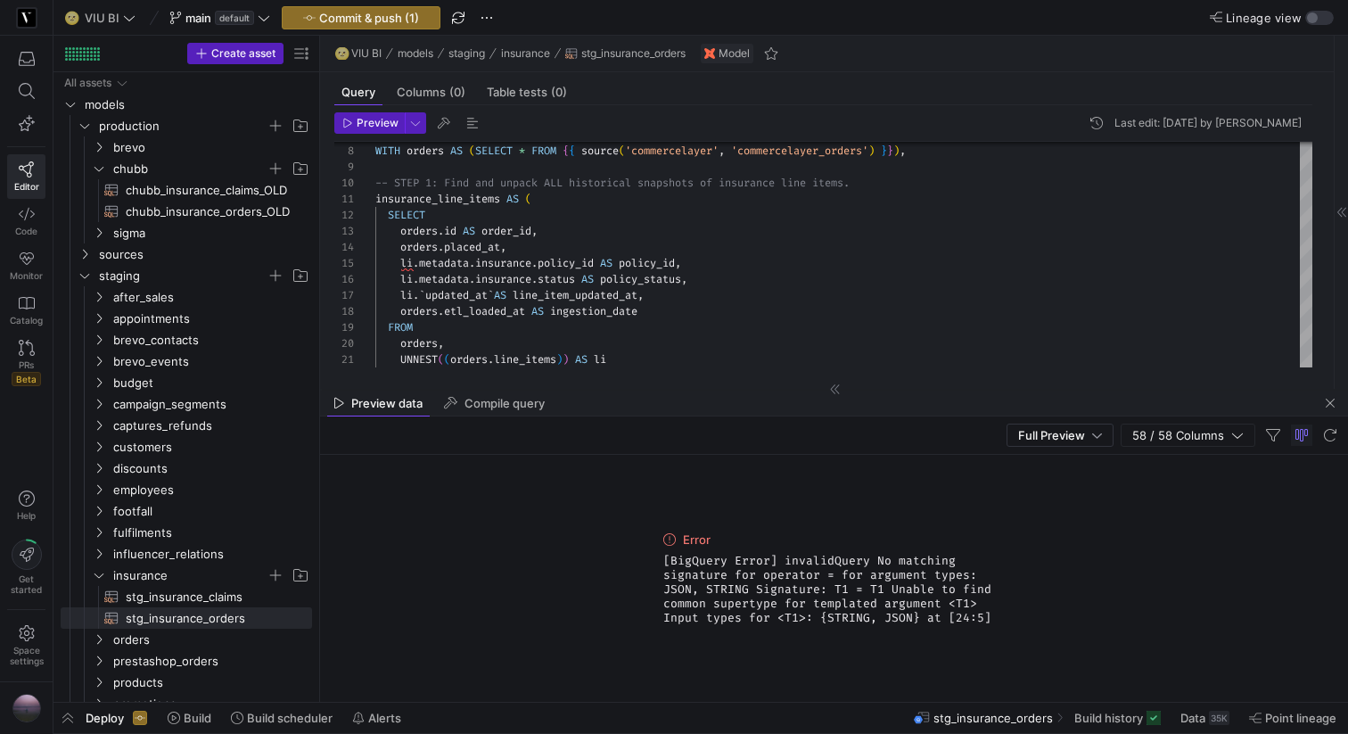
click at [785, 574] on span "[BigQuery Error] invalidQuery No matching signature for operator = for argument…" at bounding box center [834, 589] width 342 height 71
copy span "[BigQuery Error] invalidQuery No matching signature for operator = for argument…"
click at [153, 597] on span "stg_insurance_claims​​​​​​​​​​" at bounding box center [209, 597] width 166 height 21
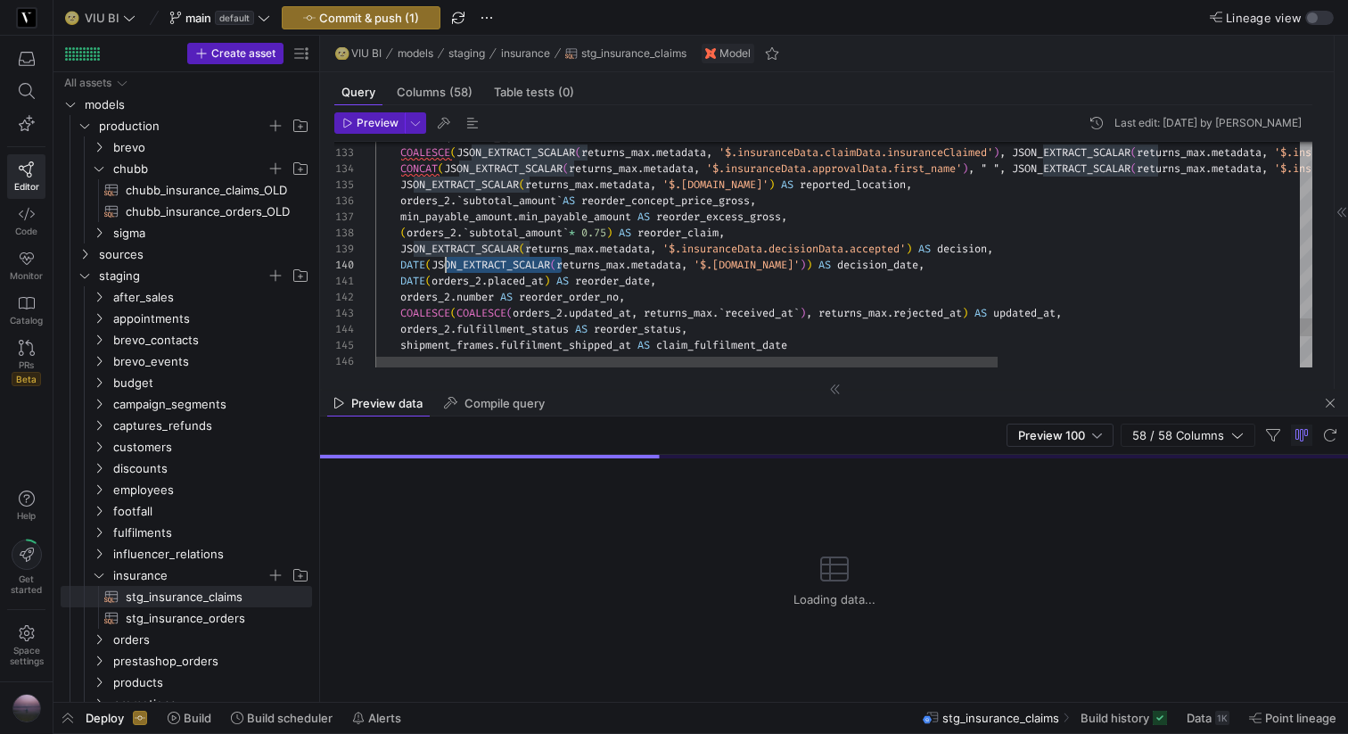
scroll to position [96, 58]
drag, startPoint x: 563, startPoint y: 261, endPoint x: 433, endPoint y: 257, distance: 130.3
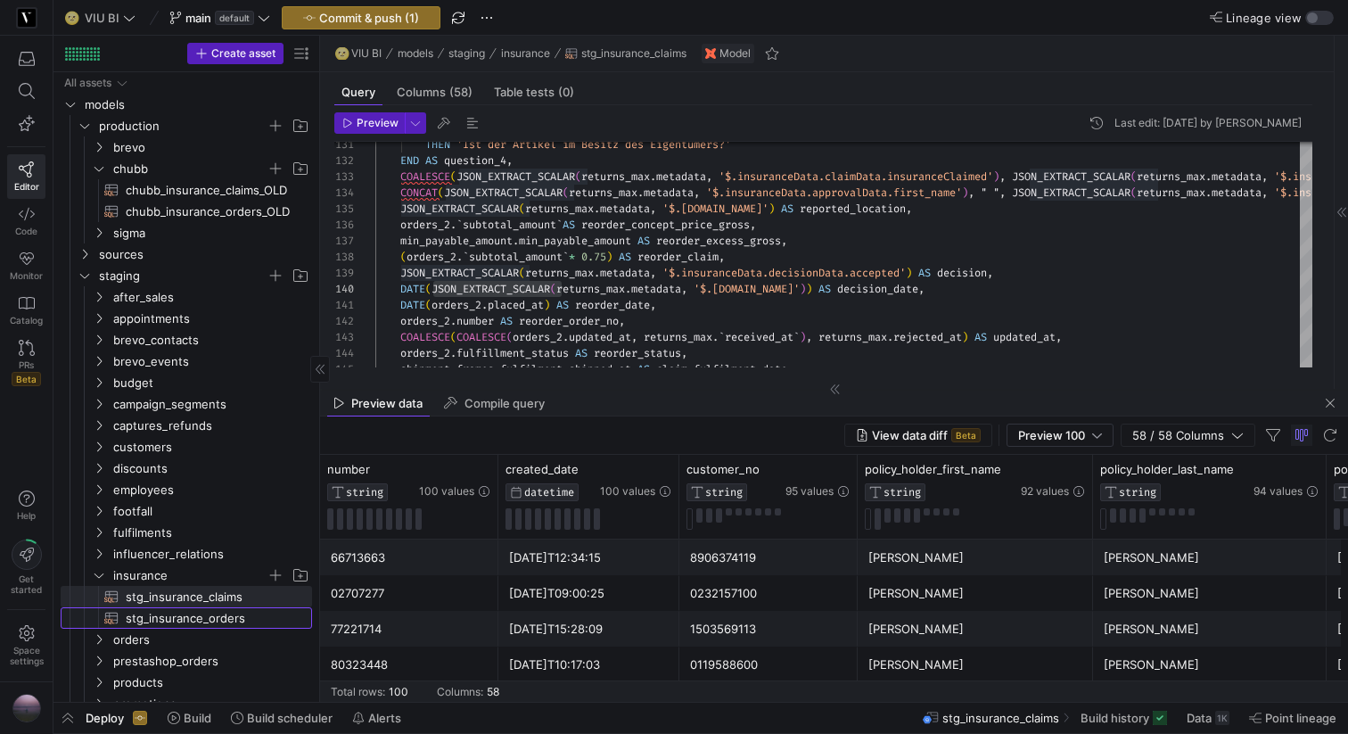
click at [205, 608] on span "stg_insurance_orders​​​​​​​​​​" at bounding box center [209, 618] width 166 height 21
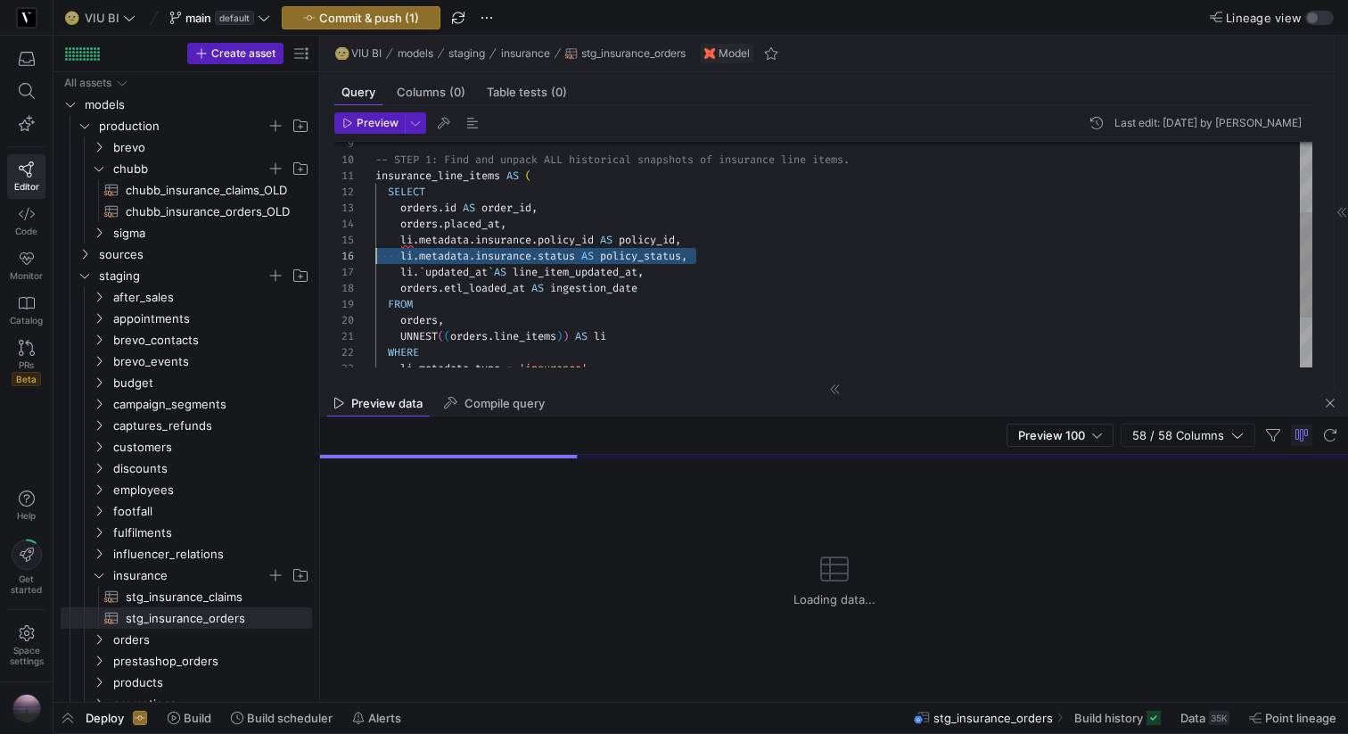
scroll to position [64, 0]
drag, startPoint x: 706, startPoint y: 257, endPoint x: 290, endPoint y: 247, distance: 416.6
click at [375, 247] on div "orders . placed_at , orders . id AS order_id , SELECT insurance_line_items AS (…" at bounding box center [843, 233] width 937 height 480
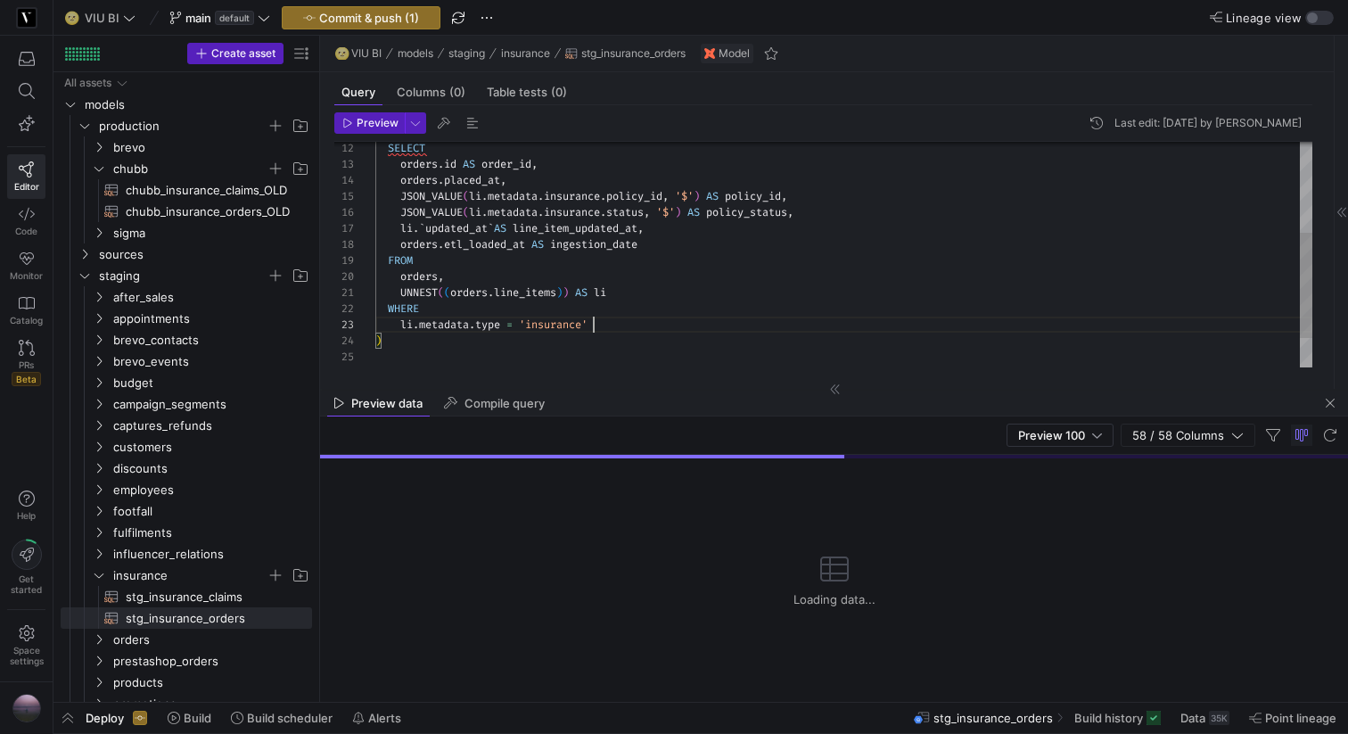
scroll to position [32, 0]
drag, startPoint x: 600, startPoint y: 325, endPoint x: 318, endPoint y: 325, distance: 281.8
click at [375, 325] on div "orders . placed_at , orders . id AS order_id , SELECT JSON_VALUE ( li . metadat…" at bounding box center [843, 189] width 937 height 480
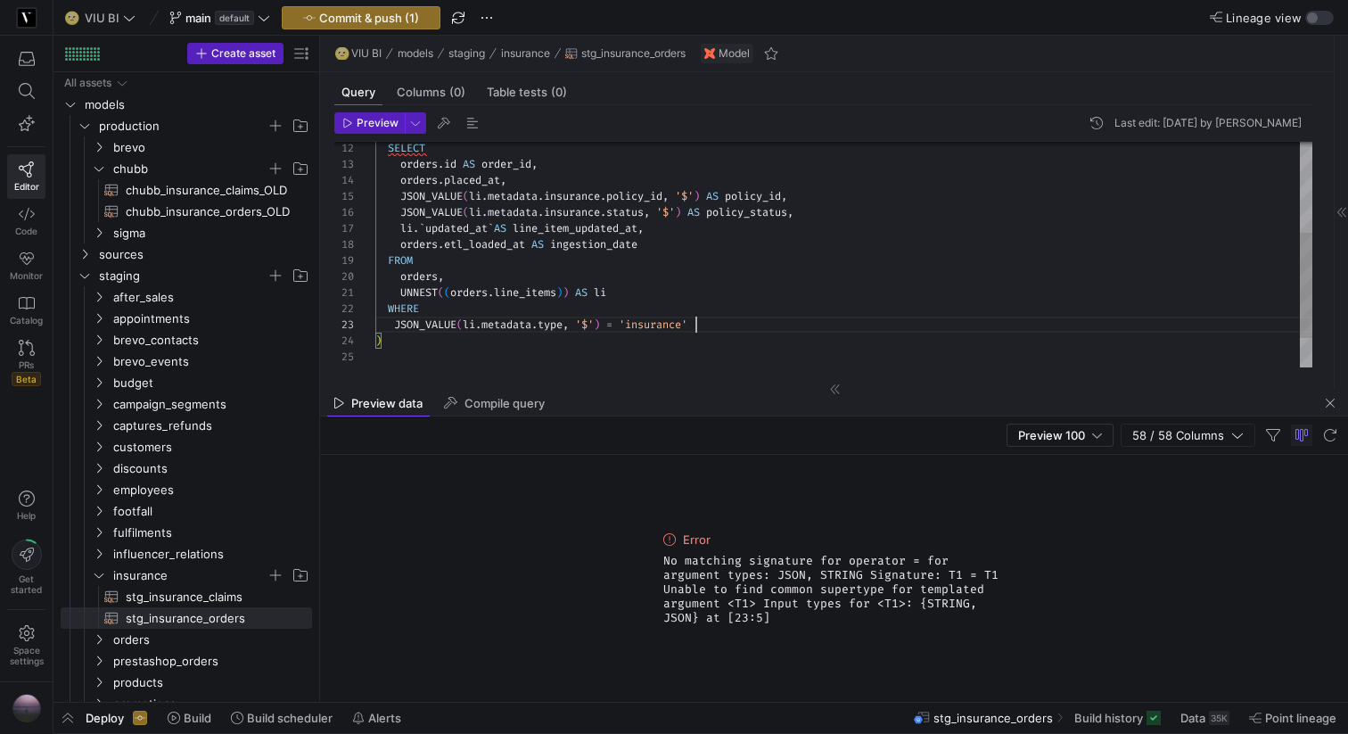
scroll to position [32, 20]
click at [396, 320] on div "orders . placed_at , orders . id AS order_id , SELECT JSON_VALUE ( li . metadat…" at bounding box center [843, 189] width 937 height 480
click at [383, 112] on button "Preview" at bounding box center [369, 122] width 70 height 21
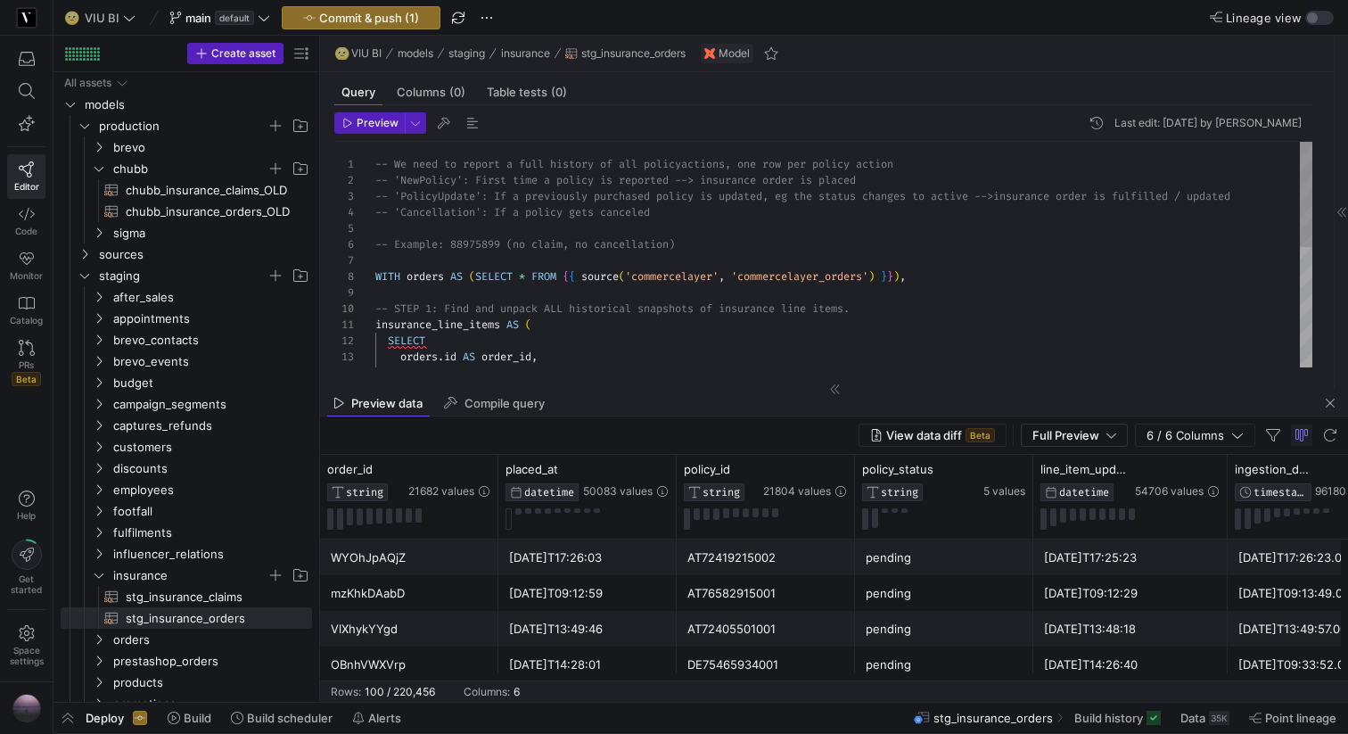
click at [483, 244] on div "orders . id AS order_id , orders . placed_at , insurance_line_items AS ( SELECT…" at bounding box center [843, 382] width 937 height 480
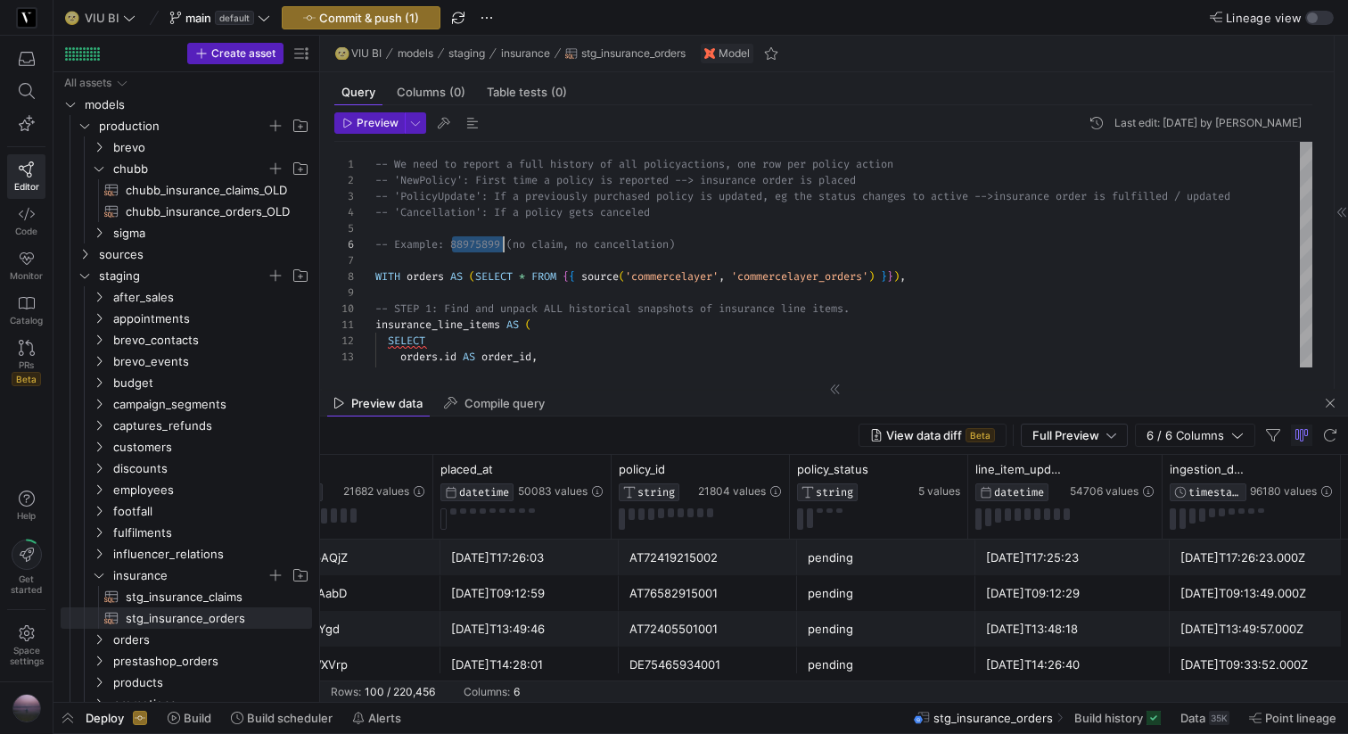
scroll to position [0, 0]
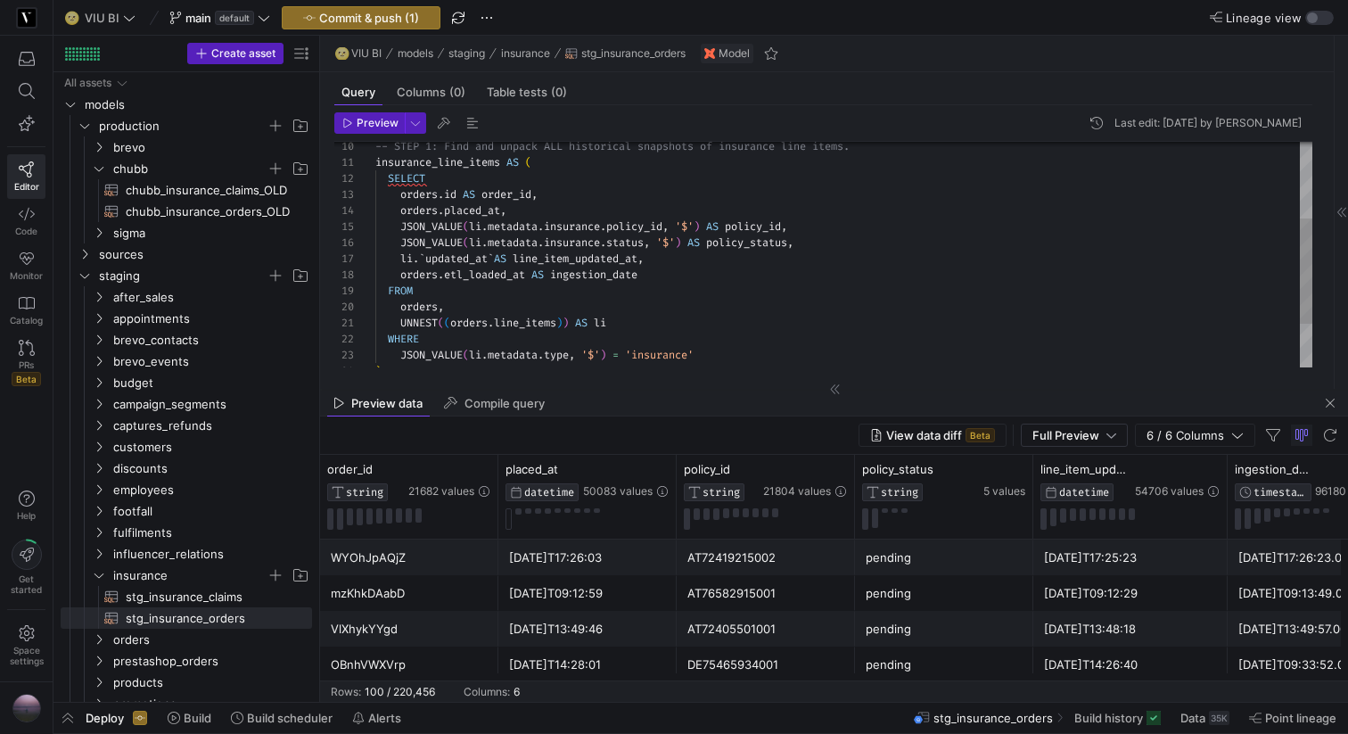
click at [565, 195] on div "orders . id AS order_id , orders . placed_at , JSON_VALUE ( li . metadata . ins…" at bounding box center [843, 219] width 937 height 480
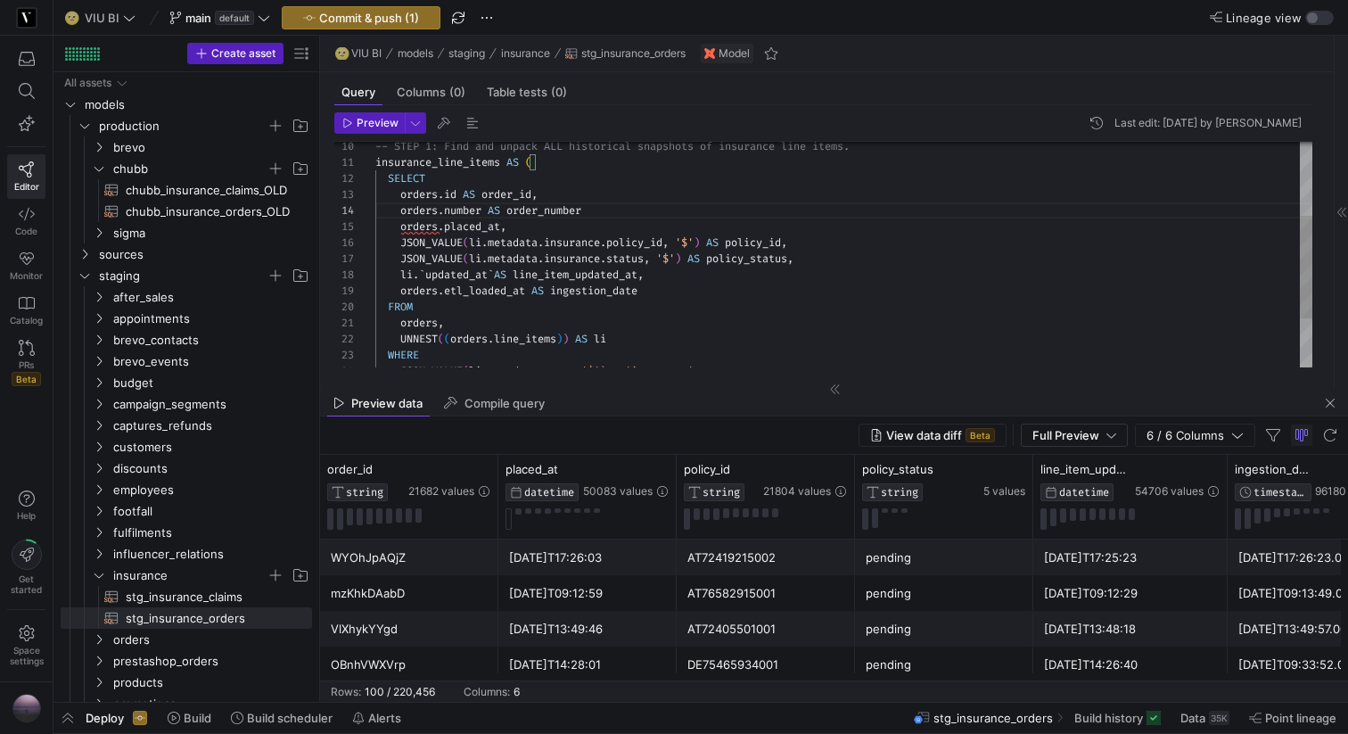
scroll to position [48, 218]
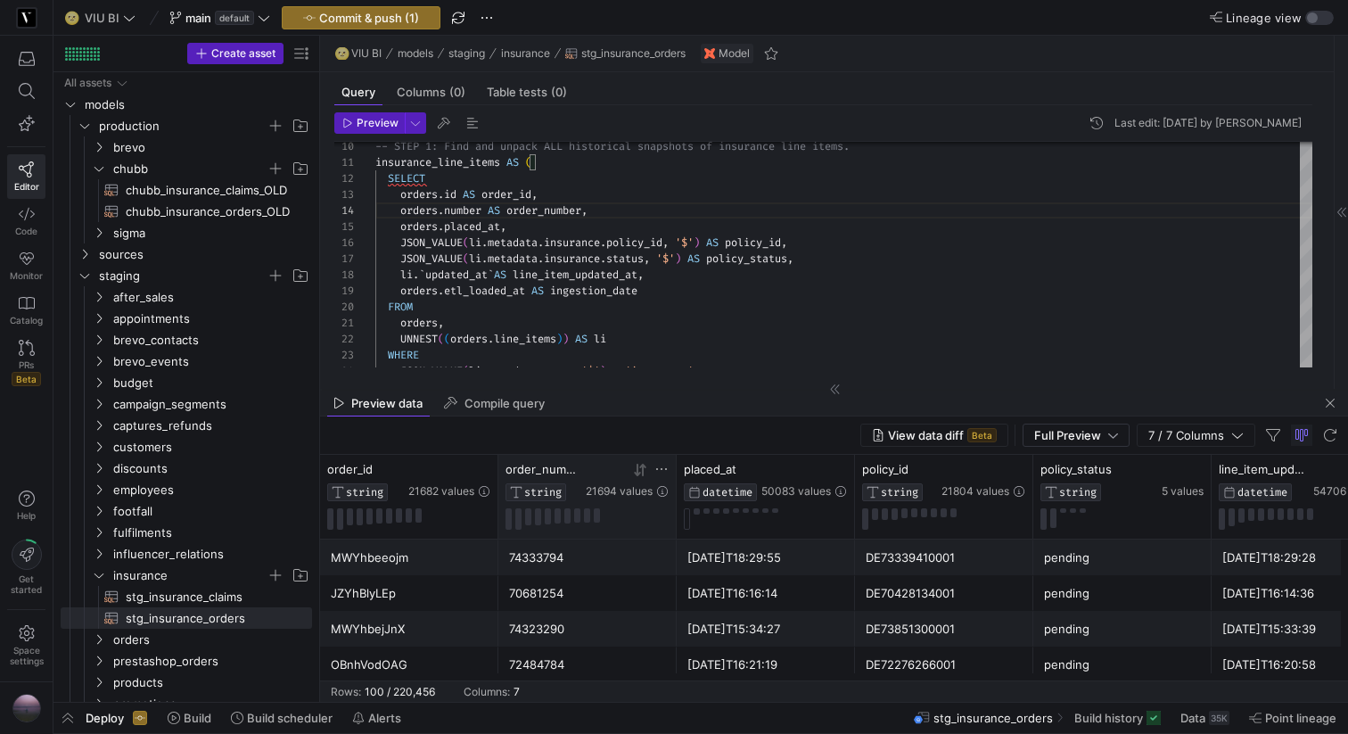
type textarea "insurance_line_items AS ( SELECT [DOMAIN_NAME] AS order_id, orders.number AS or…"
click at [659, 466] on icon at bounding box center [662, 469] width 14 height 14
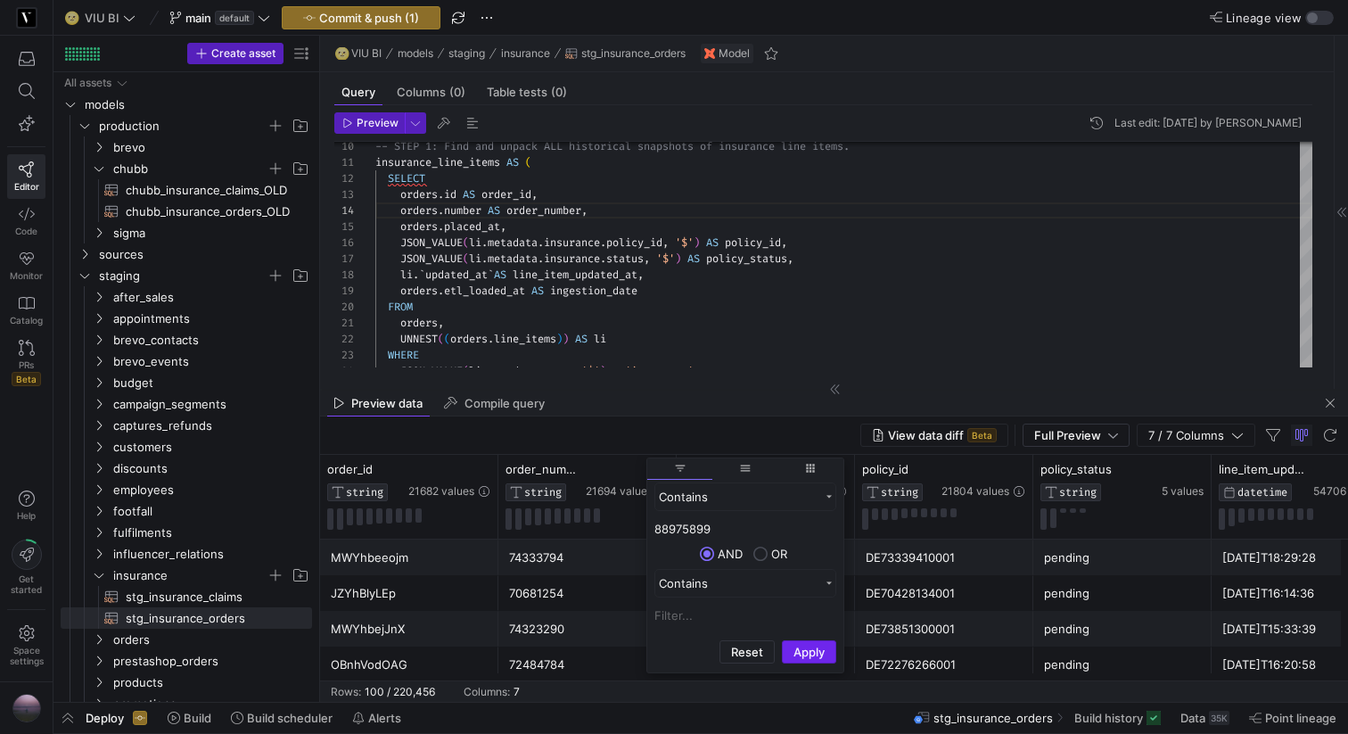
type input "88975899"
click at [820, 608] on button "Apply" at bounding box center [809, 651] width 54 height 23
click at [576, 407] on div "Preview data Compile query" at bounding box center [834, 403] width 1028 height 27
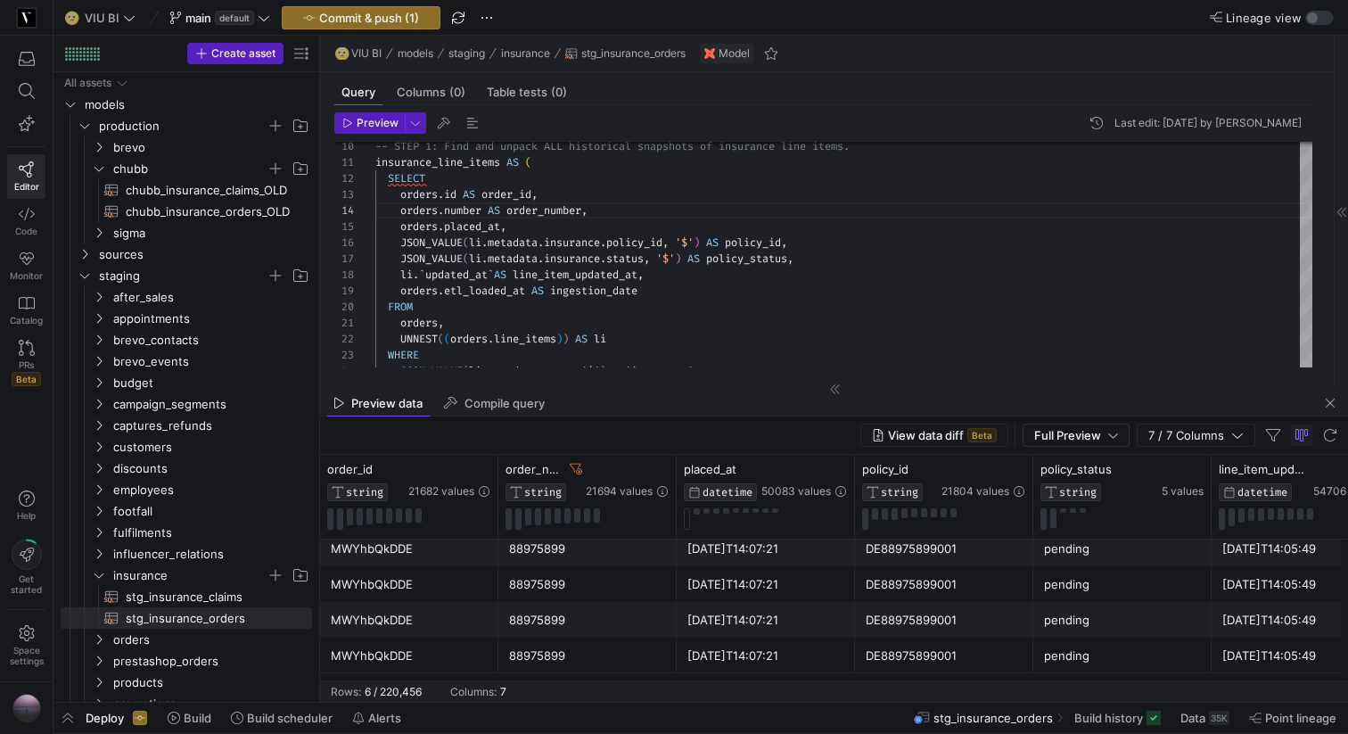
scroll to position [0, 0]
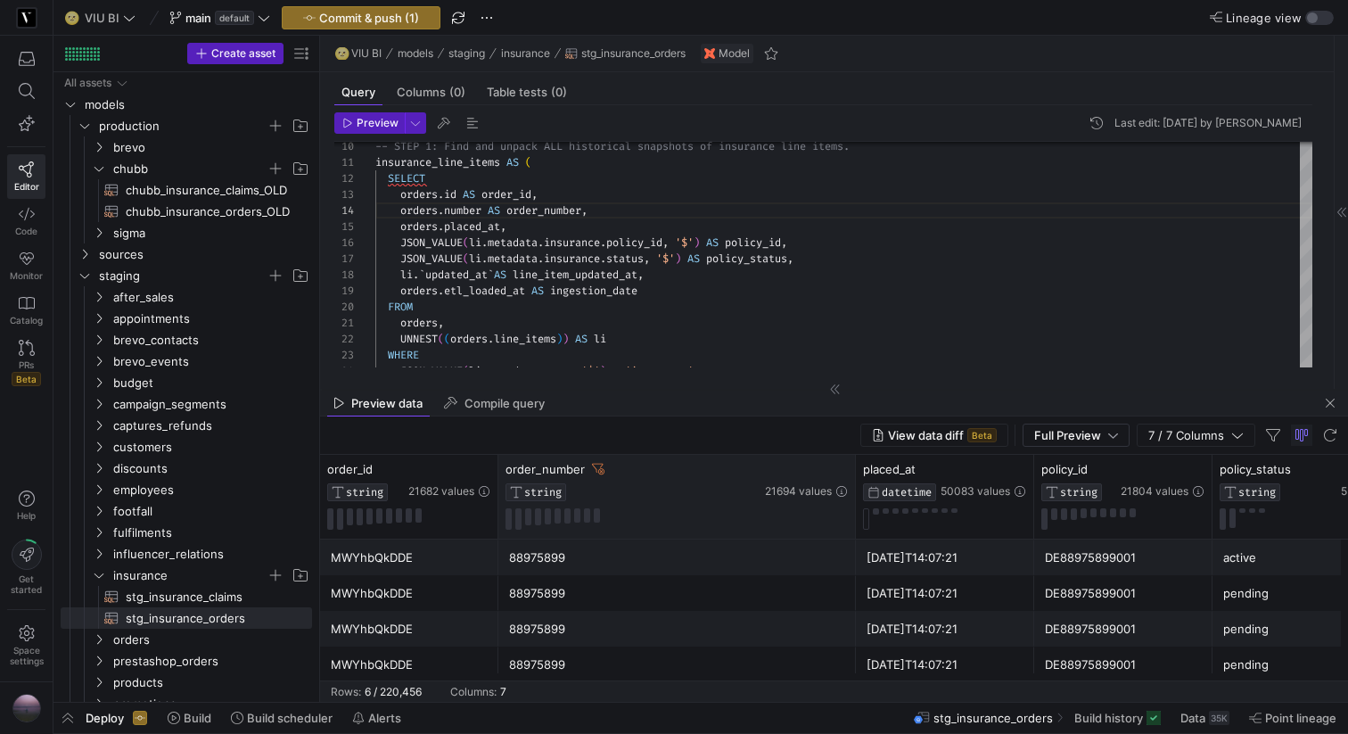
drag, startPoint x: 674, startPoint y: 468, endPoint x: 883, endPoint y: 465, distance: 208.7
click at [859, 465] on div at bounding box center [855, 497] width 7 height 84
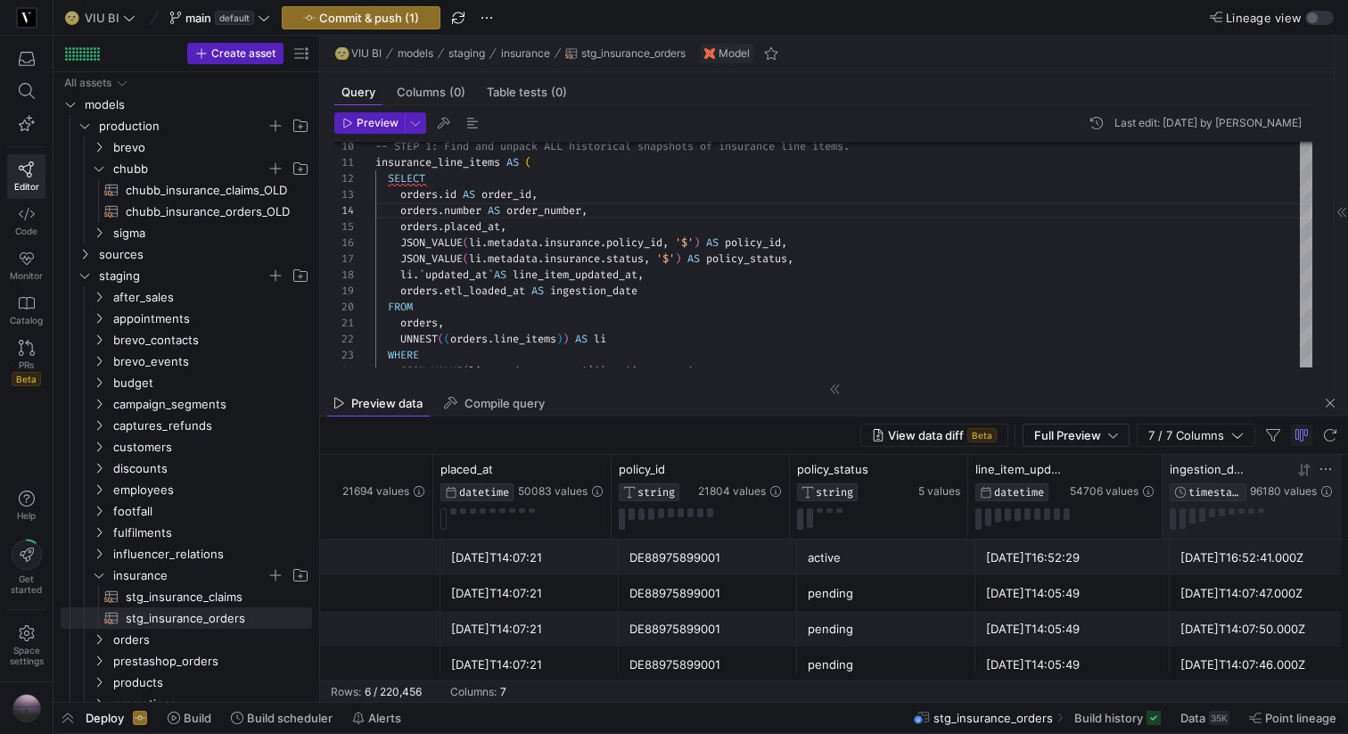
click at [1302, 471] on icon at bounding box center [1301, 470] width 6 height 12
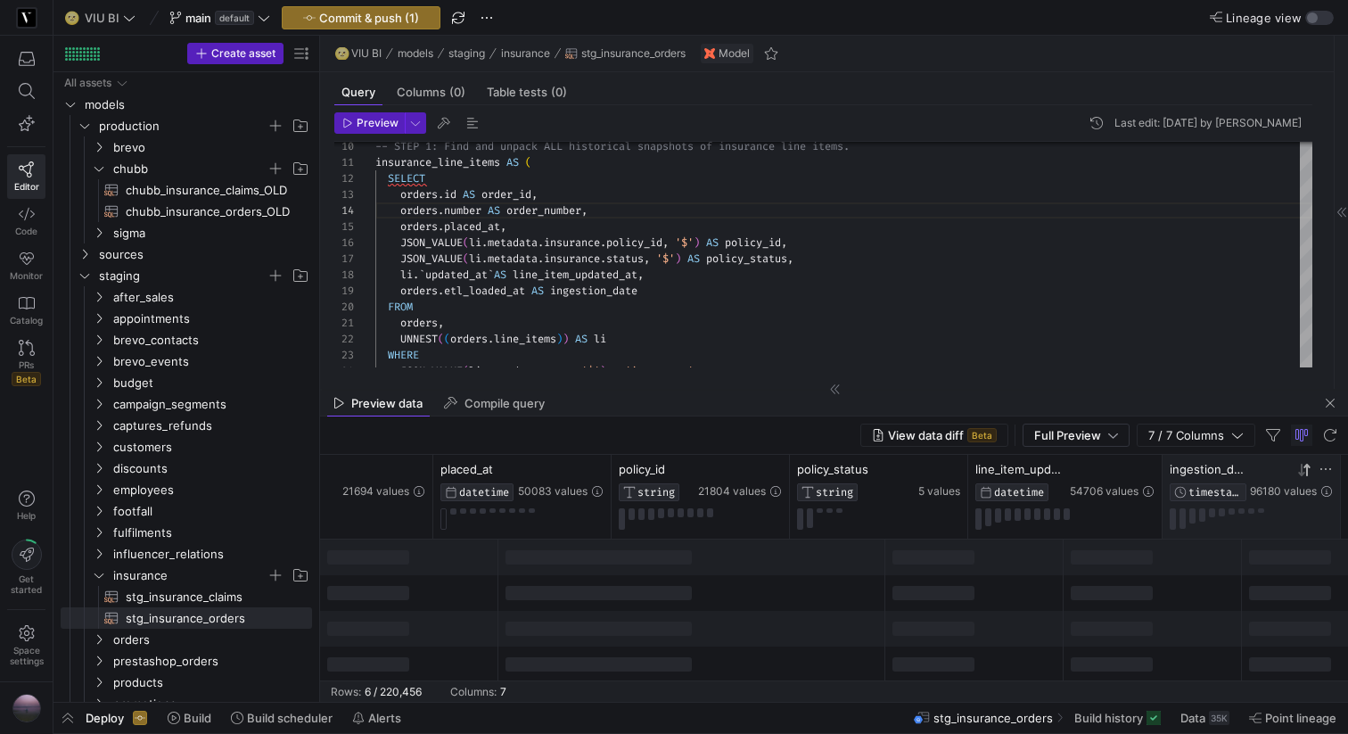
click at [1302, 471] on icon at bounding box center [1301, 470] width 6 height 12
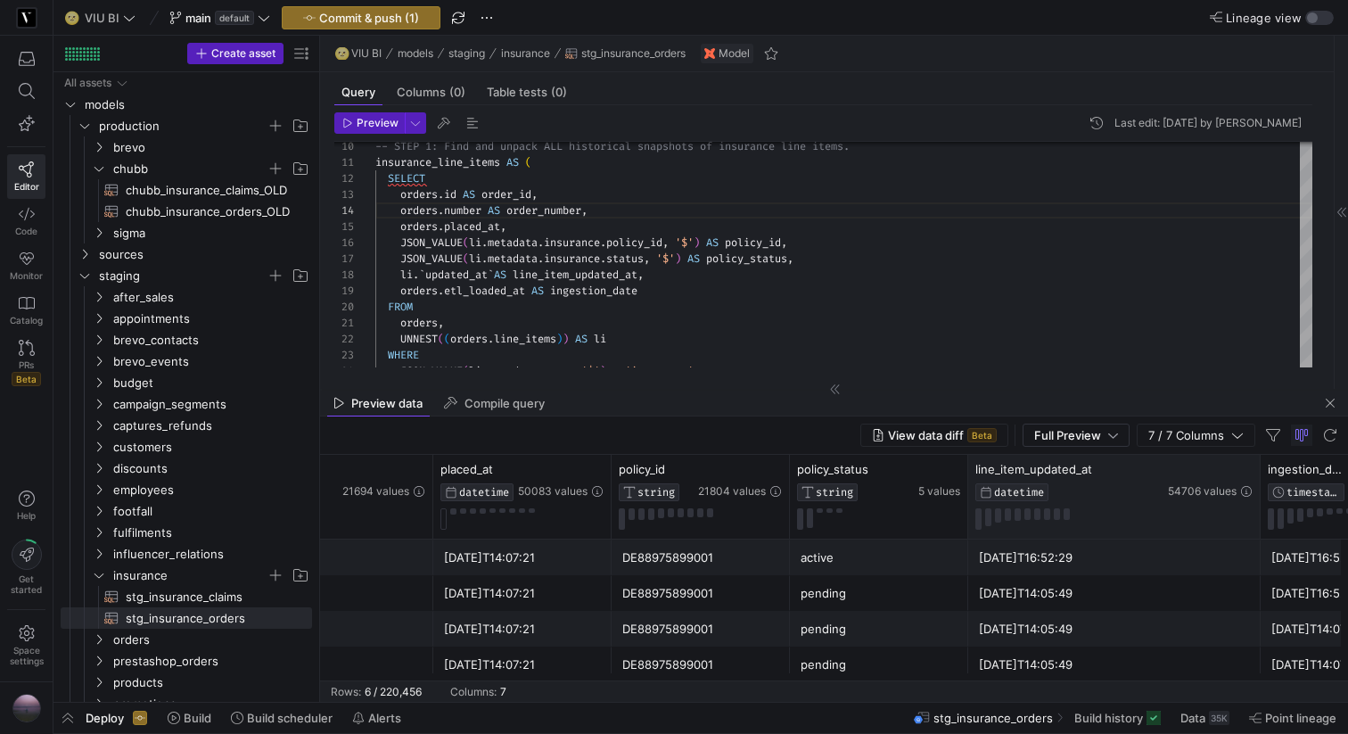
drag, startPoint x: 1158, startPoint y: 474, endPoint x: 1256, endPoint y: 474, distance: 98.1
click at [1257, 474] on div at bounding box center [1260, 497] width 7 height 84
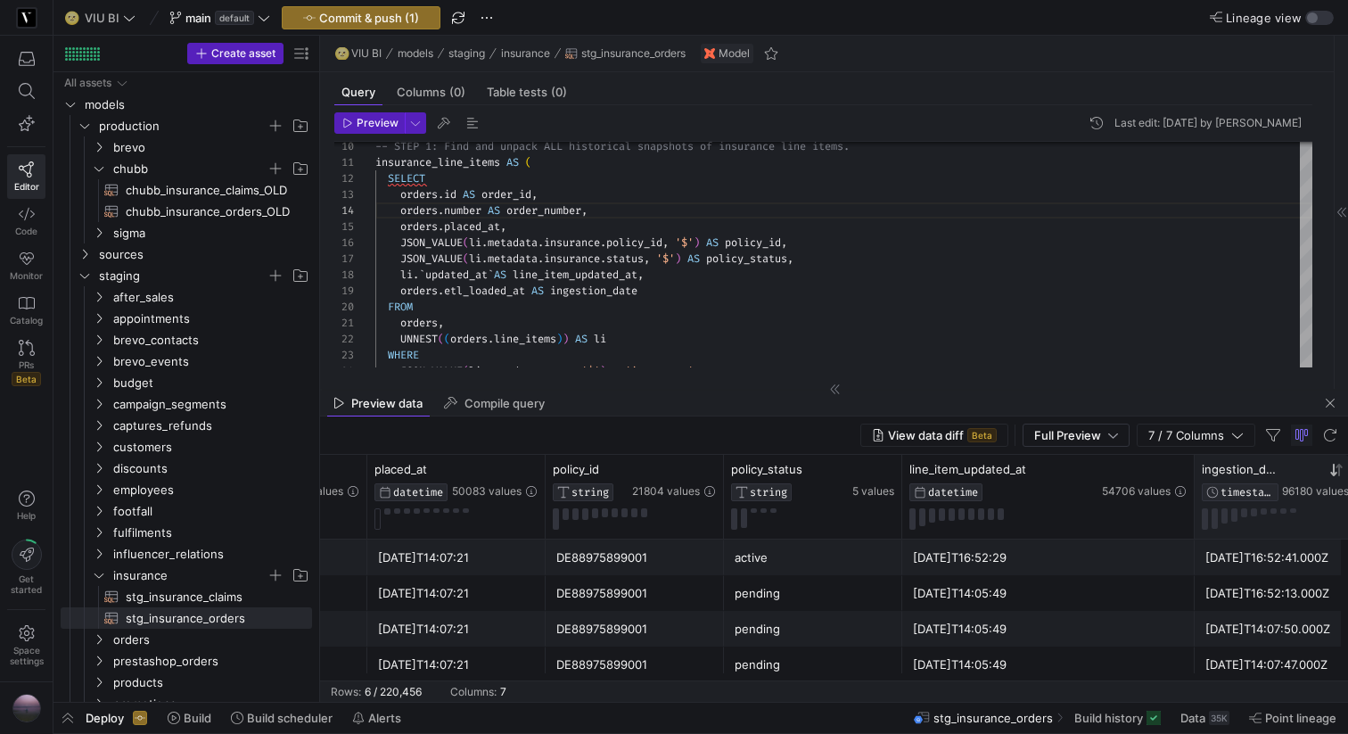
scroll to position [0, 550]
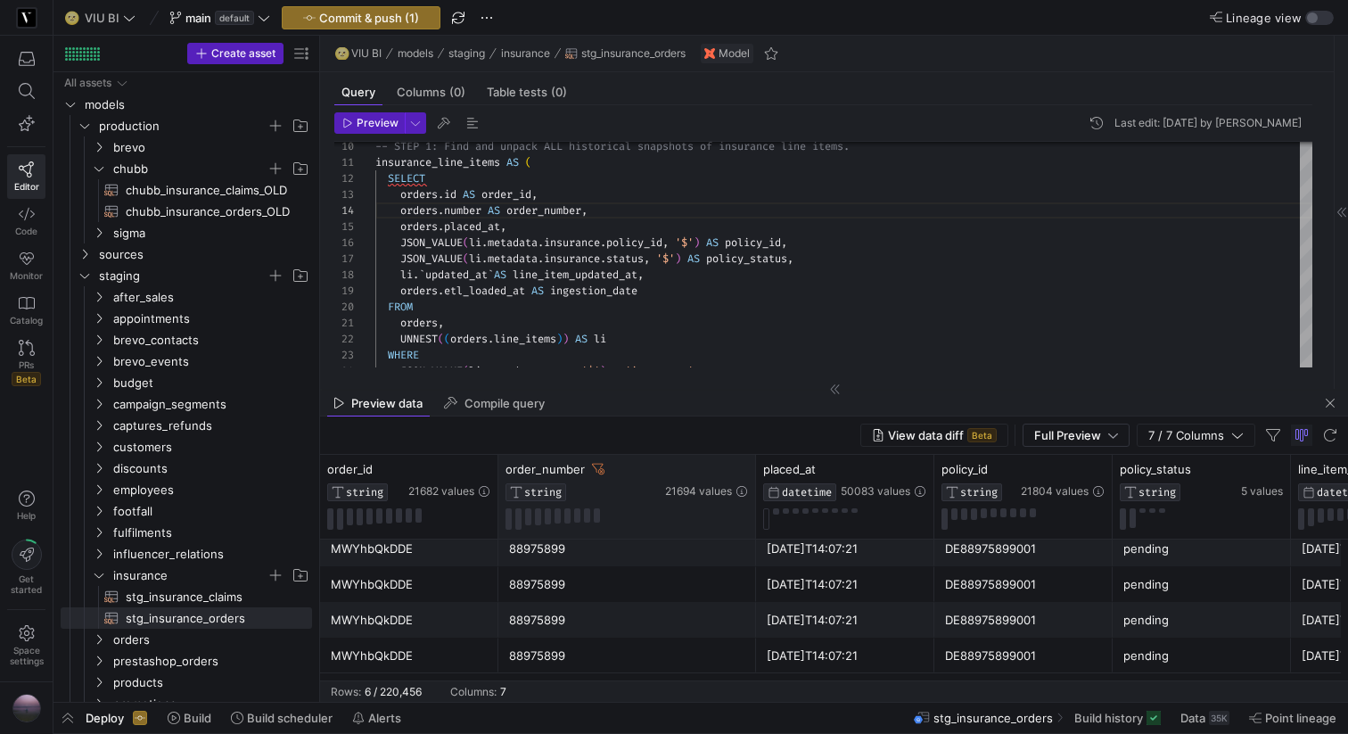
drag, startPoint x: 883, startPoint y: 472, endPoint x: 753, endPoint y: 459, distance: 130.8
click at [754, 459] on div at bounding box center [755, 497] width 7 height 84
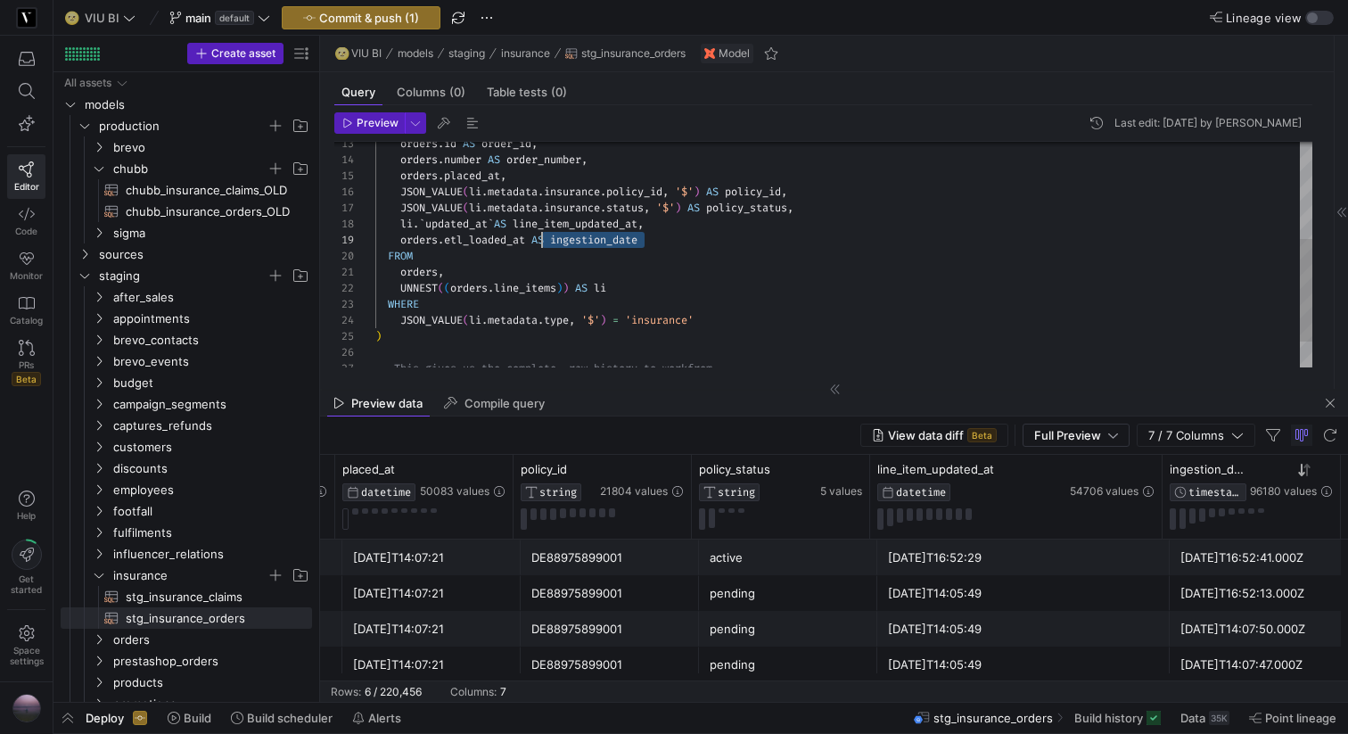
drag, startPoint x: 649, startPoint y: 240, endPoint x: 539, endPoint y: 239, distance: 110.6
click at [539, 239] on div "orders . id AS order_id , orders . placed_at , JSON_VALUE ( li . metadata . ins…" at bounding box center [843, 177] width 937 height 496
click at [699, 227] on div "orders . id AS order_id , orders . placed_at , JSON_VALUE ( li . metadata . ins…" at bounding box center [843, 177] width 937 height 496
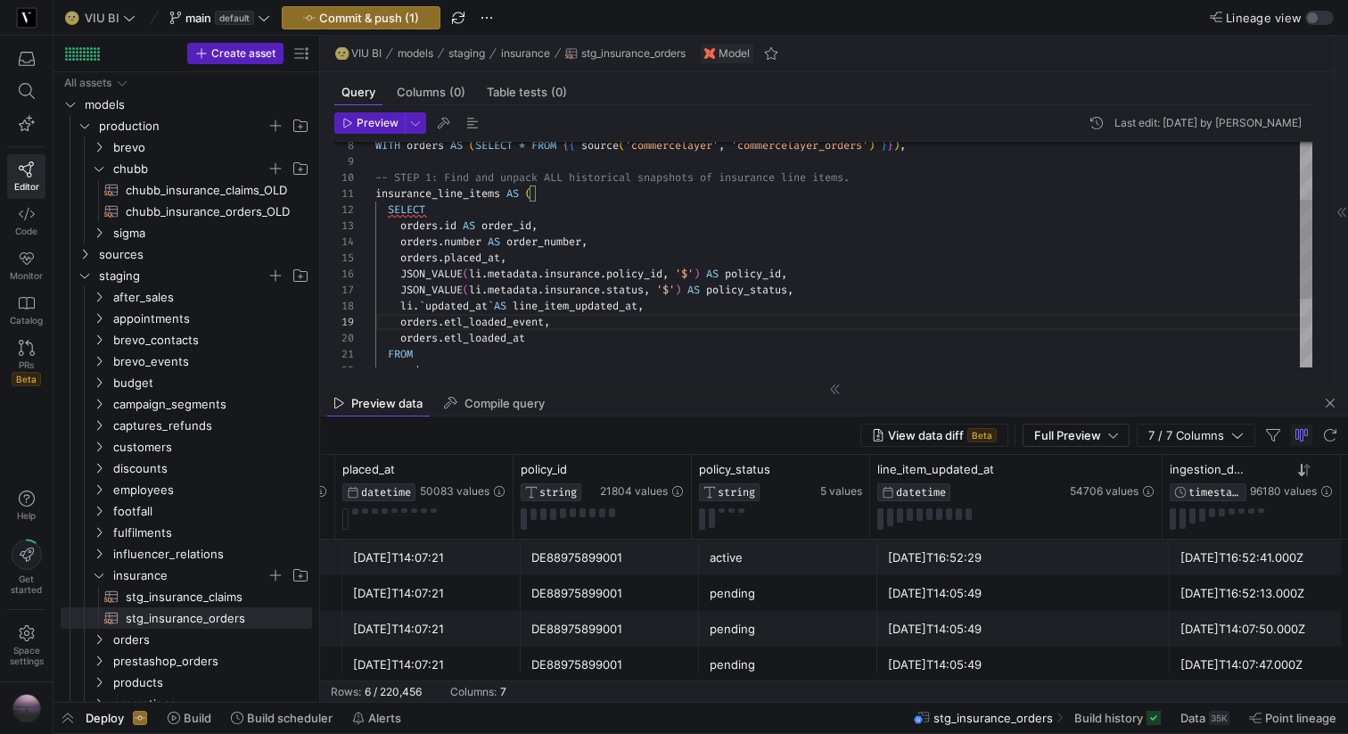
click at [618, 262] on div "orders . id AS order_id , orders . placed_at , JSON_VALUE ( li . metadata . ins…" at bounding box center [843, 267] width 937 height 512
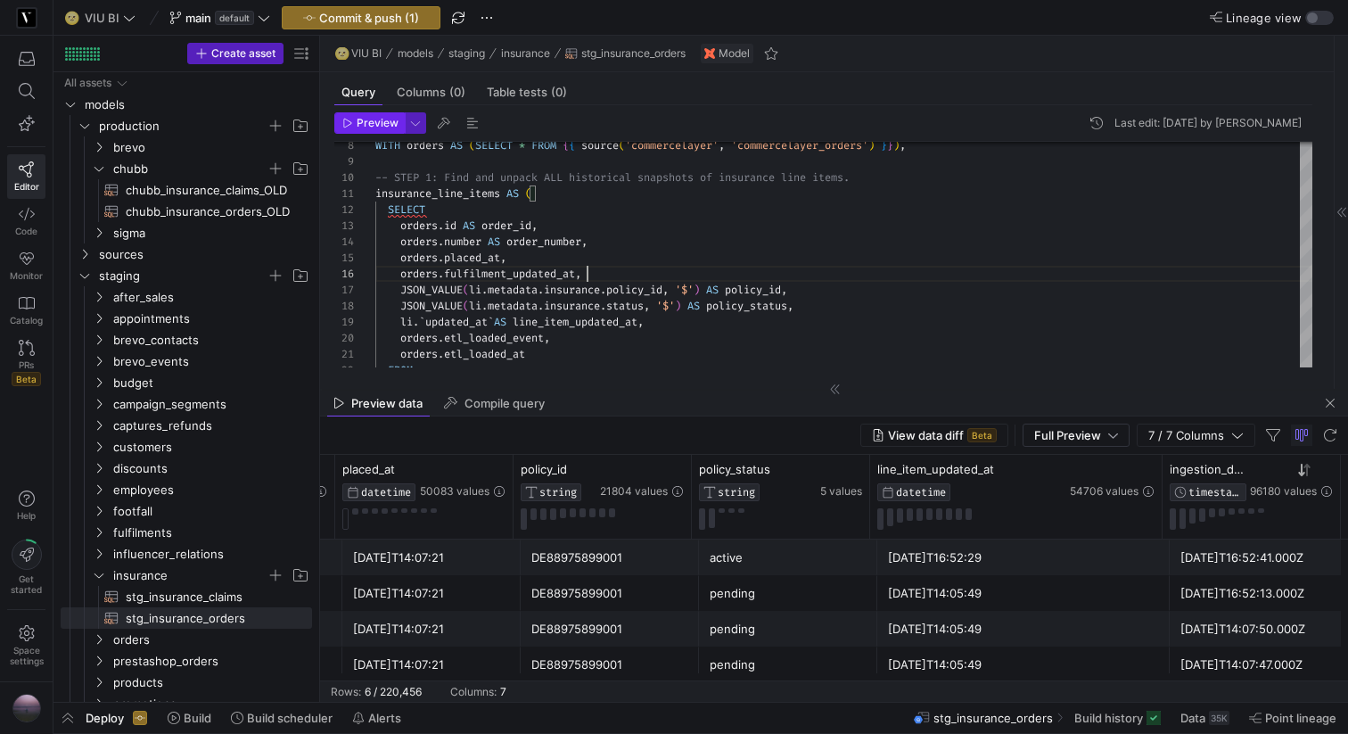
click at [379, 122] on span "Preview" at bounding box center [378, 123] width 42 height 12
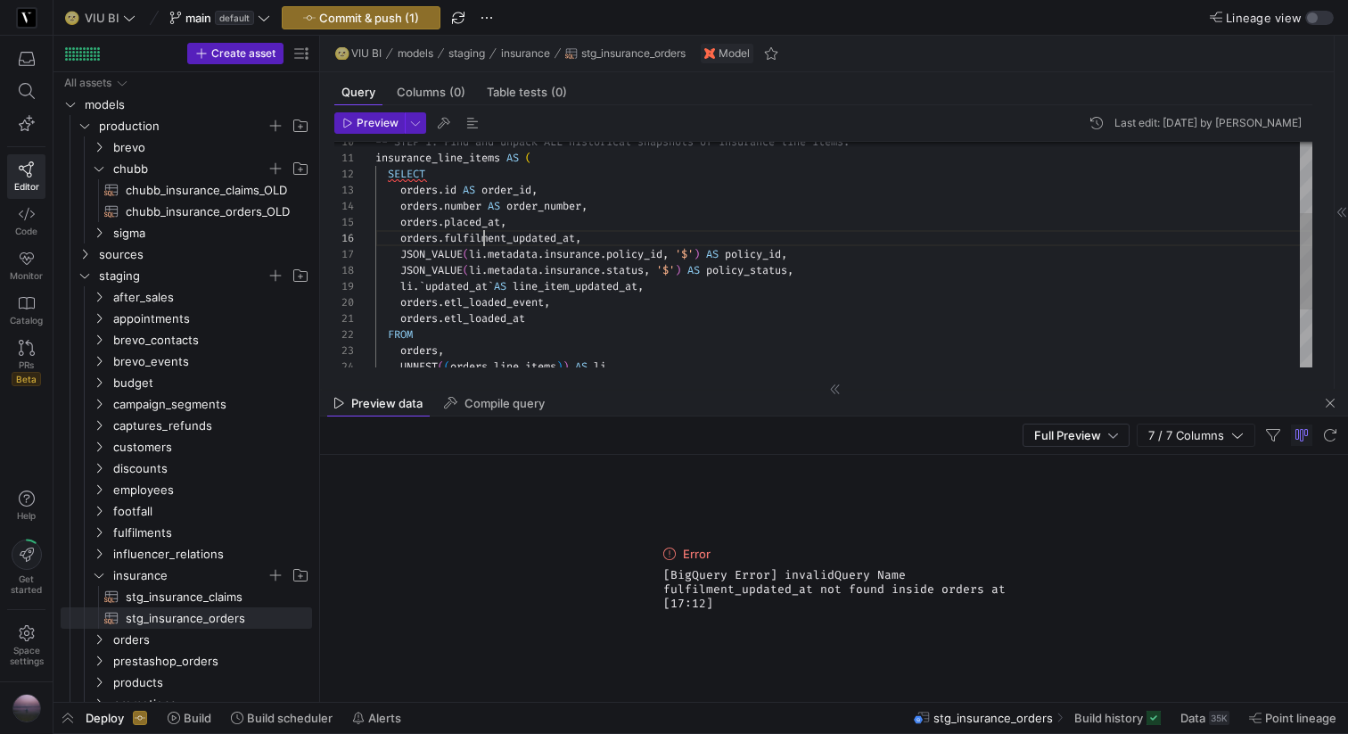
click at [482, 231] on div "orders . number AS order_number , SELECT orders . id AS order_id , insurance_li…" at bounding box center [843, 239] width 937 height 528
click at [364, 127] on span "Preview" at bounding box center [378, 123] width 42 height 12
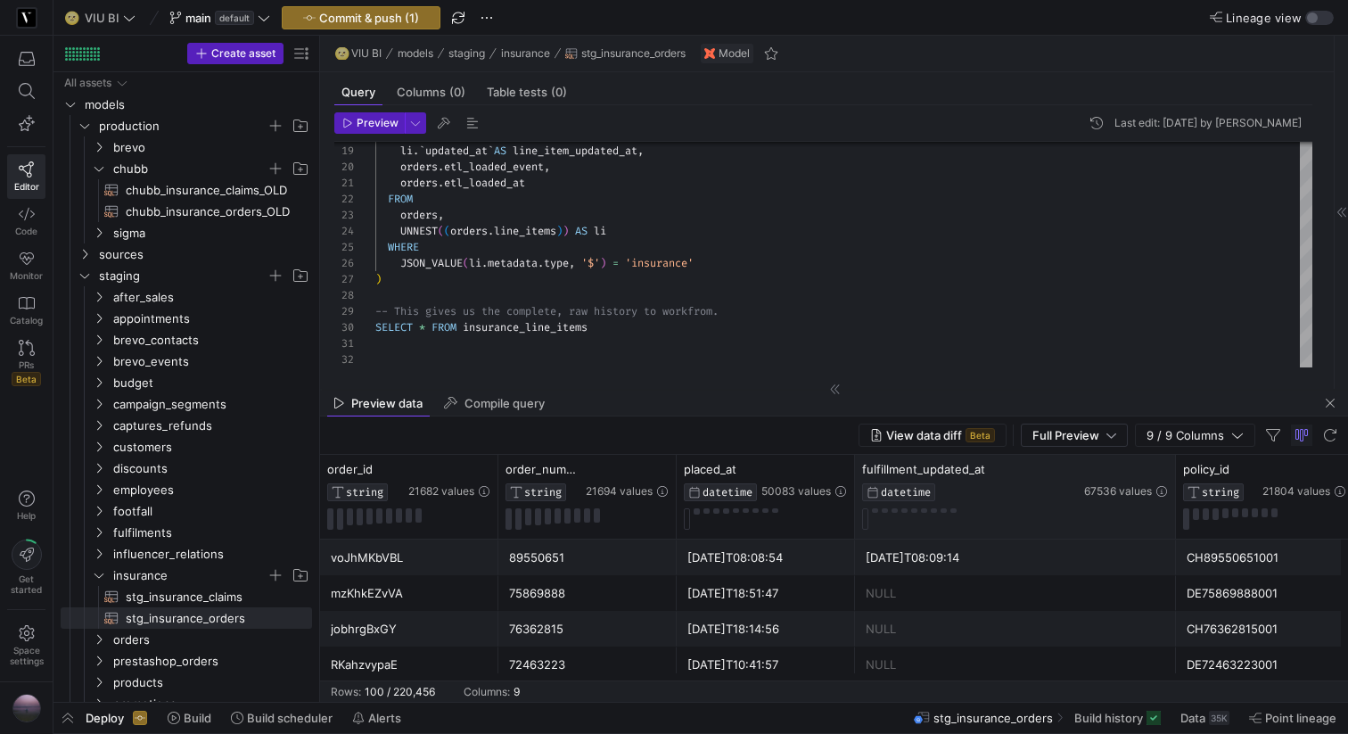
drag, startPoint x: 1050, startPoint y: 474, endPoint x: 1170, endPoint y: 474, distance: 120.4
click at [1172, 474] on div at bounding box center [1175, 497] width 7 height 84
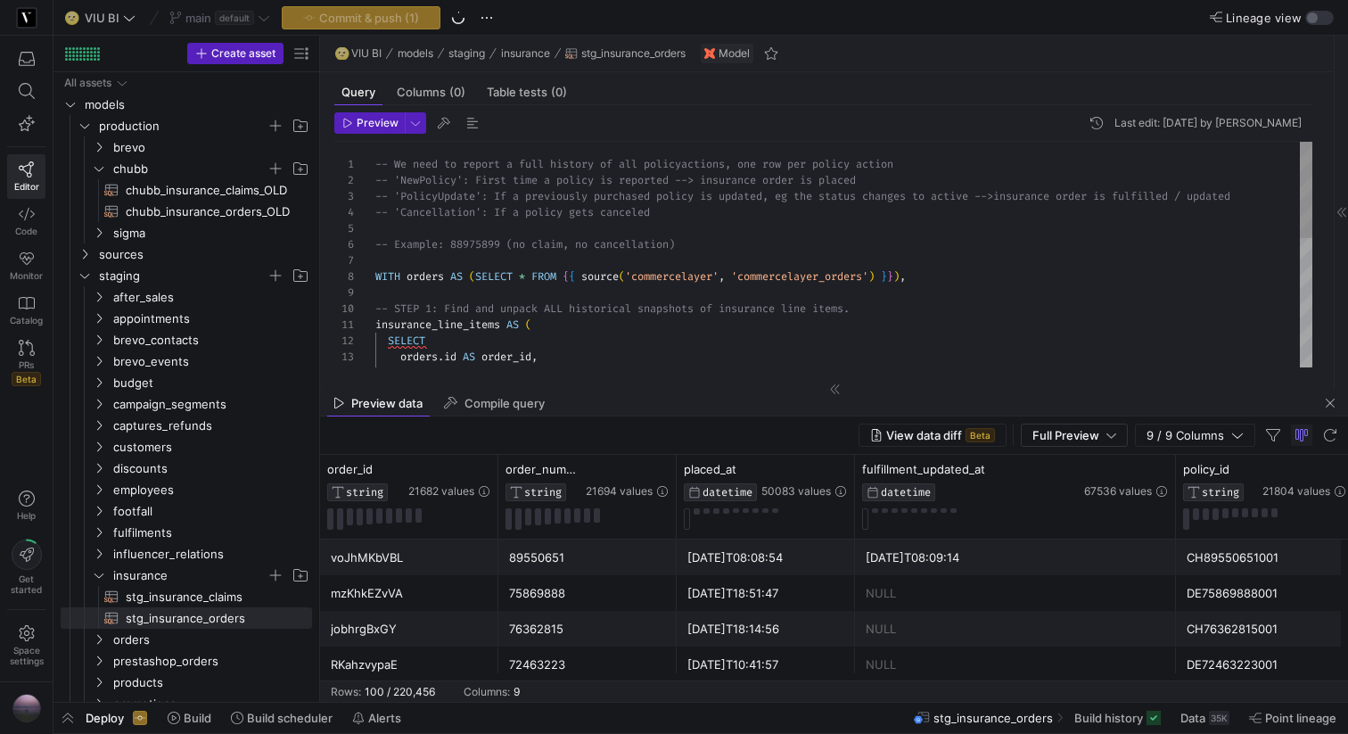
type textarea "-- We need to report a full history of all policy actions, one row per policy a…"
click at [479, 242] on div "orders . id AS order_id , orders . number AS order_number , -- STEP 1: Find and…" at bounding box center [843, 406] width 937 height 528
click at [662, 470] on icon at bounding box center [662, 469] width 14 height 14
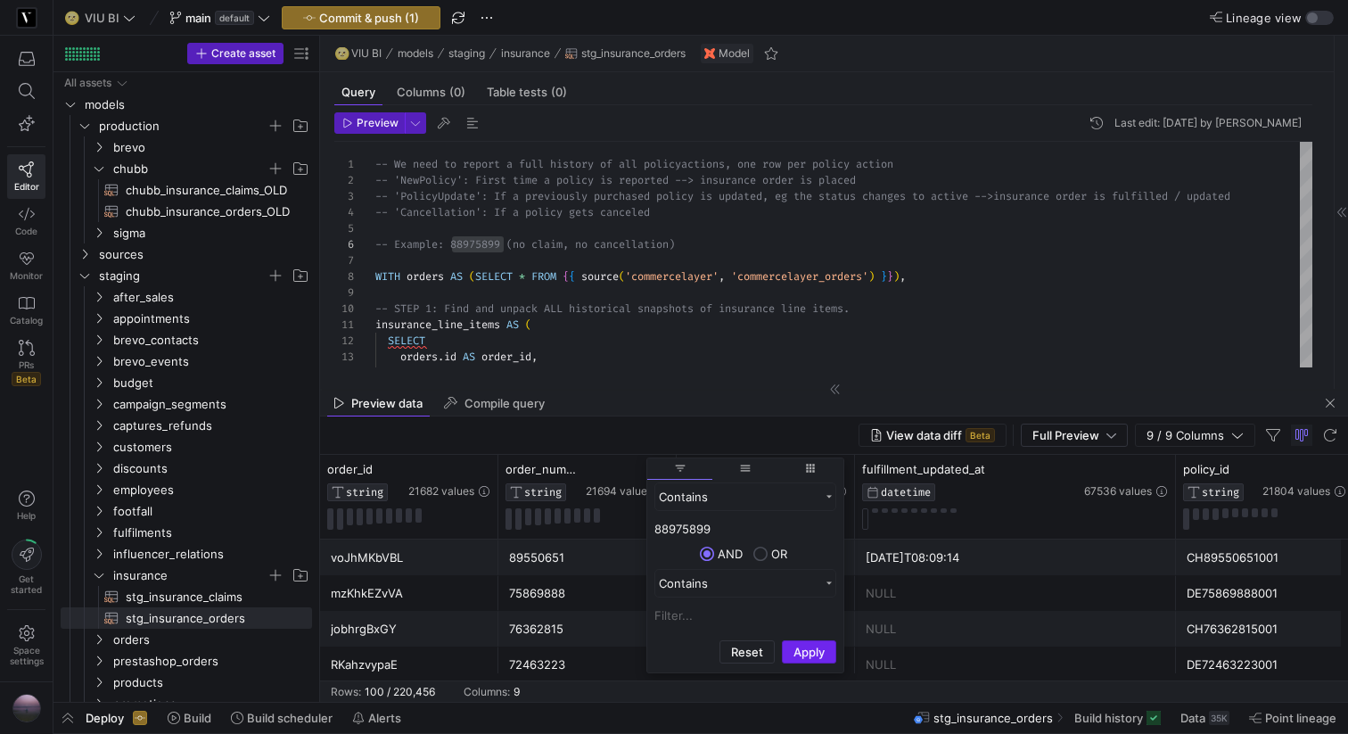
type input "88975899"
click at [804, 608] on button "Apply" at bounding box center [809, 651] width 54 height 23
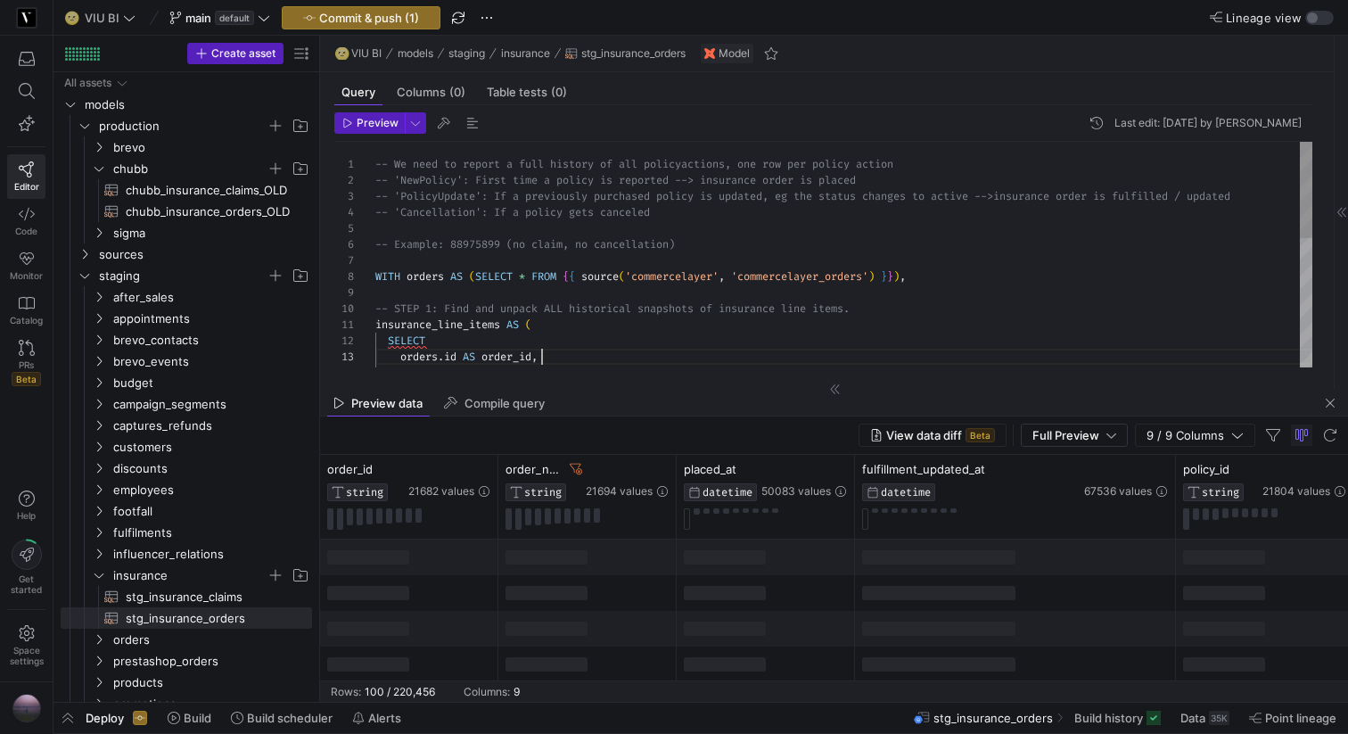
scroll to position [32, 167]
click at [652, 349] on div "orders . id AS order_id , orders . number AS order_number , -- STEP 1: Find and…" at bounding box center [843, 406] width 937 height 528
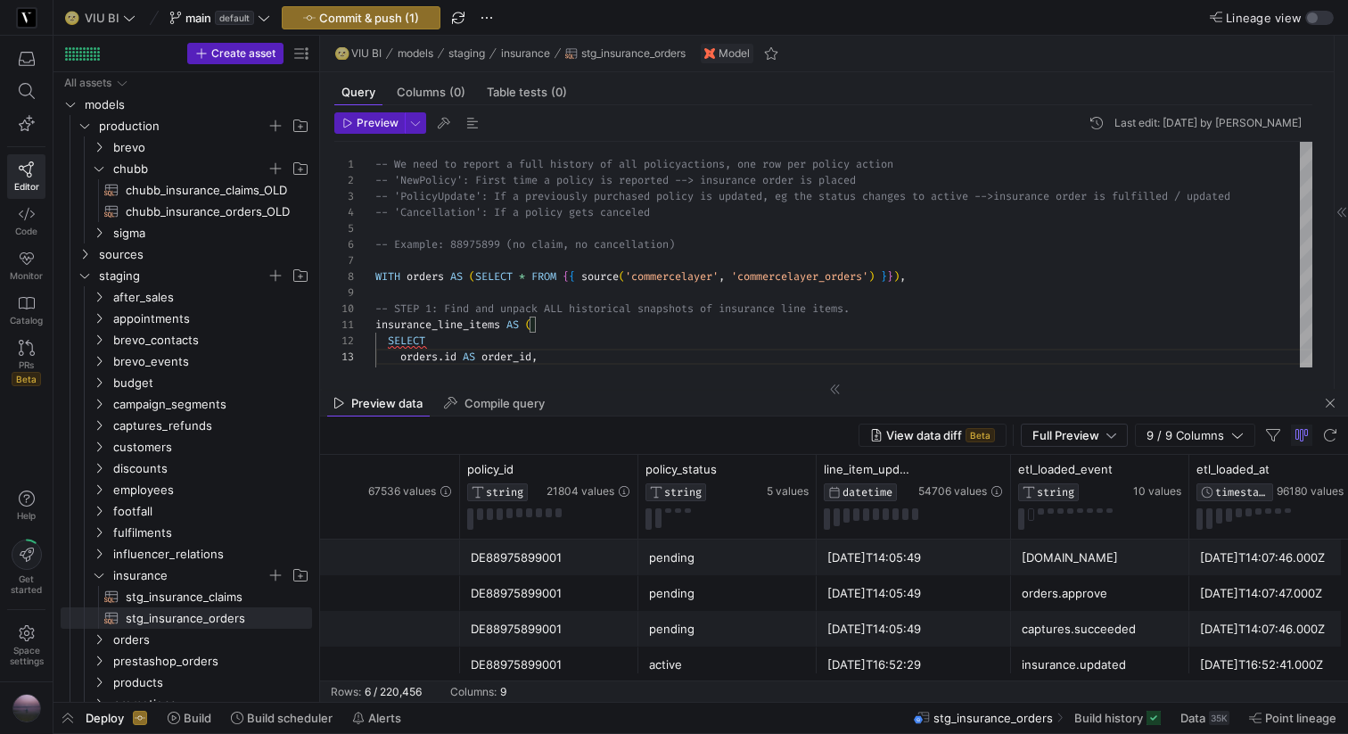
scroll to position [0, 743]
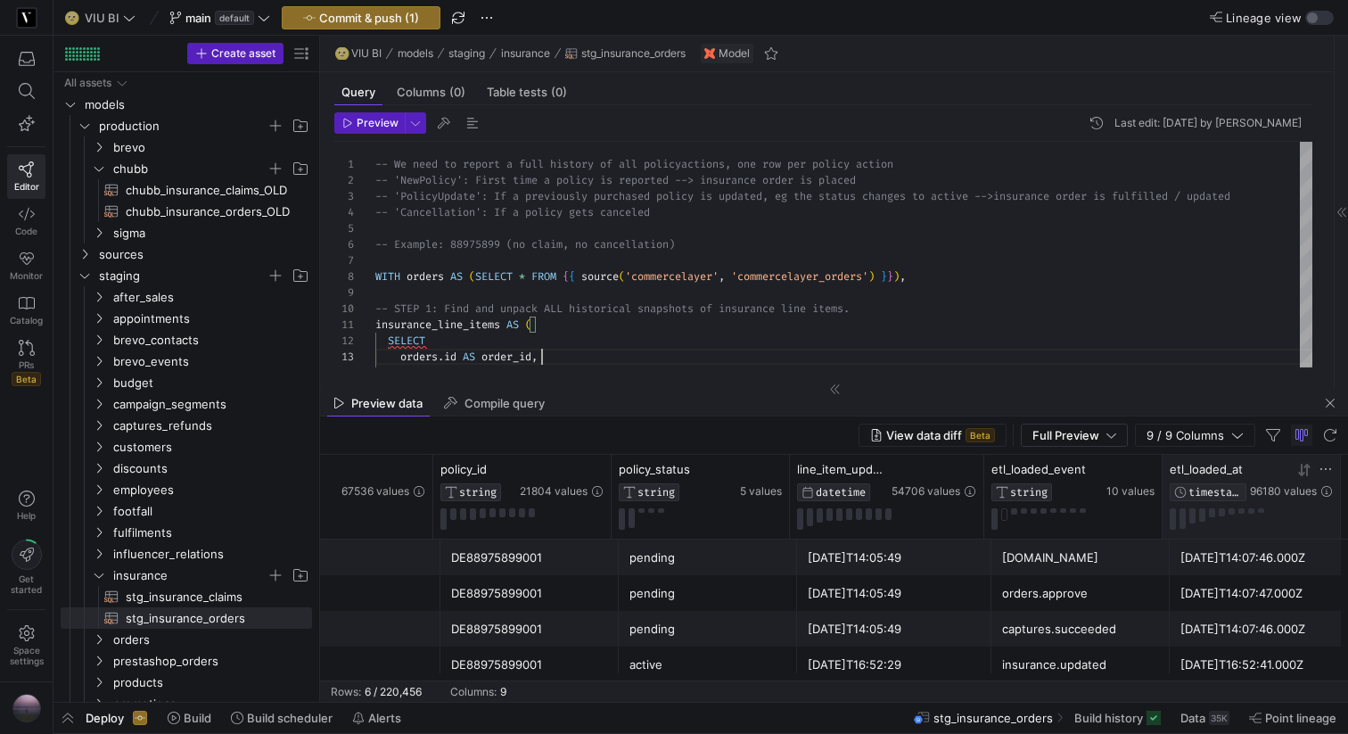
click at [1300, 474] on icon at bounding box center [1301, 470] width 6 height 12
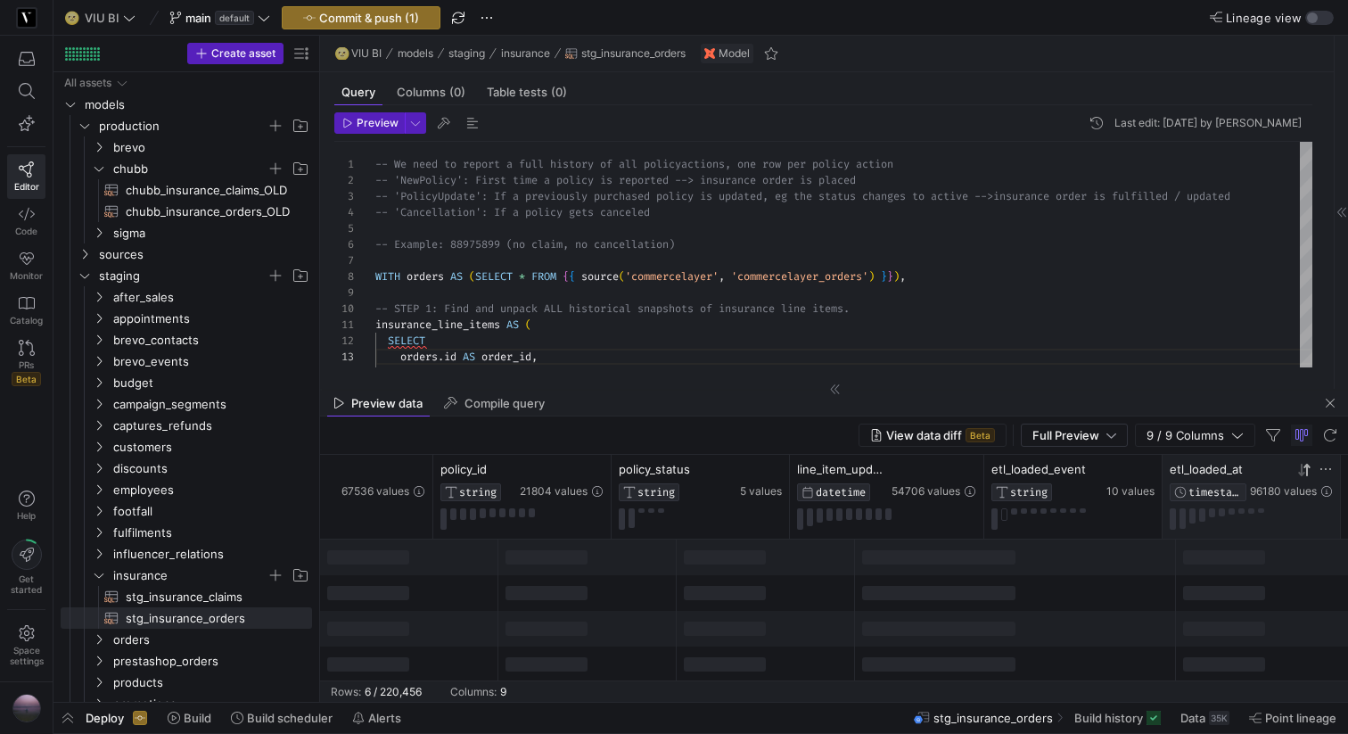
click at [1300, 474] on icon at bounding box center [1301, 470] width 6 height 12
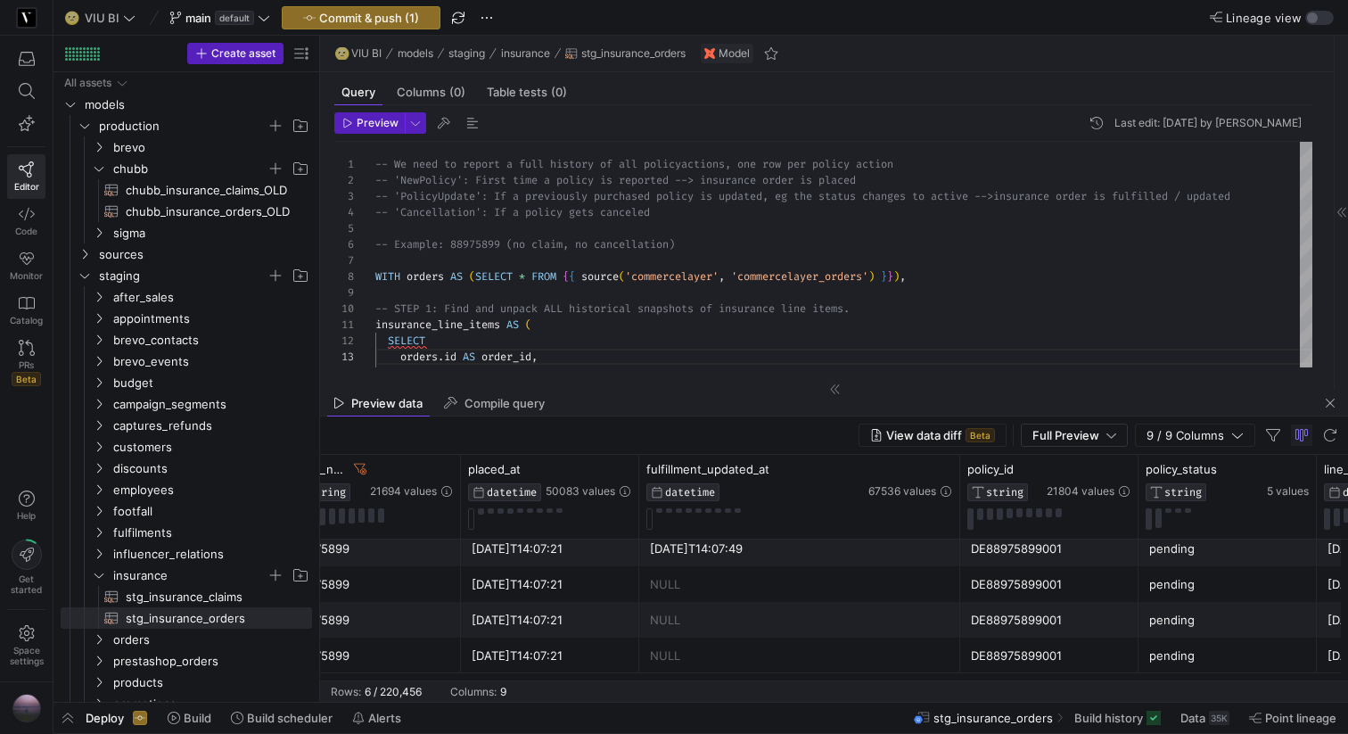
scroll to position [0, 87]
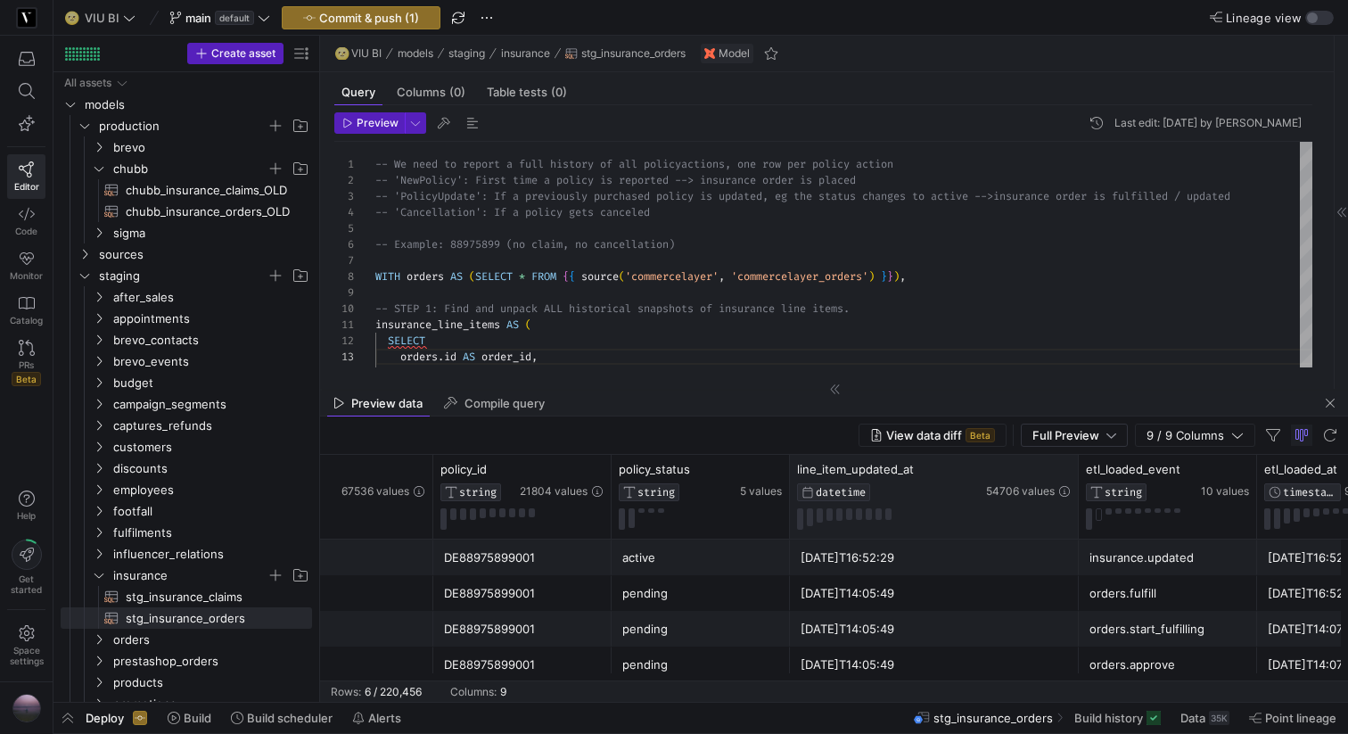
drag, startPoint x: 982, startPoint y: 475, endPoint x: 1076, endPoint y: 475, distance: 94.5
click at [1076, 475] on div at bounding box center [1078, 497] width 7 height 84
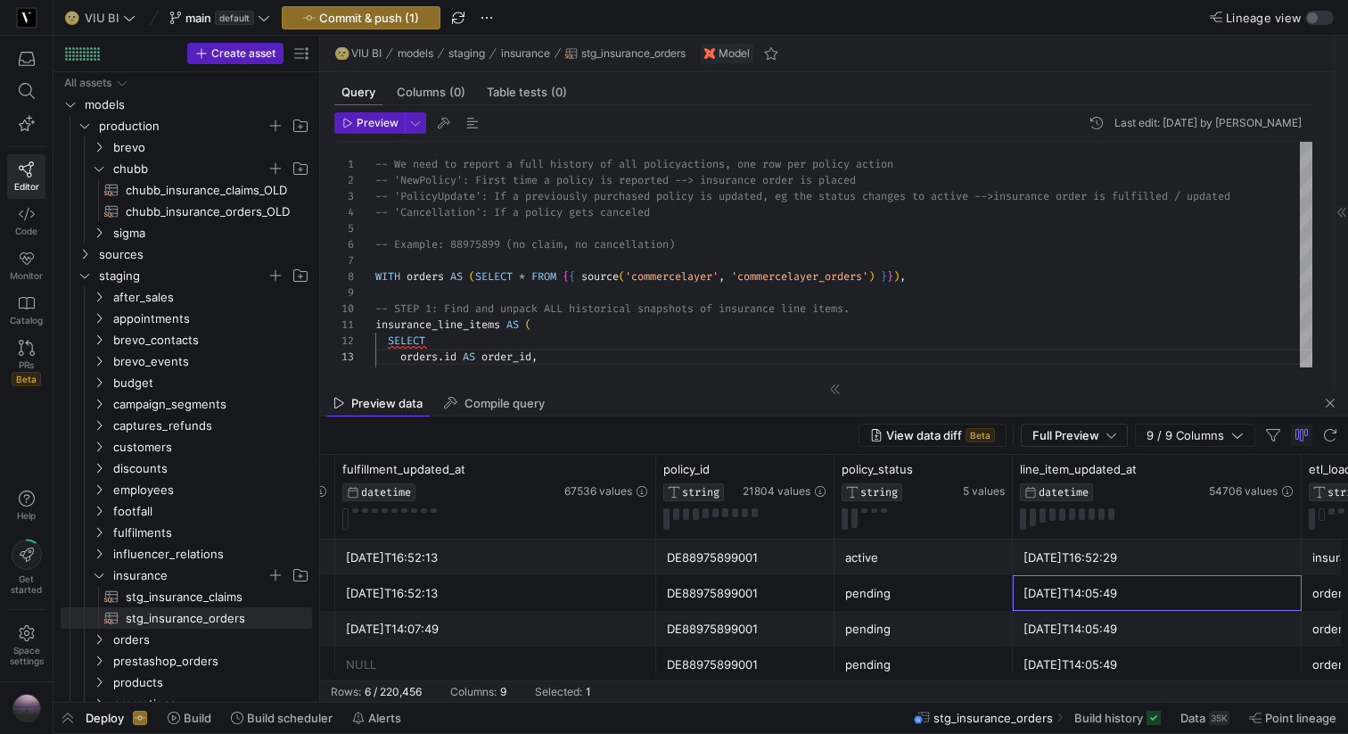
click at [1098, 596] on div "[DATE]T14:05:49" at bounding box center [1158, 593] width 268 height 35
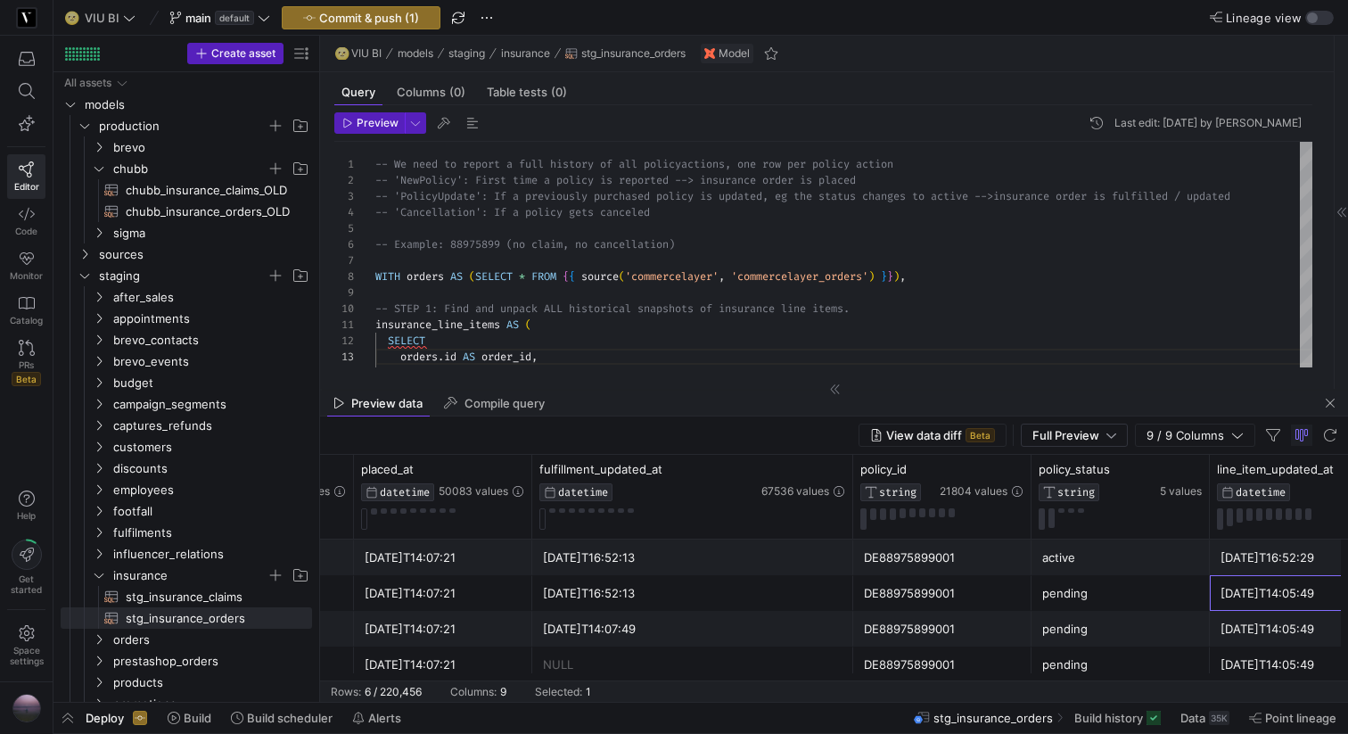
click at [597, 590] on div "[DATE]T16:52:13" at bounding box center [693, 593] width 300 height 35
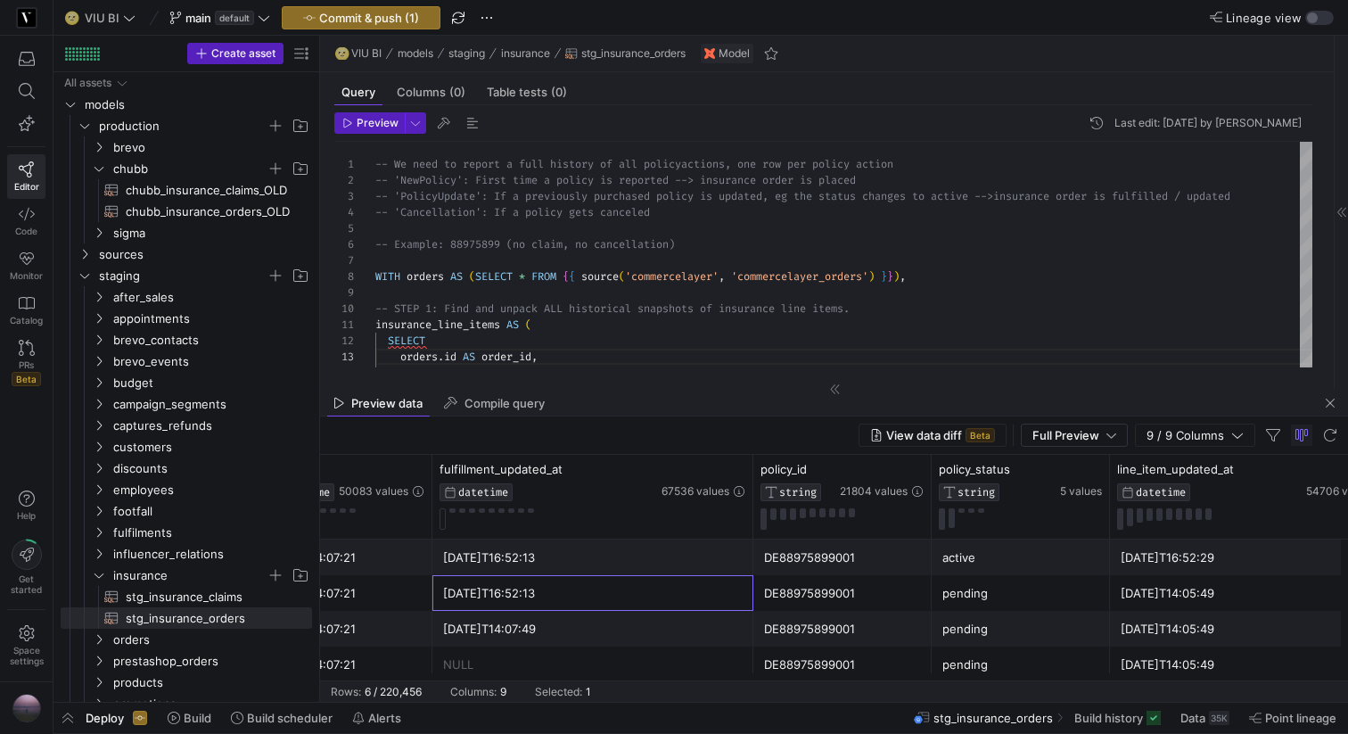
click at [1210, 565] on div "[DATE]T16:52:29" at bounding box center [1255, 557] width 268 height 35
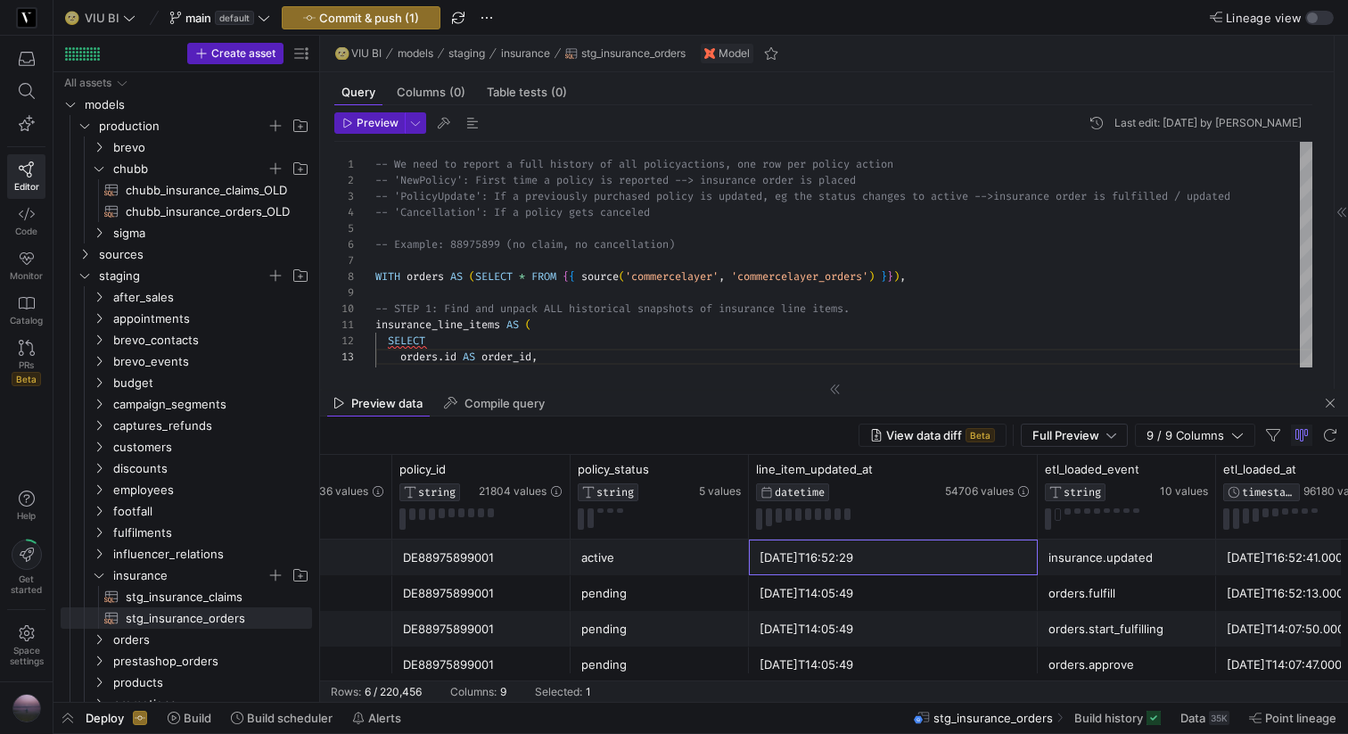
click at [653, 568] on div "active" at bounding box center [659, 557] width 157 height 35
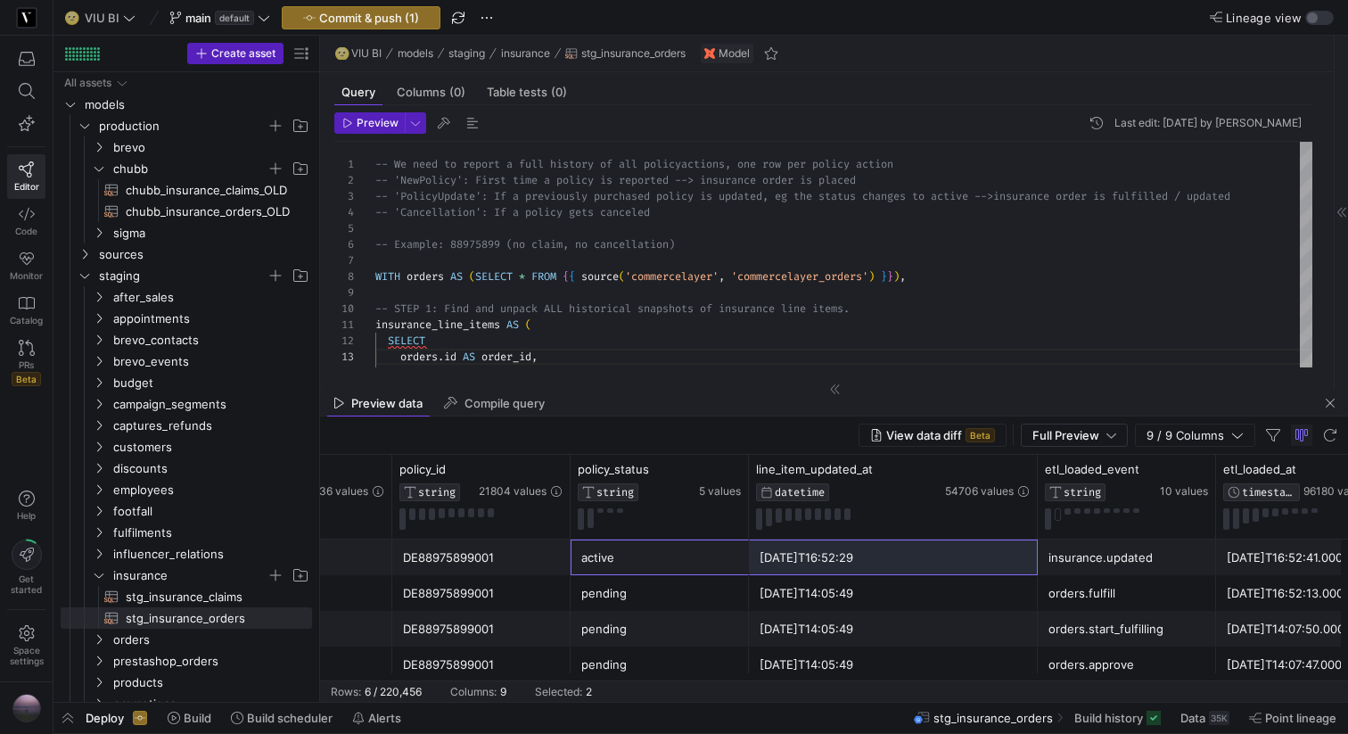
click at [812, 561] on div "[DATE]T16:52:29" at bounding box center [894, 557] width 268 height 35
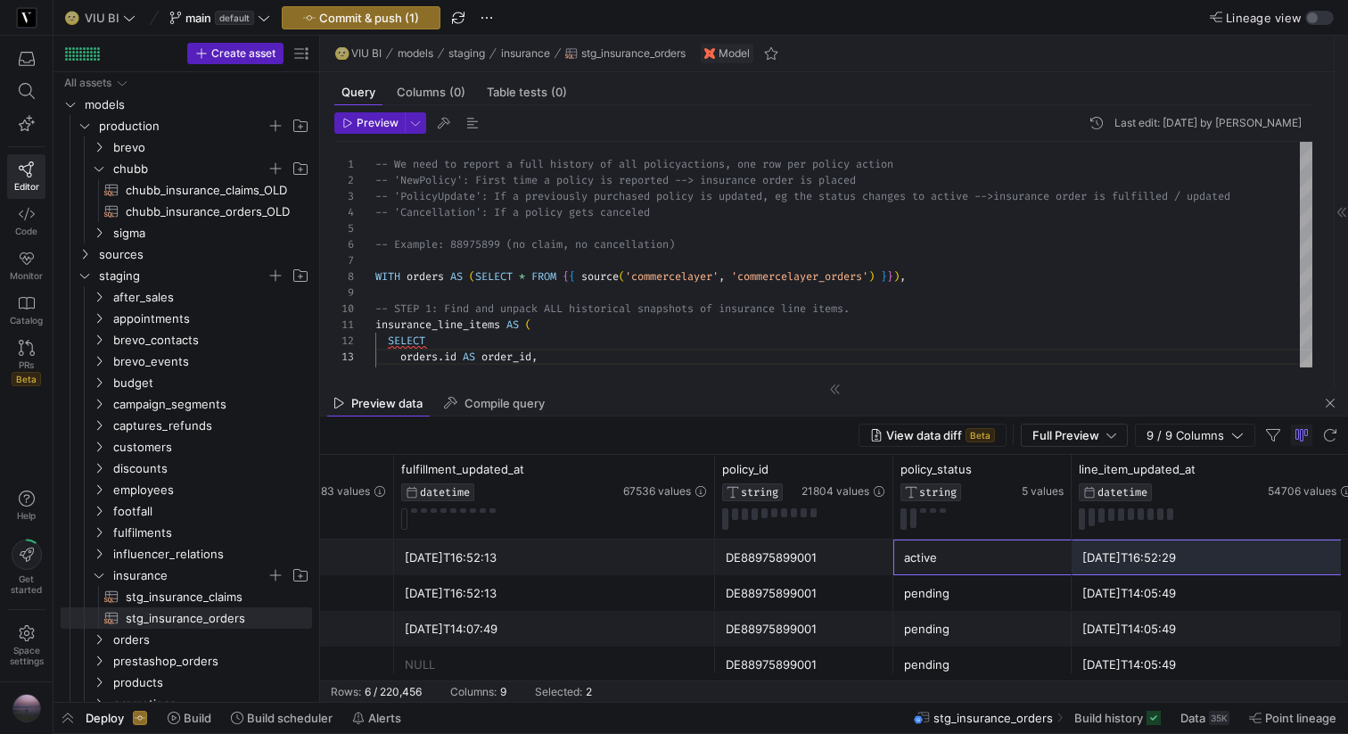
click at [539, 597] on div "[DATE]T16:52:13" at bounding box center [555, 593] width 300 height 35
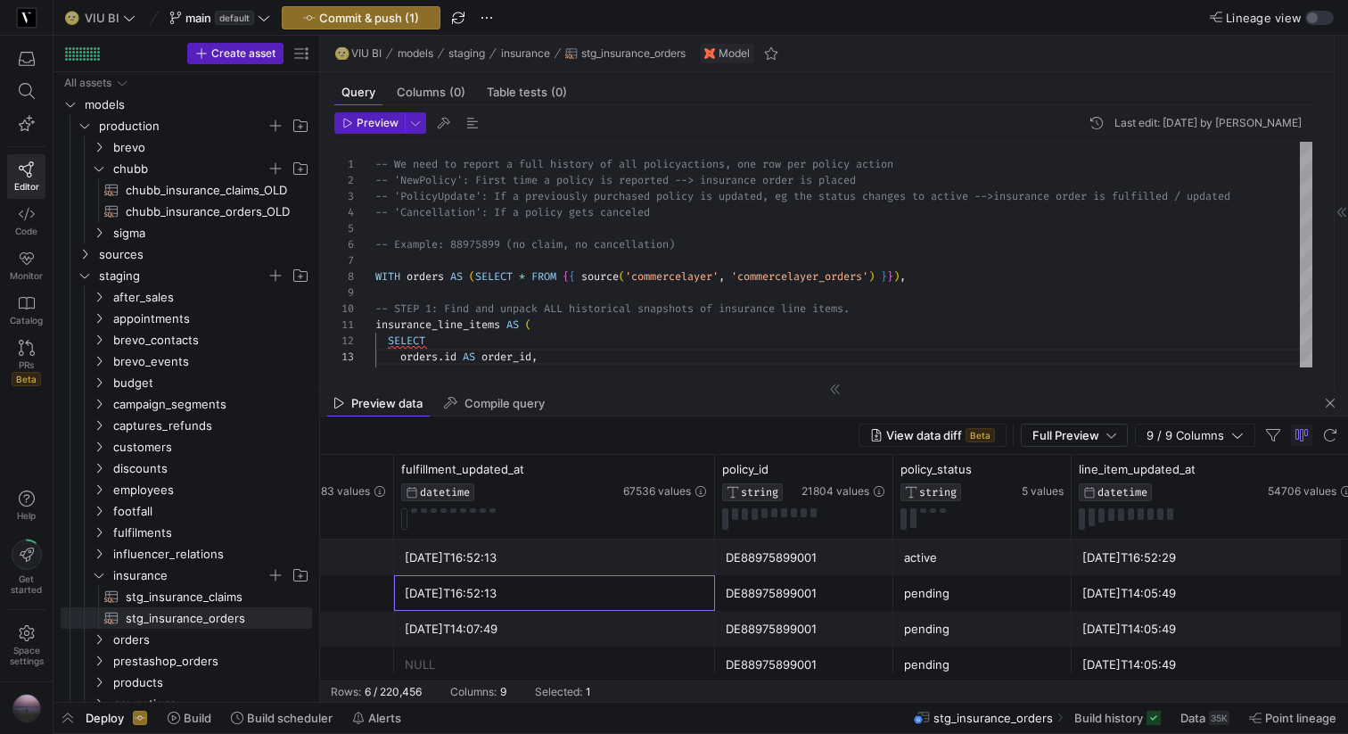
click at [978, 561] on div "active" at bounding box center [982, 557] width 157 height 35
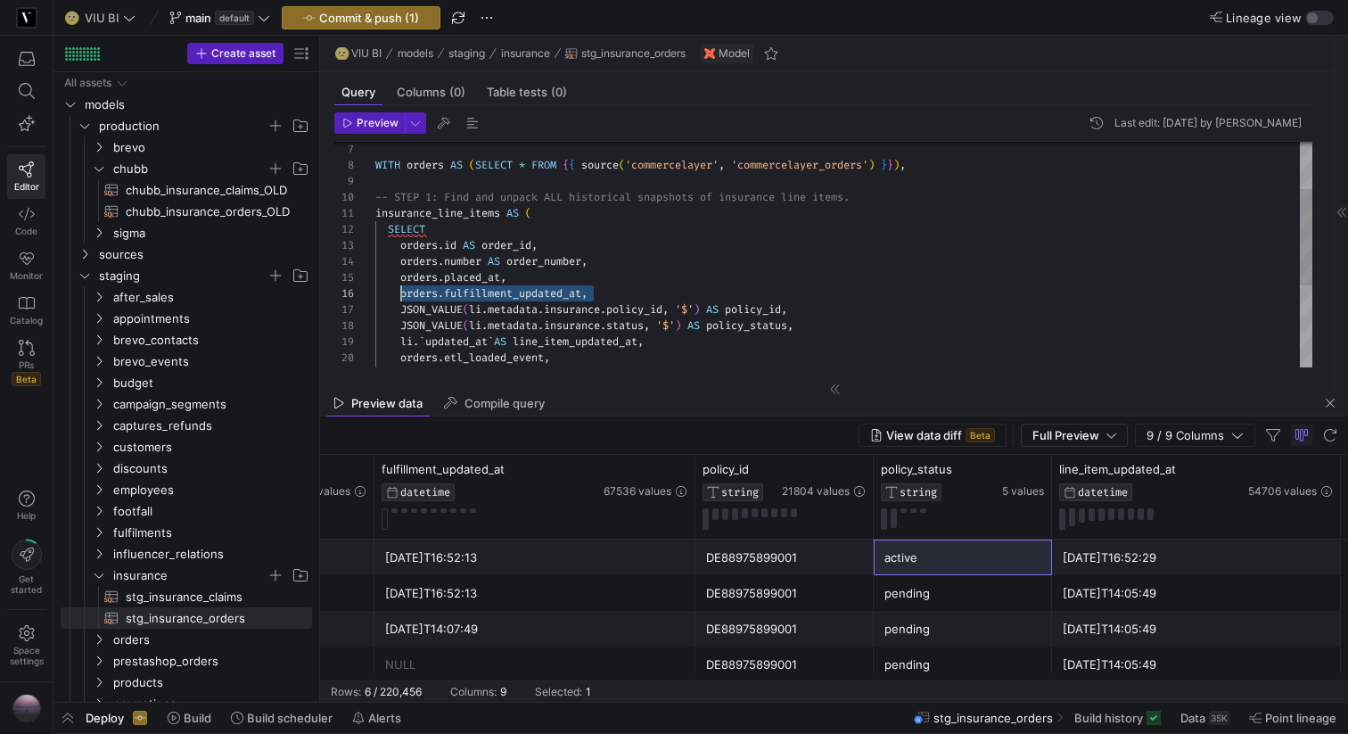
drag, startPoint x: 631, startPoint y: 295, endPoint x: 398, endPoint y: 293, distance: 233.7
click at [398, 293] on div "orders . id AS order_id , orders . number AS order_number , -- STEP 1: Find and…" at bounding box center [843, 294] width 937 height 528
click at [549, 274] on div "orders . id AS order_id , orders . number AS order_number , -- STEP 1: Find and…" at bounding box center [843, 294] width 937 height 528
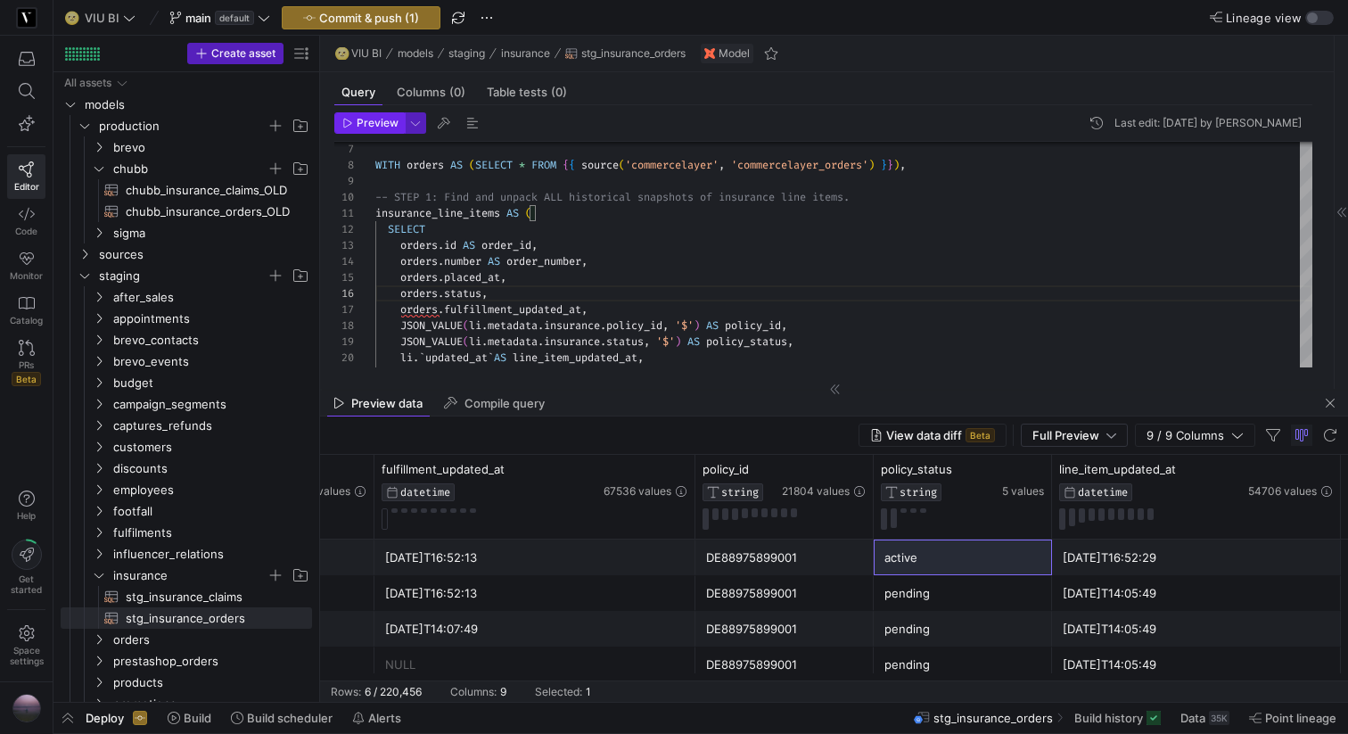
click at [369, 119] on span "Preview" at bounding box center [378, 123] width 42 height 12
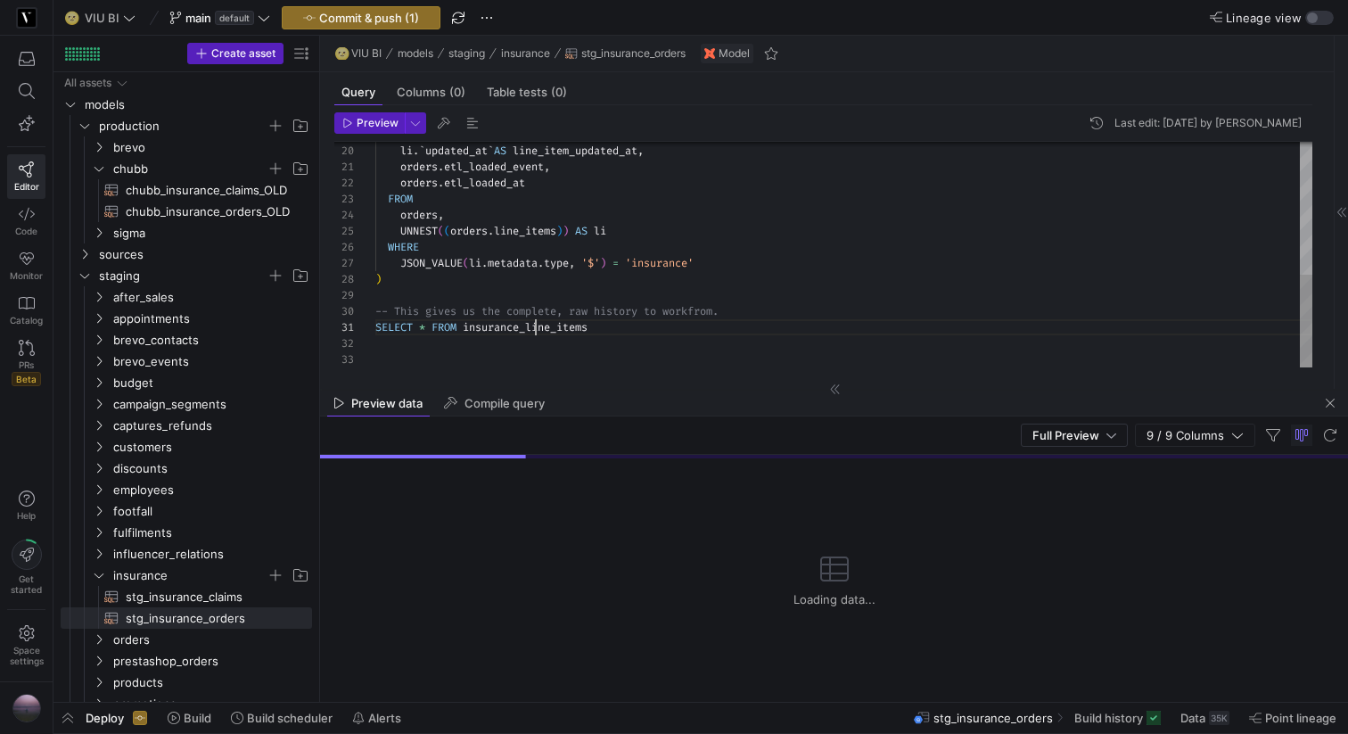
click at [537, 334] on div "JSON_VALUE ( li . metadata . insurance . status , '$' ) AS policy_status , li .…" at bounding box center [843, 95] width 937 height 544
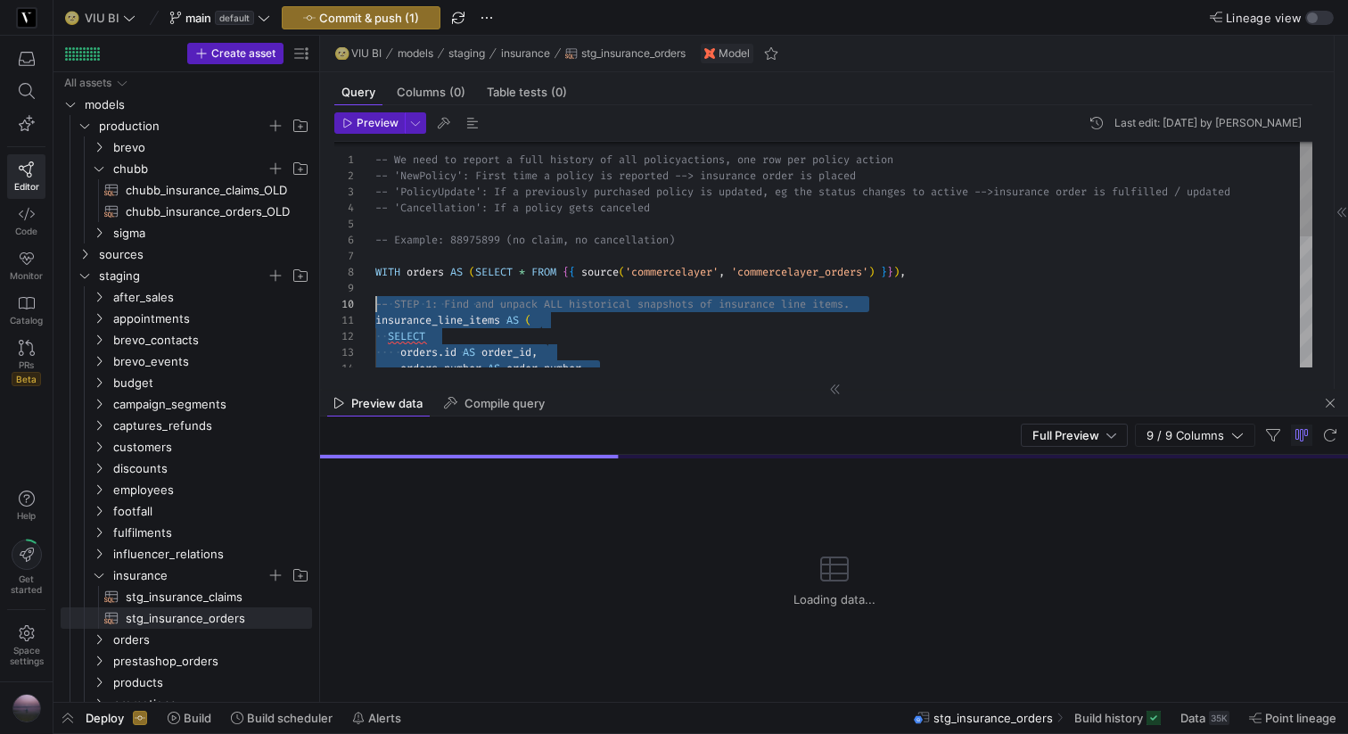
drag, startPoint x: 608, startPoint y: 327, endPoint x: 338, endPoint y: 303, distance: 271.3
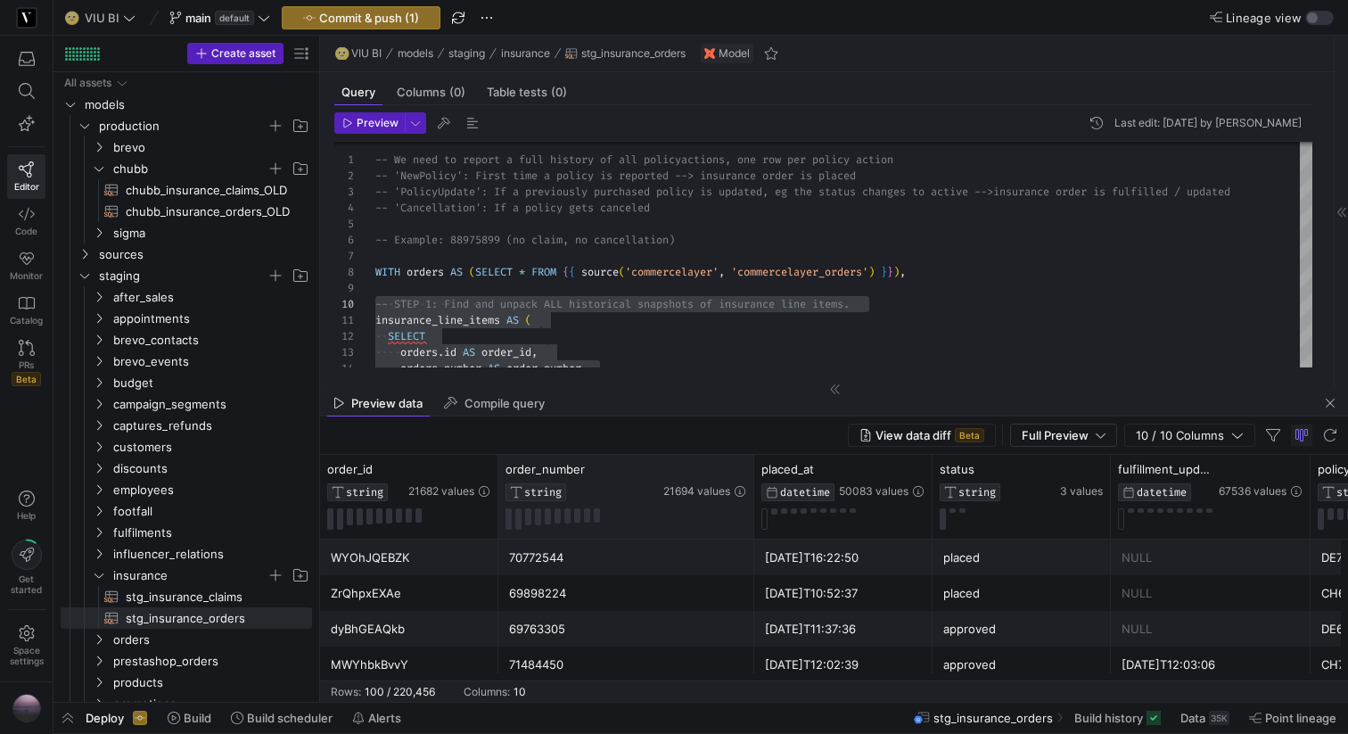
drag, startPoint x: 673, startPoint y: 469, endPoint x: 751, endPoint y: 469, distance: 77.6
click at [751, 469] on div at bounding box center [753, 497] width 7 height 84
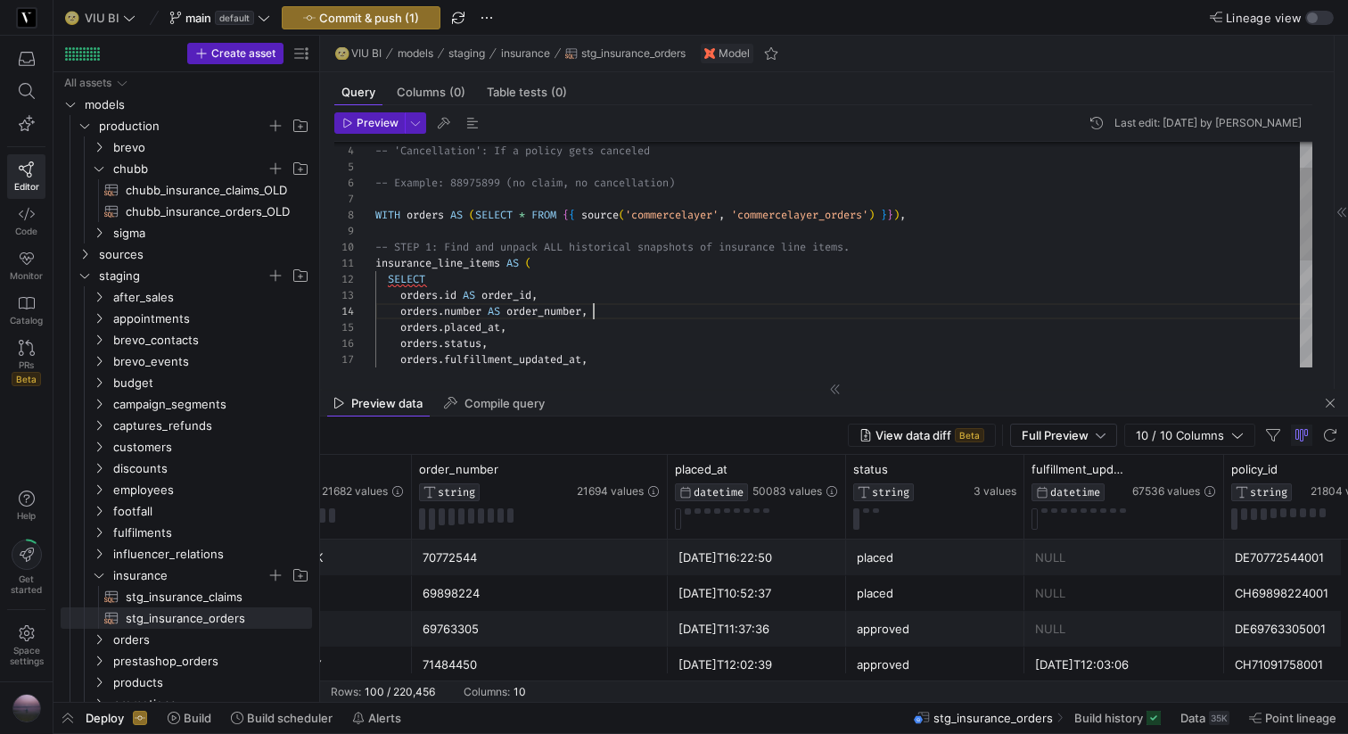
click at [667, 311] on div "orders . number AS order_number , orders . id AS order_id , SELECT insurance_li…" at bounding box center [843, 352] width 937 height 544
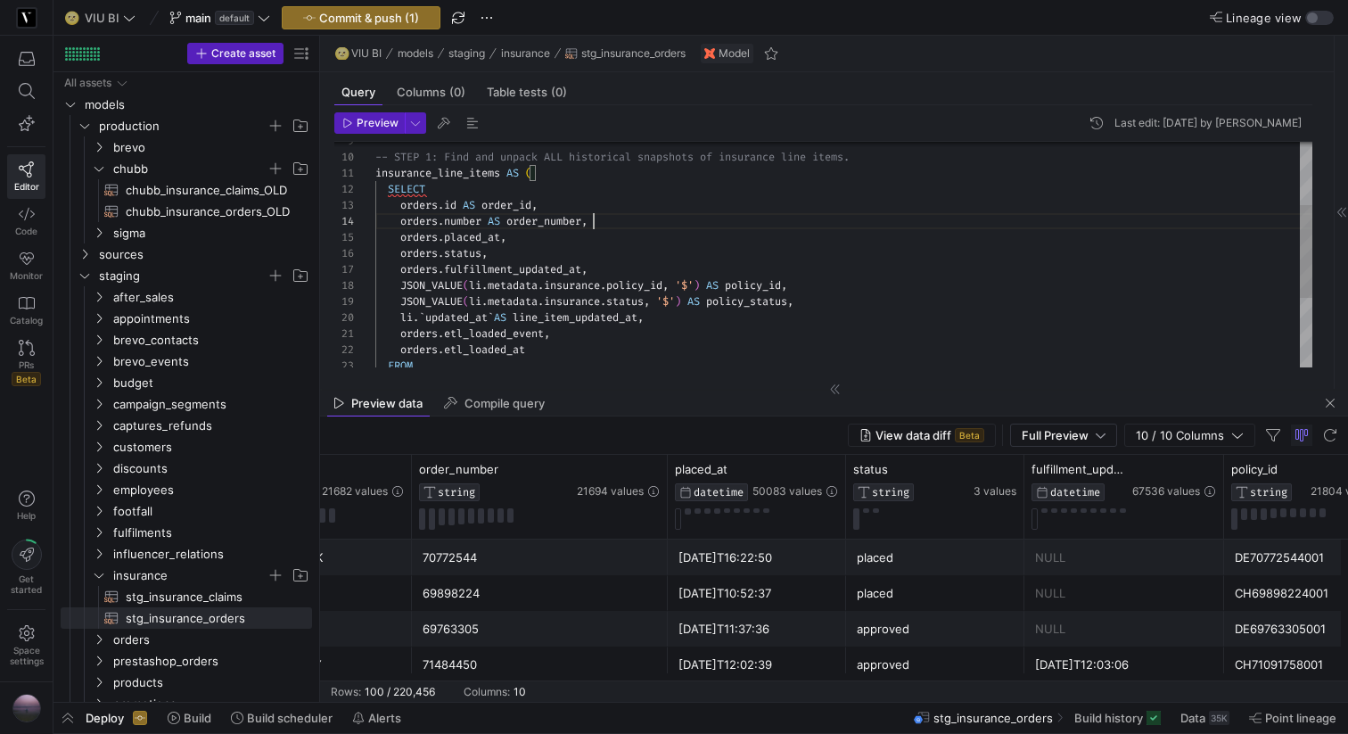
click at [649, 271] on div "orders . number AS order_number , orders . id AS order_id , SELECT insurance_li…" at bounding box center [843, 262] width 937 height 544
type textarea "insurance_line_items AS ( SELECT [DOMAIN_NAME] AS order_id, orders.number AS or…"
click at [377, 124] on span "Preview" at bounding box center [378, 123] width 42 height 12
